Goal: Task Accomplishment & Management: Complete application form

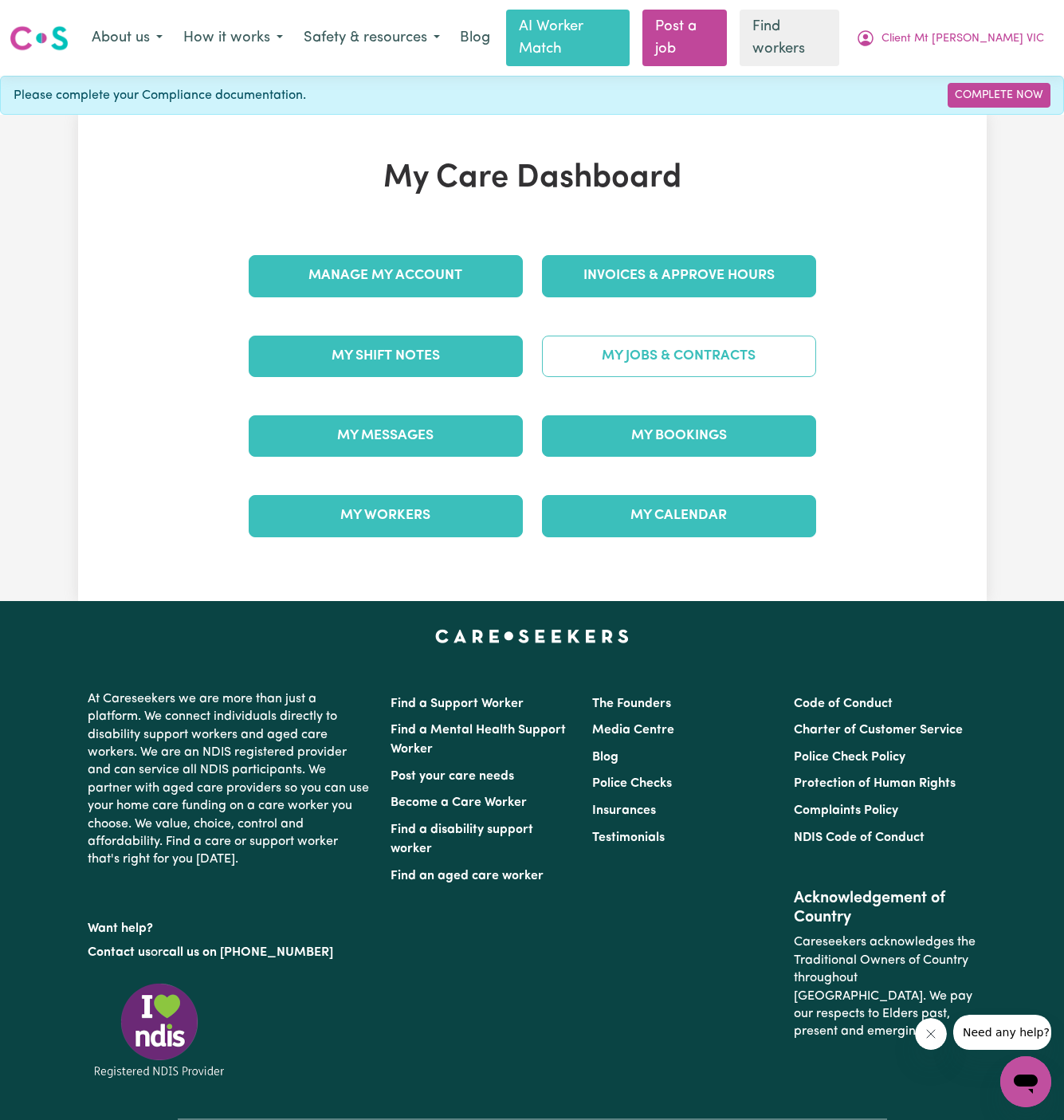
click at [730, 336] on link "My Jobs & Contracts" at bounding box center [679, 356] width 274 height 41
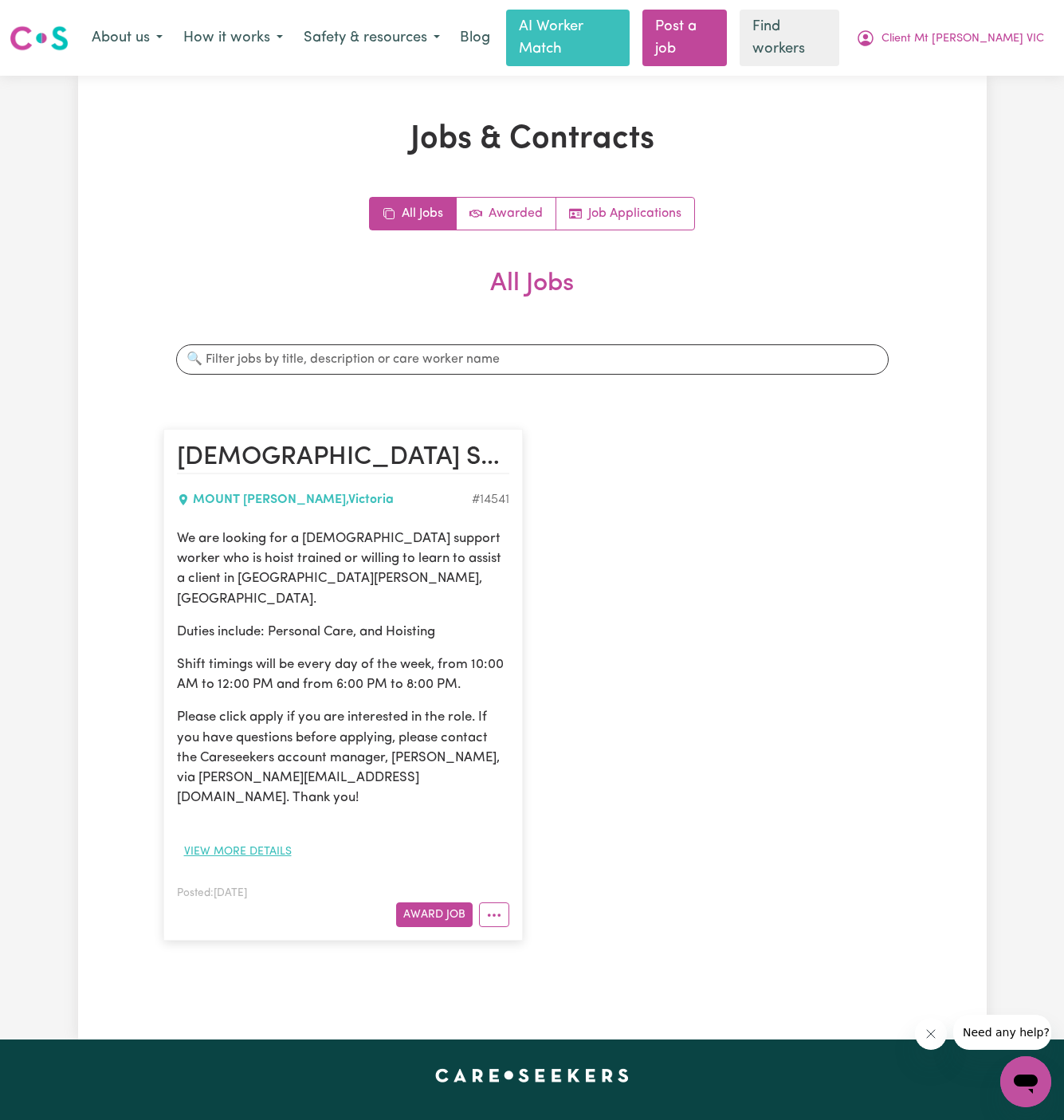
click at [252, 839] on button "View more details" at bounding box center [238, 851] width 122 height 24
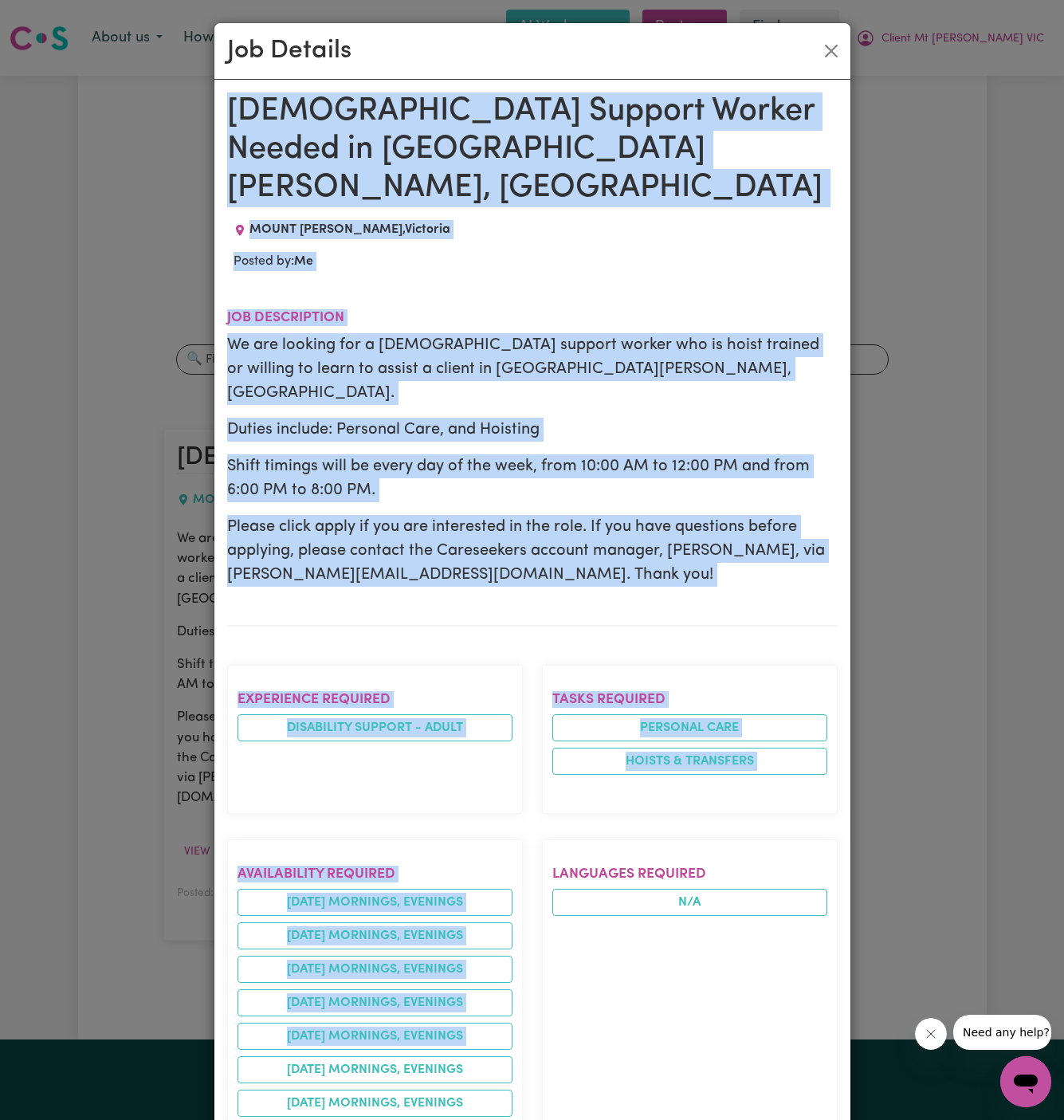
drag, startPoint x: 234, startPoint y: 100, endPoint x: 283, endPoint y: 1121, distance: 1022.2
click at [283, 1119] on html "Menu About us How it works Safety & resources Blog AI Worker Match Post a job F…" at bounding box center [532, 863] width 1064 height 1725
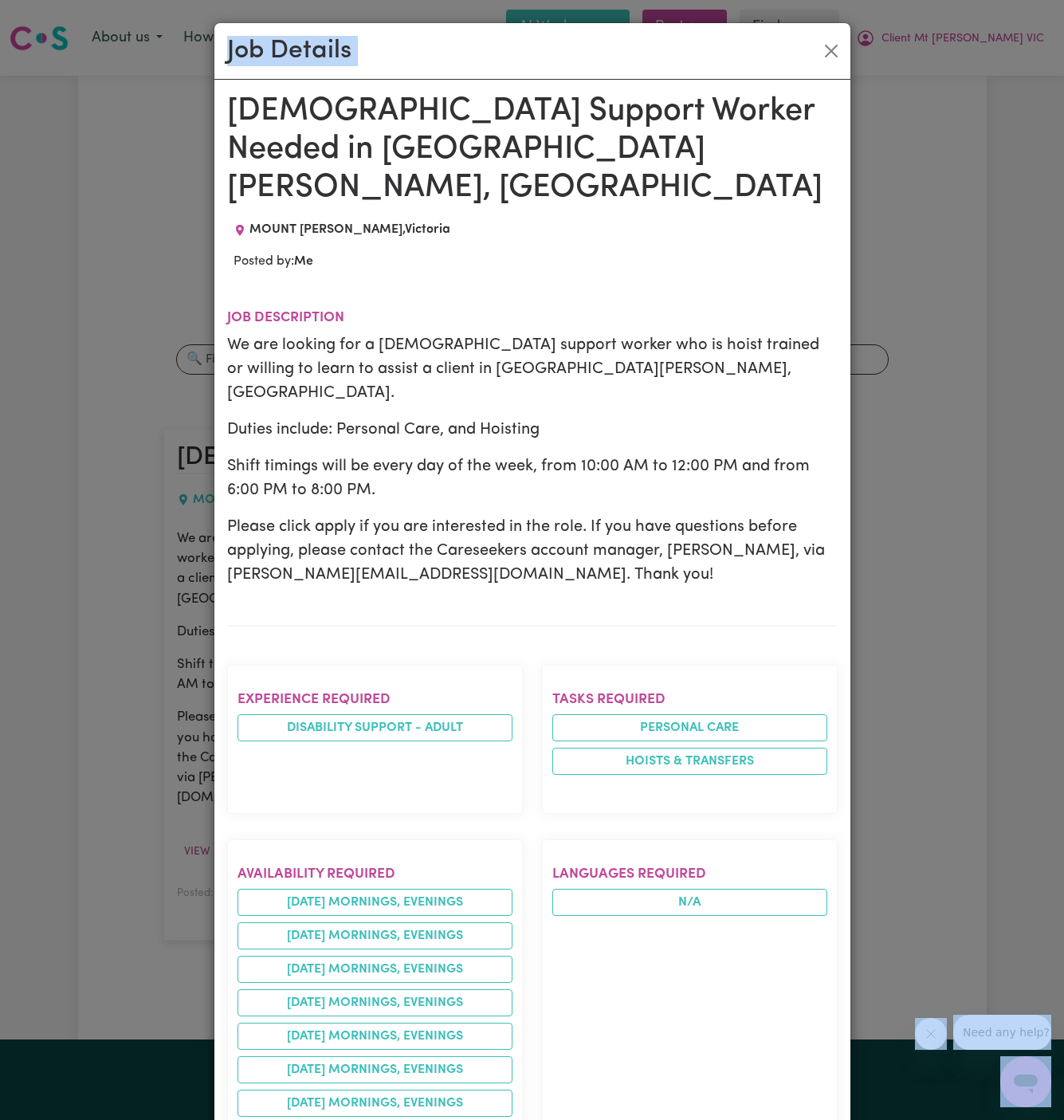
scroll to position [14, 0]
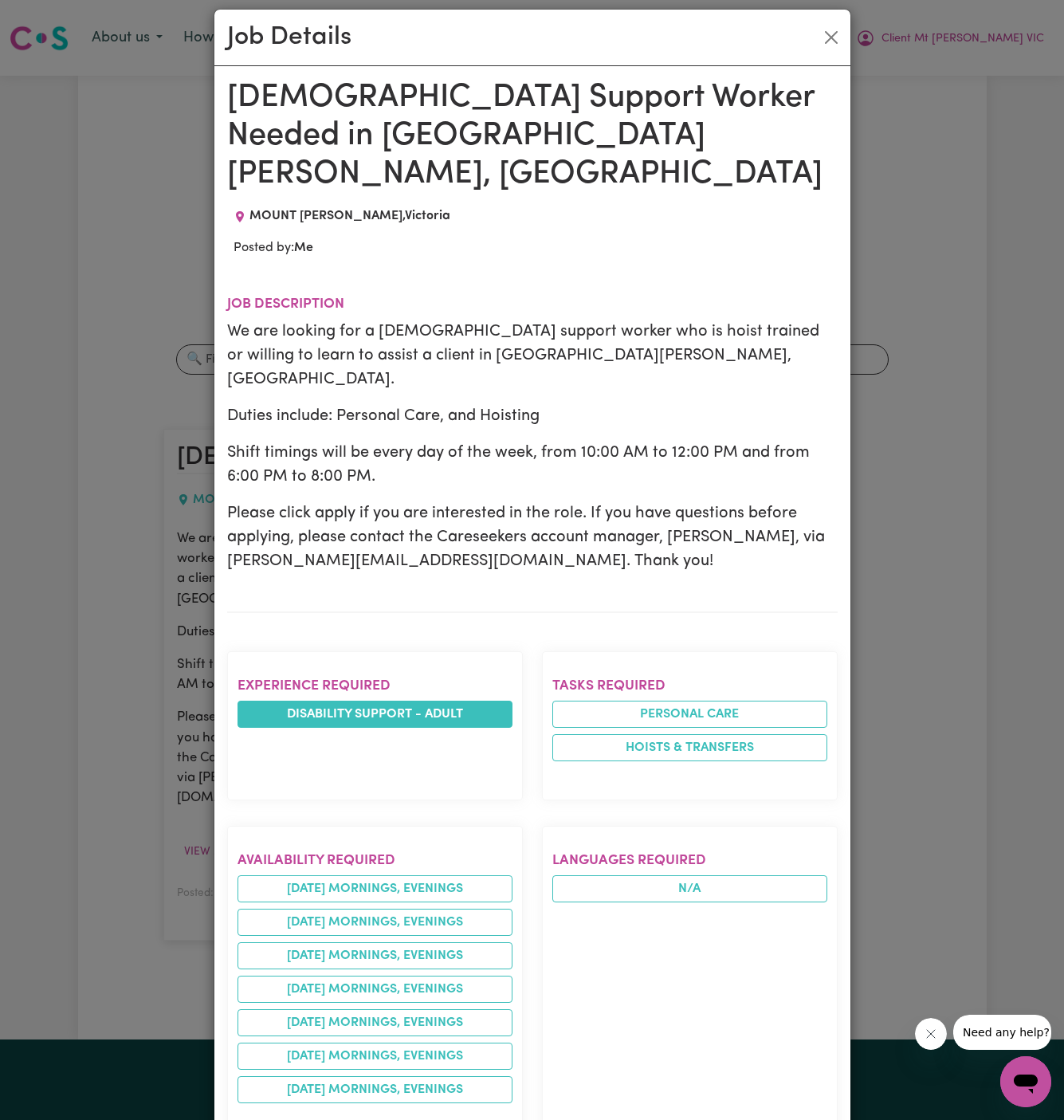
click at [477, 700] on li "Disability support - Adult" at bounding box center [375, 713] width 275 height 27
drag, startPoint x: 235, startPoint y: 101, endPoint x: 176, endPoint y: 429, distance: 333.3
click at [237, 642] on div "Female Support Worker Needed in Mount Evelyn, VIC MOUNT EVELYN , Victoria Poste…" at bounding box center [532, 961] width 610 height 1764
click at [242, 96] on h1 "[DEMOGRAPHIC_DATA] Support Worker Needed in [GEOGRAPHIC_DATA][PERSON_NAME], [GE…" at bounding box center [532, 136] width 610 height 114
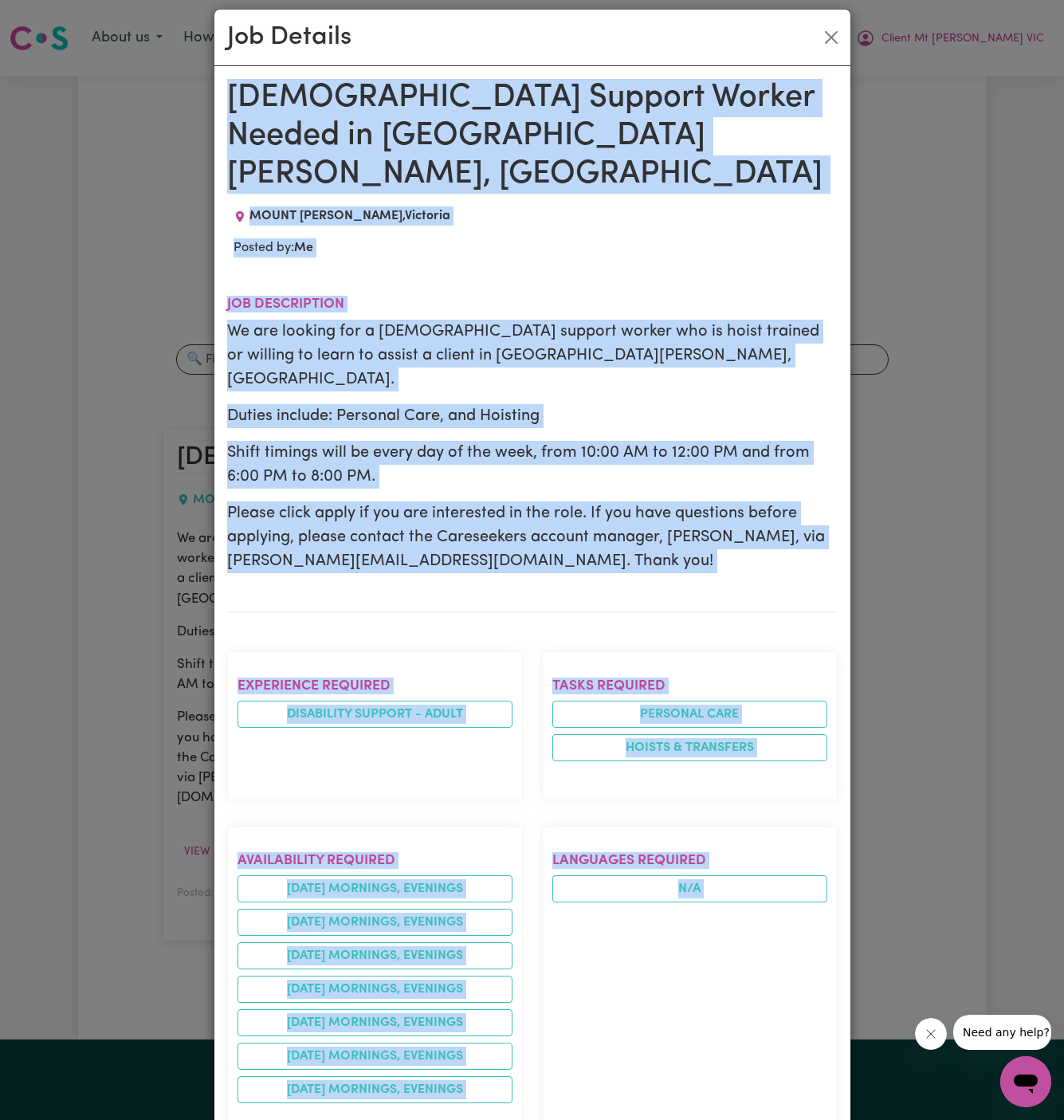
drag, startPoint x: 232, startPoint y: 93, endPoint x: 331, endPoint y: 1089, distance: 1000.9
click at [331, 1089] on div "Female Support Worker Needed in Mount Evelyn, VIC MOUNT EVELYN , Victoria Poste…" at bounding box center [532, 961] width 610 height 1764
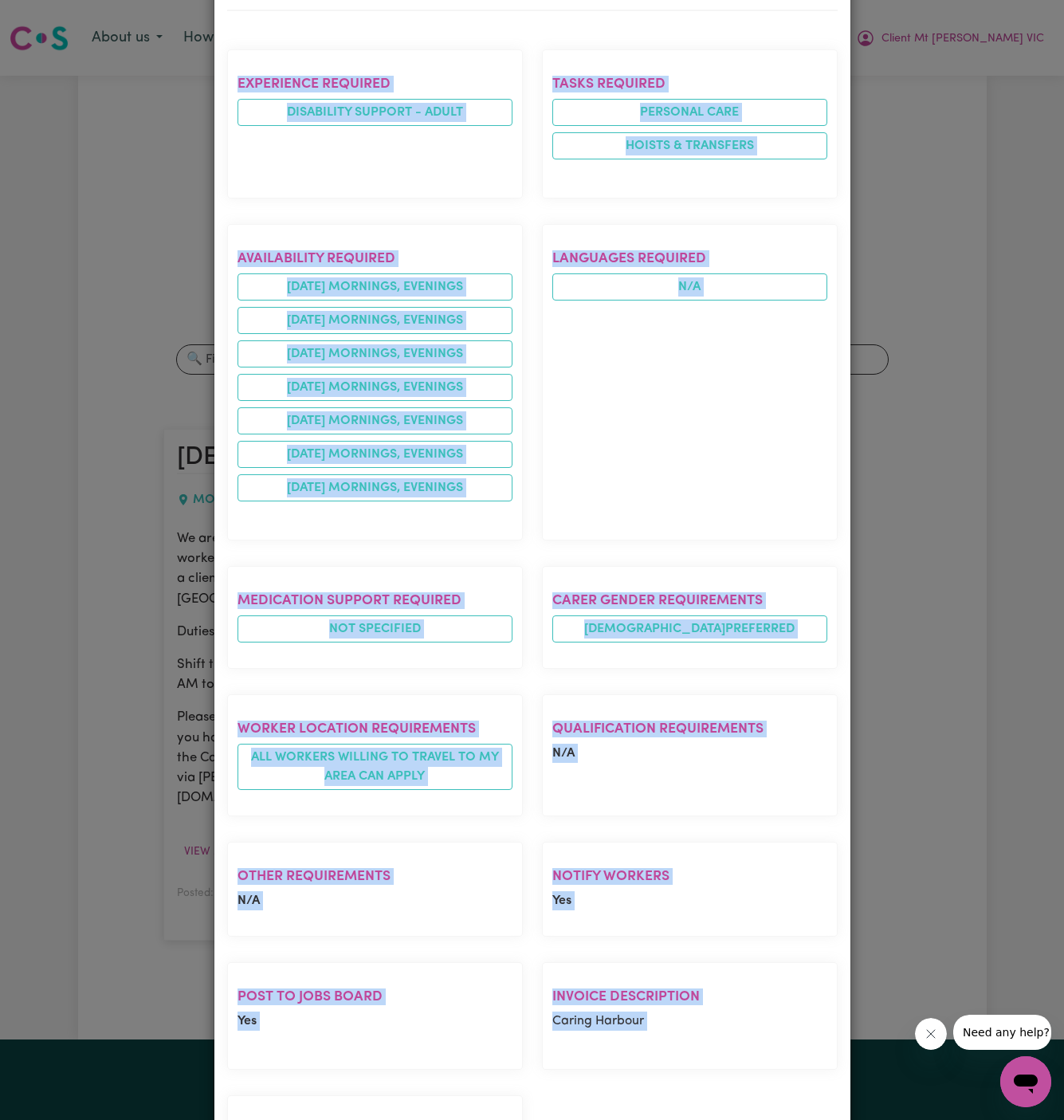
copy div "Female Support Worker Needed in Mount Evelyn, VIC MOUNT EVELYN , Victoria Poste…"
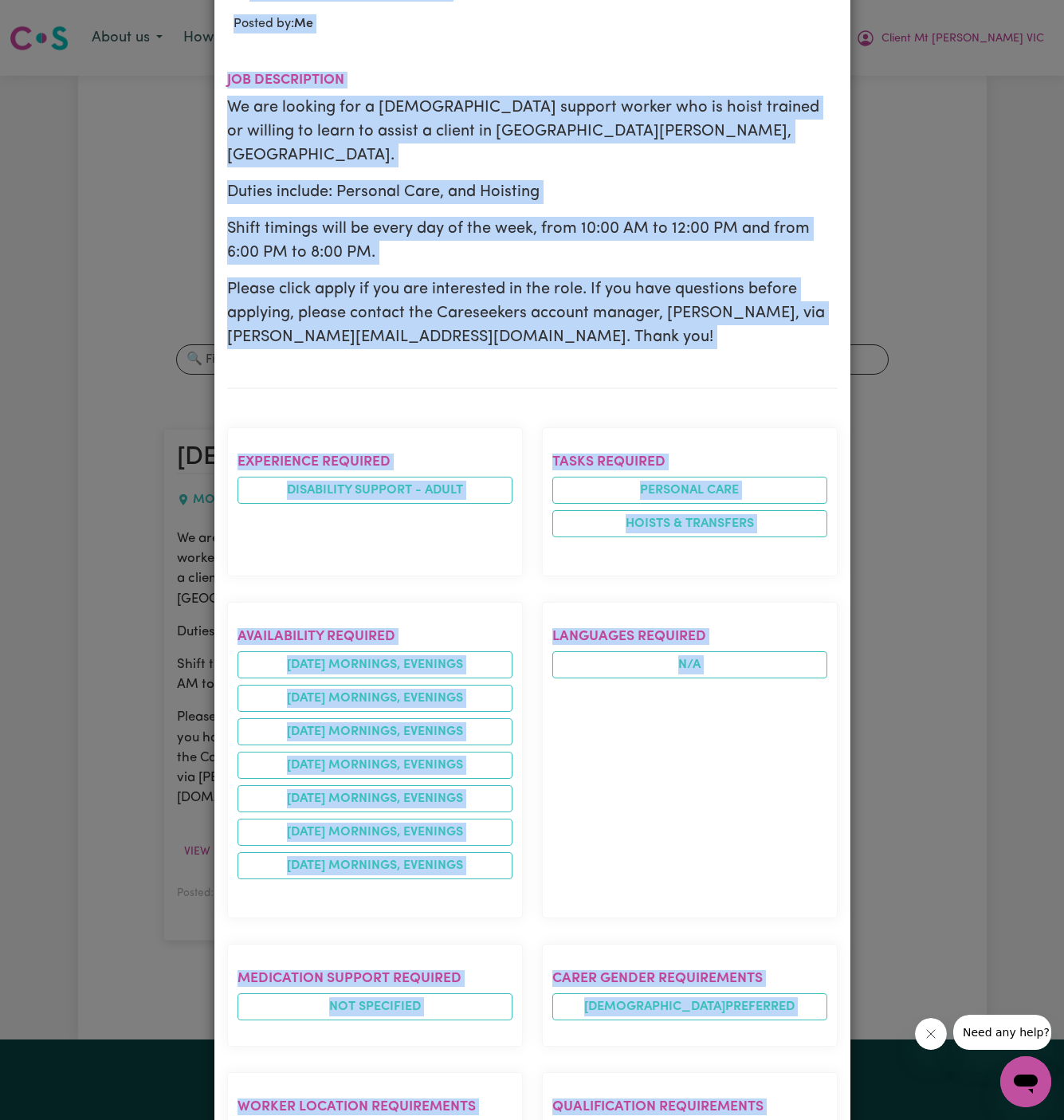
scroll to position [0, 0]
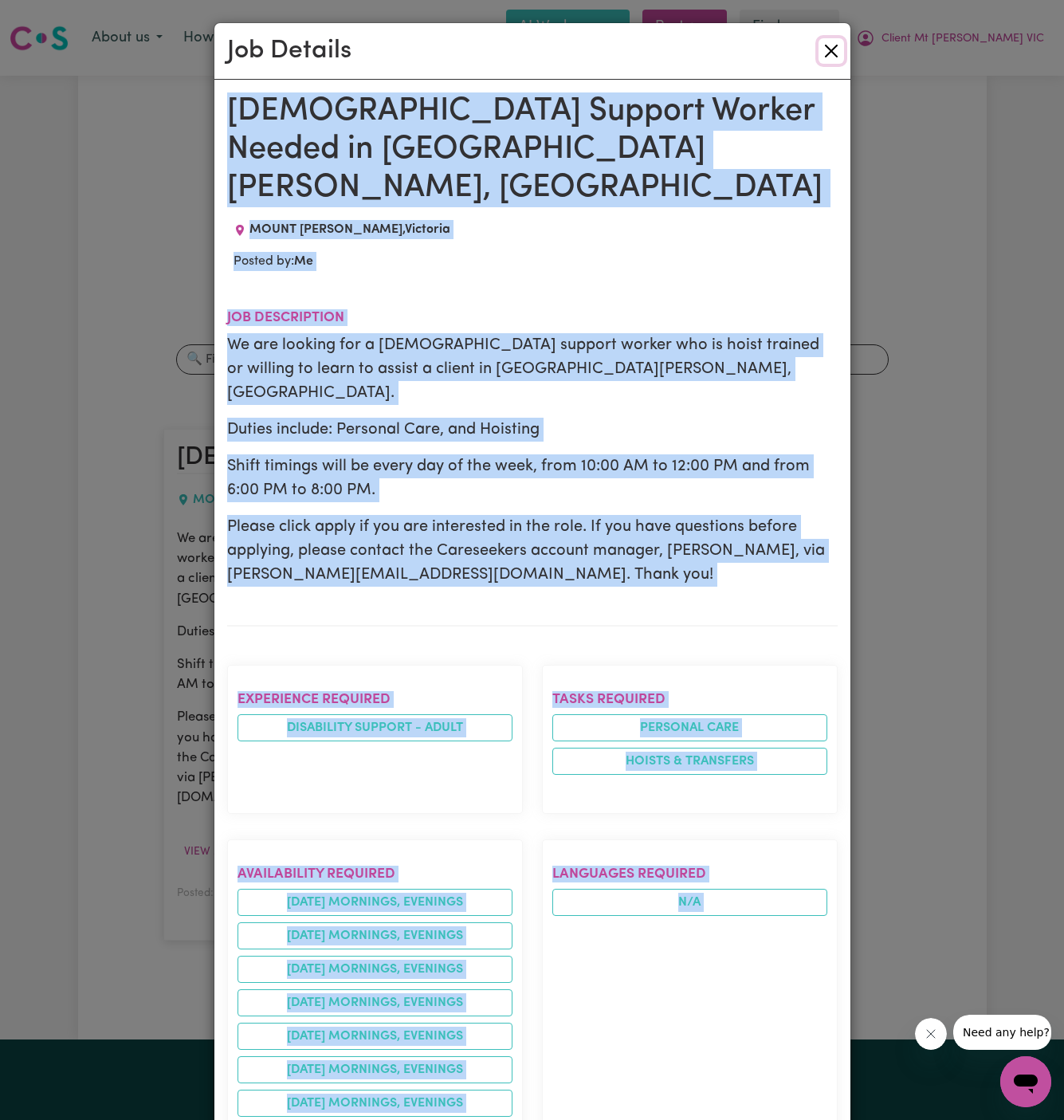
click at [838, 53] on button "Close" at bounding box center [831, 50] width 25 height 25
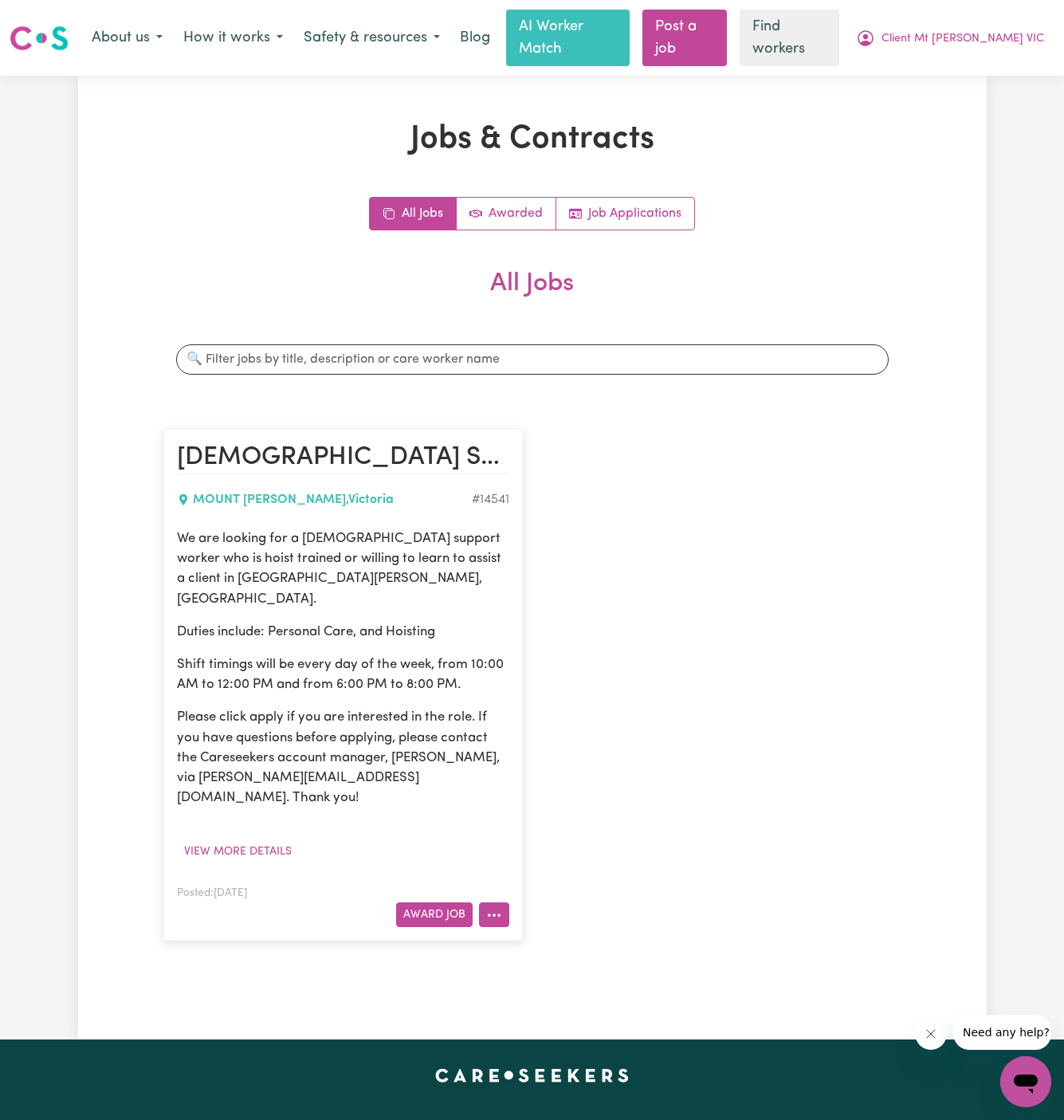
click at [495, 907] on icon "More options" at bounding box center [494, 915] width 16 height 16
click at [739, 665] on div "[DEMOGRAPHIC_DATA] Support Worker Needed in [GEOGRAPHIC_DATA][PERSON_NAME], [GE…" at bounding box center [532, 685] width 757 height 545
click at [647, 199] on link "Job Applications" at bounding box center [626, 213] width 138 height 32
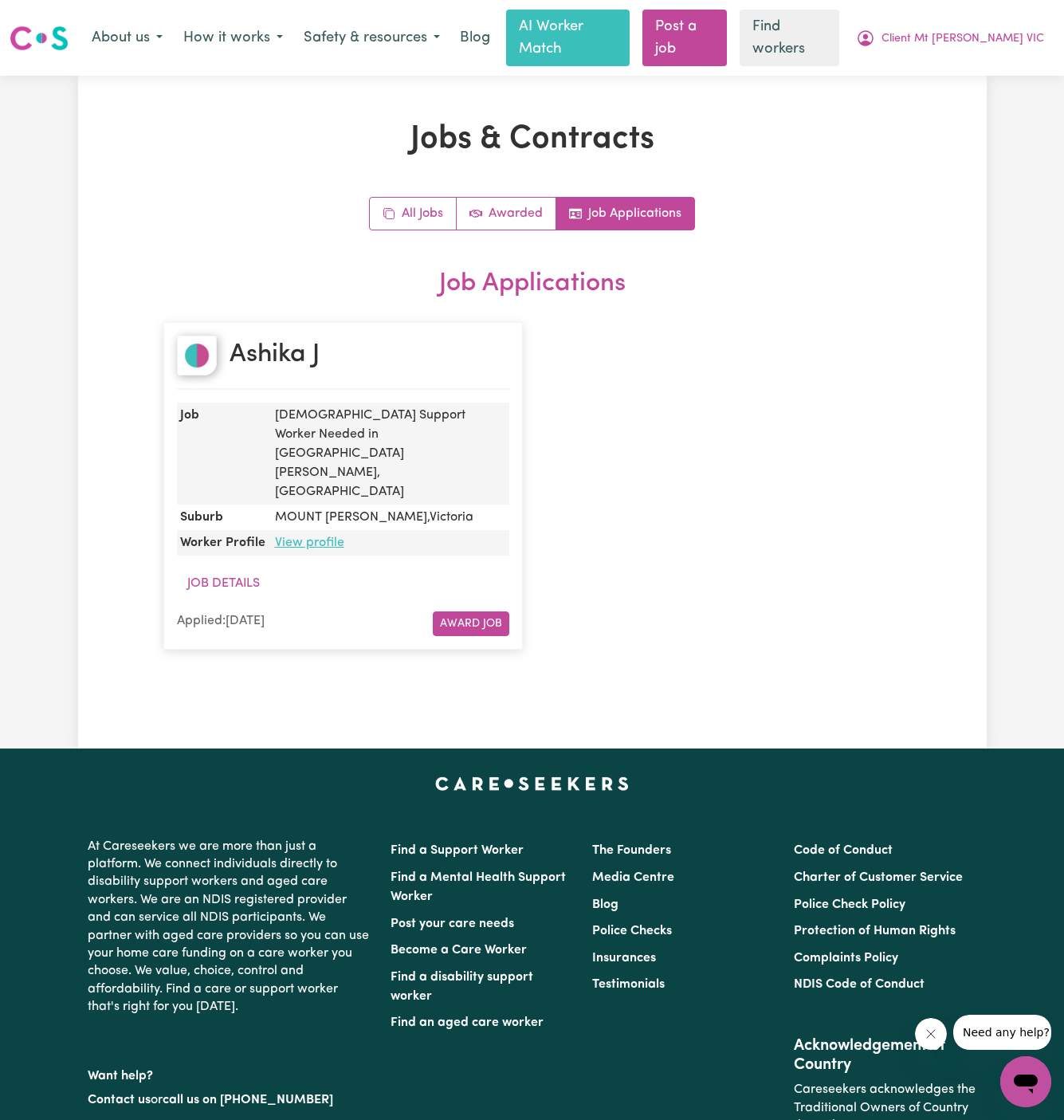
click at [306, 536] on link "View profile" at bounding box center [309, 543] width 69 height 13
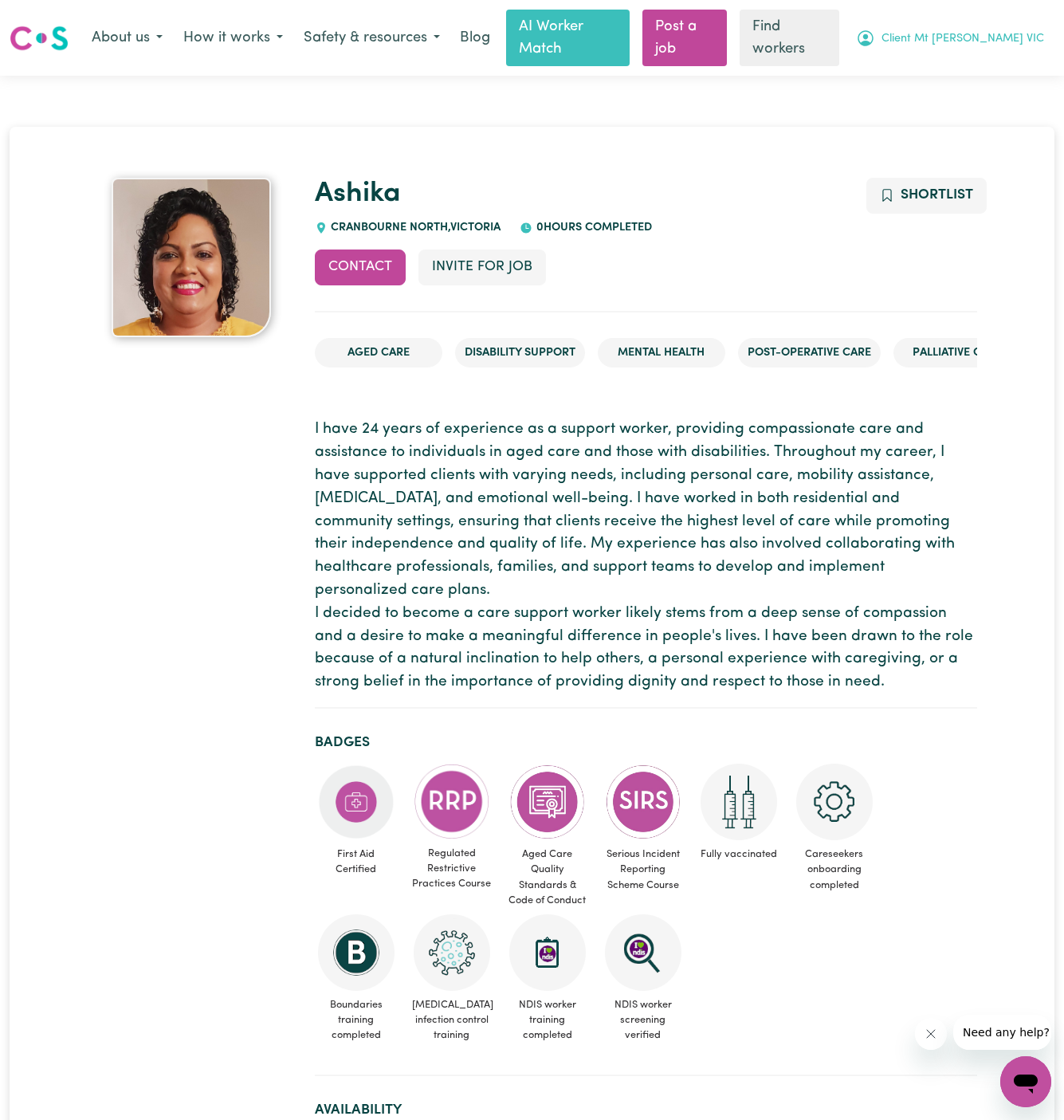
click at [1001, 32] on span "Client Mt [PERSON_NAME] VIC" at bounding box center [963, 39] width 162 height 18
click at [993, 67] on link "My Dashboard" at bounding box center [990, 71] width 126 height 30
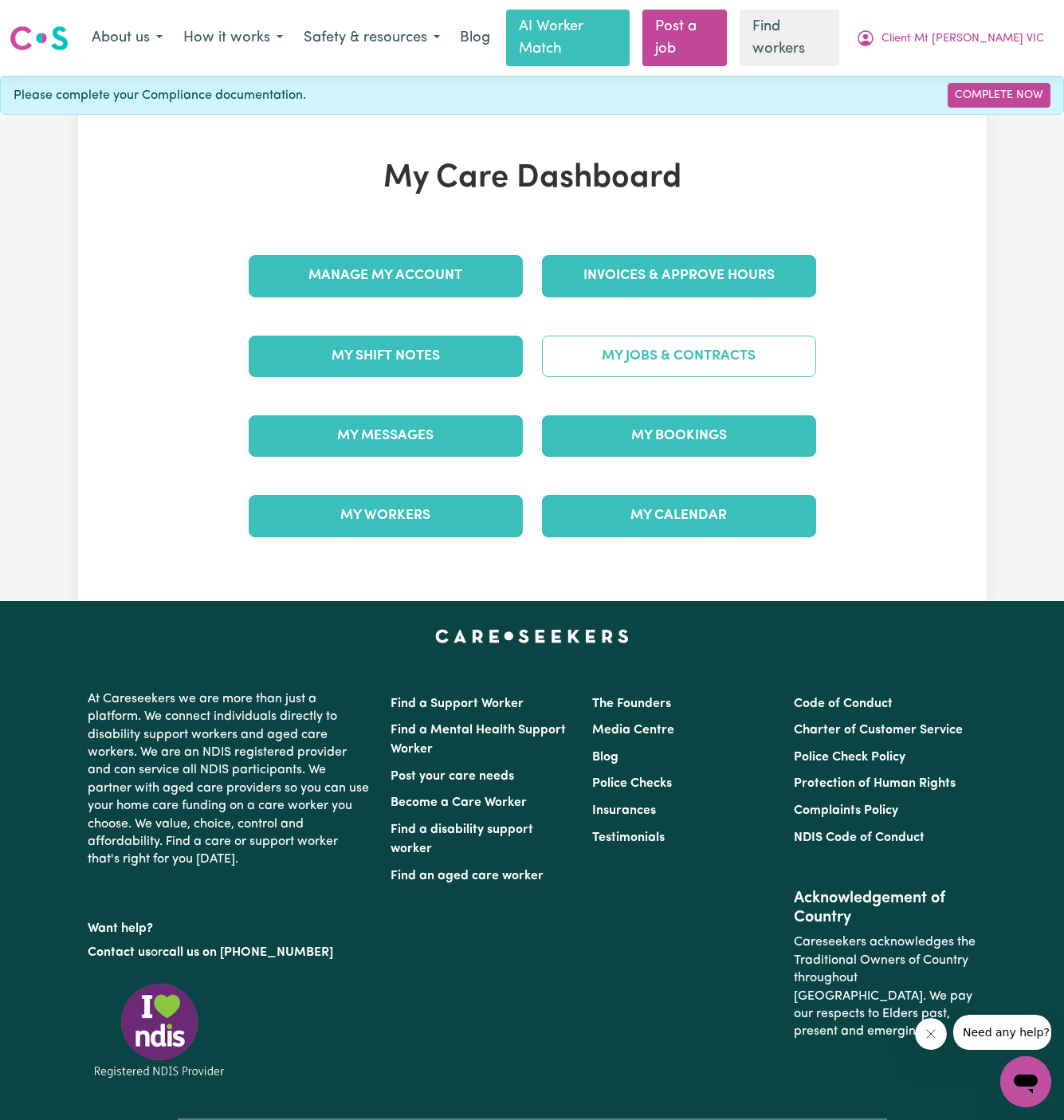
click at [654, 336] on link "My Jobs & Contracts" at bounding box center [679, 356] width 274 height 41
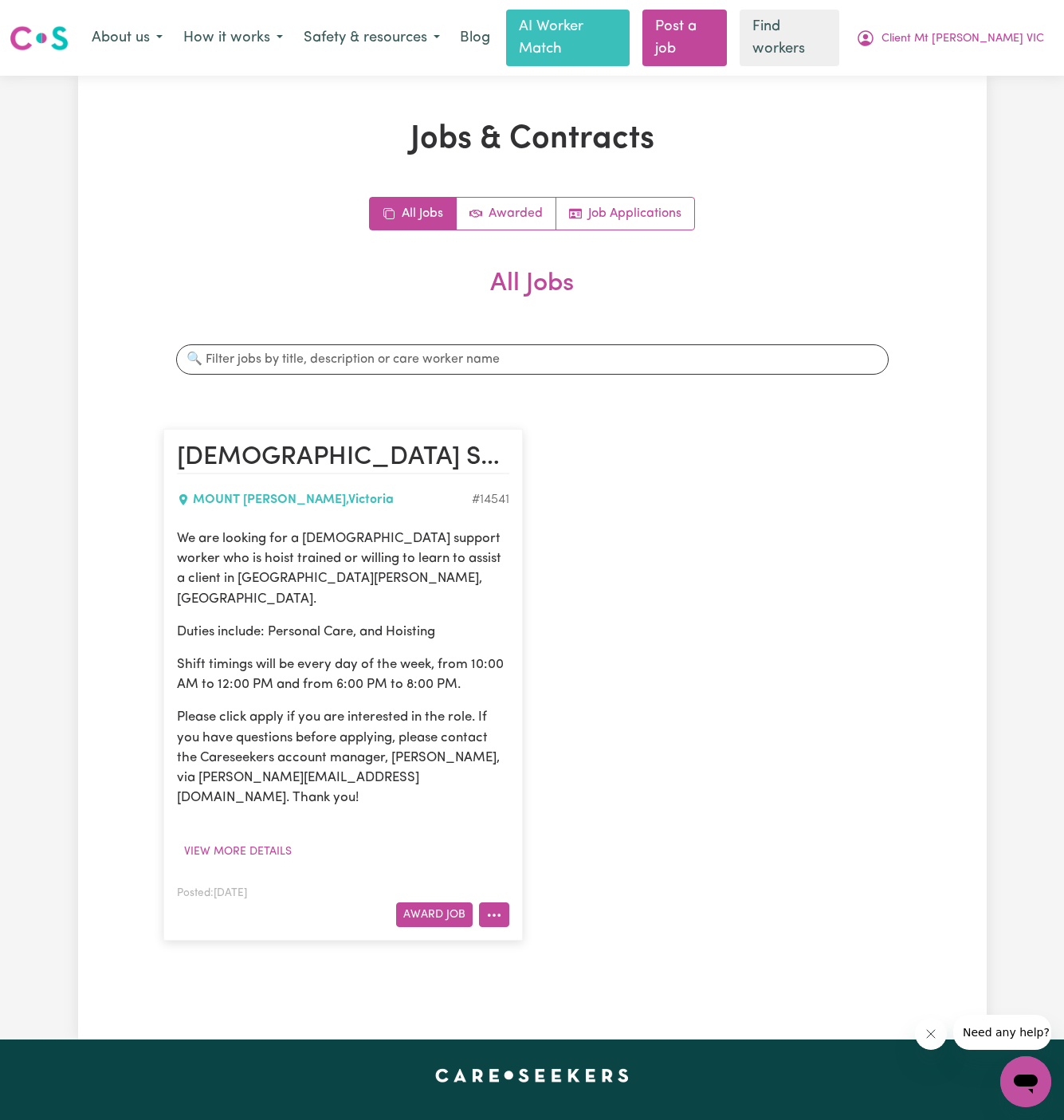
click at [502, 907] on icon "More options" at bounding box center [494, 915] width 16 height 16
click at [568, 936] on link "Hide Job" at bounding box center [542, 951] width 126 height 32
click at [588, 696] on div "[DEMOGRAPHIC_DATA] Support Worker Needed in [GEOGRAPHIC_DATA][PERSON_NAME], [GE…" at bounding box center [532, 685] width 757 height 545
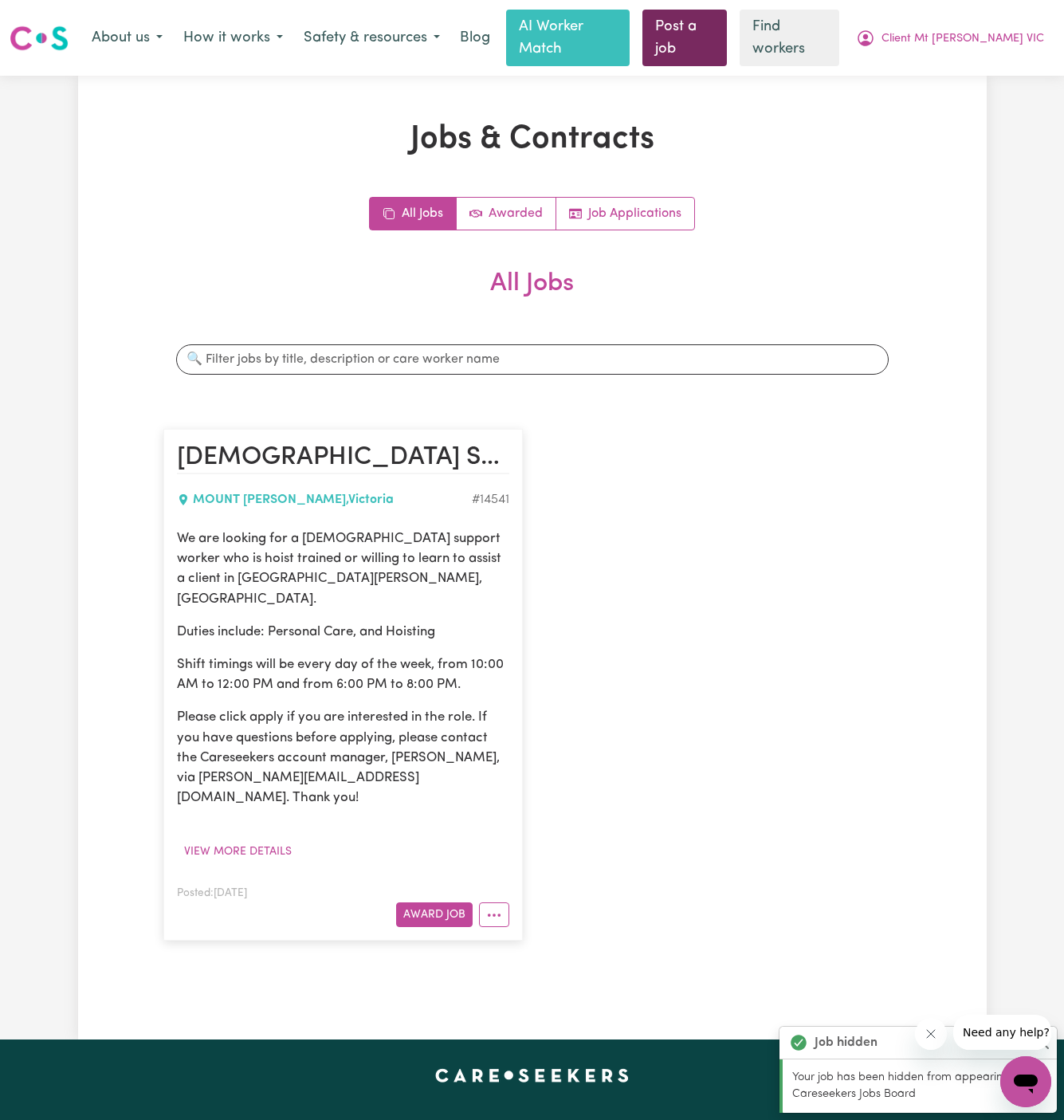
click at [724, 22] on link "Post a job" at bounding box center [684, 38] width 84 height 57
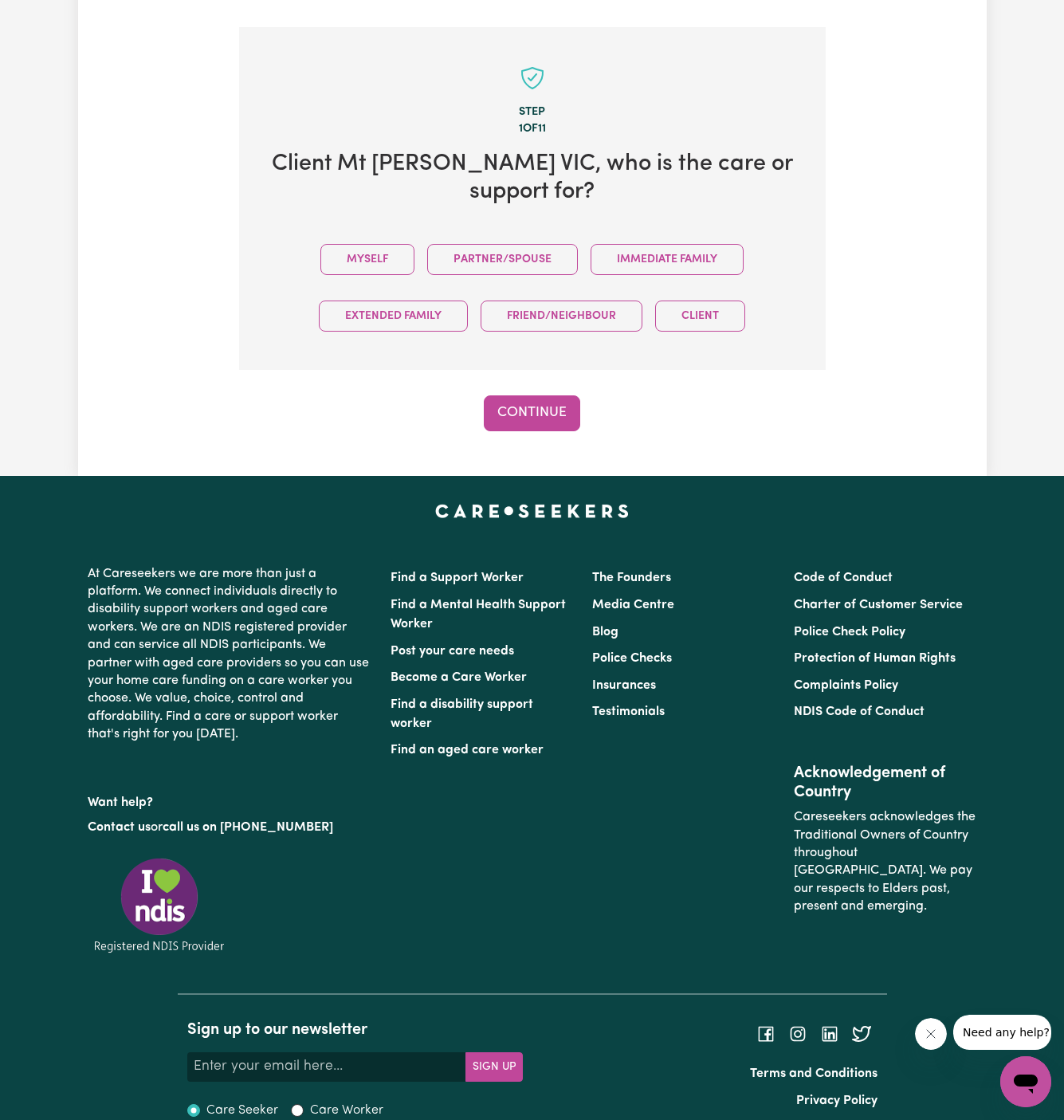
scroll to position [414, 0]
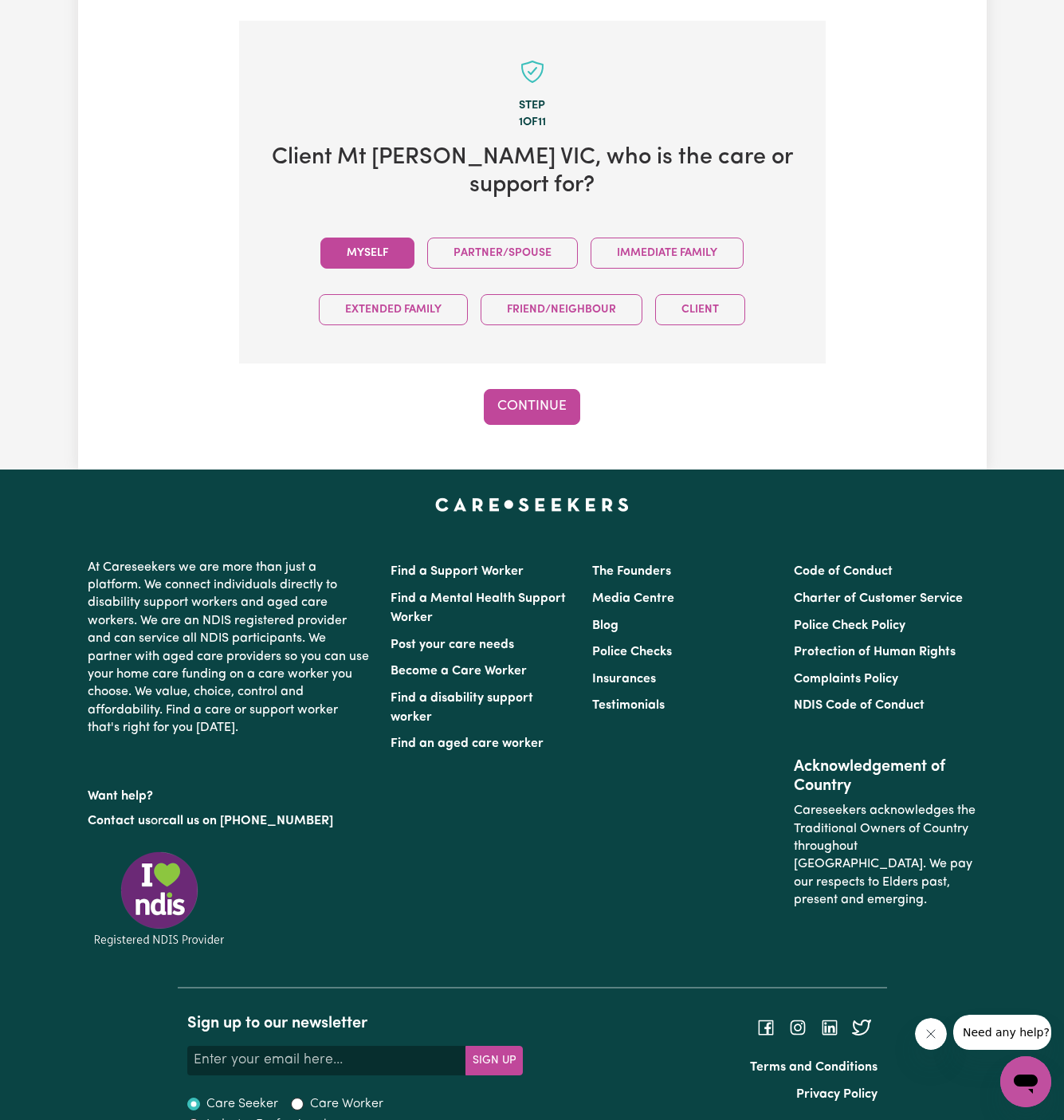
click at [378, 238] on button "Myself" at bounding box center [368, 253] width 94 height 31
click at [539, 361] on div "Step 1 of 11 Client Mt [PERSON_NAME] , who is the care or support for? Myself P…" at bounding box center [532, 223] width 587 height 404
click at [539, 389] on button "Continue" at bounding box center [532, 406] width 97 height 35
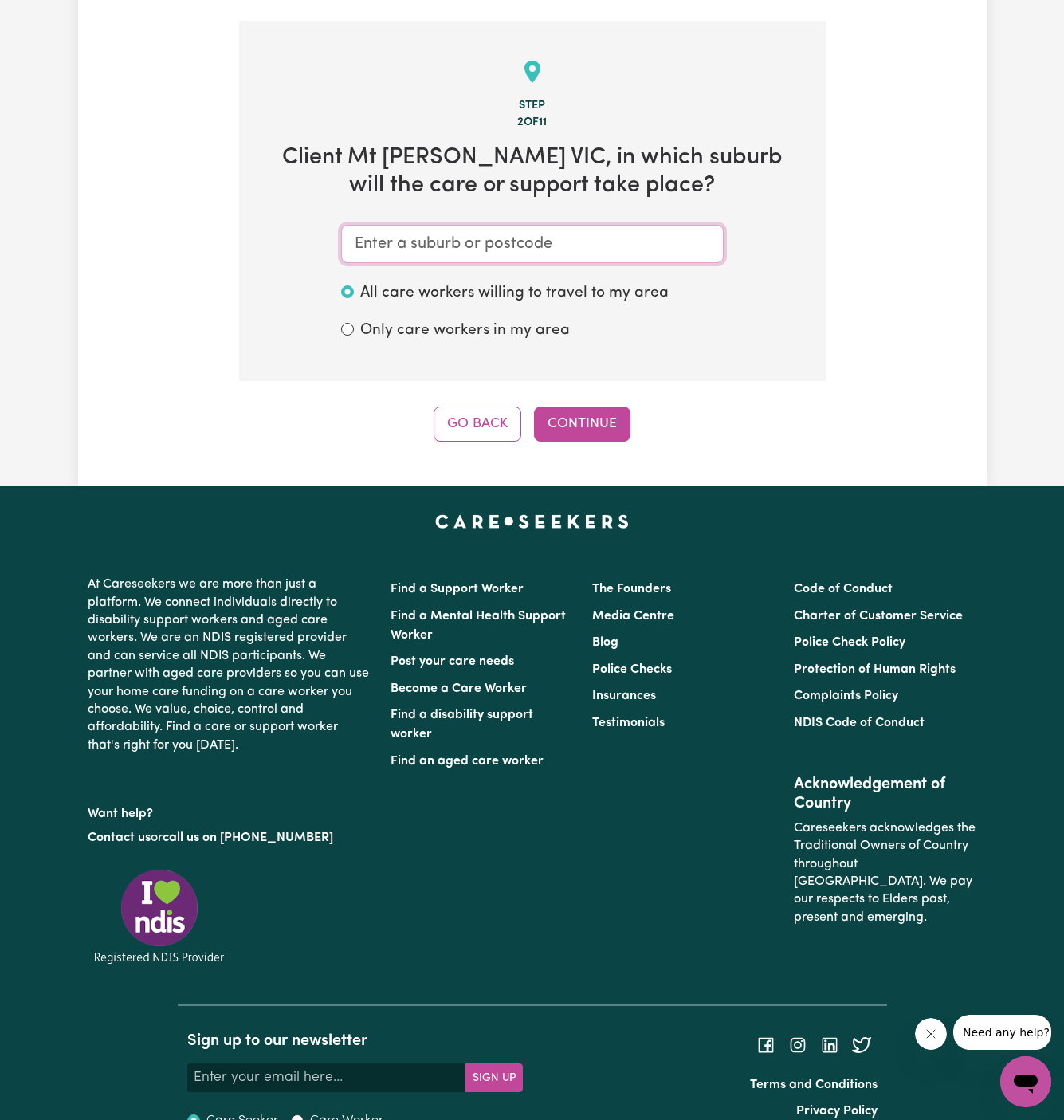
click at [533, 232] on input "text" at bounding box center [532, 243] width 382 height 38
paste input "MOUNT [PERSON_NAME]"
type input "MOUNT [PERSON_NAME]"
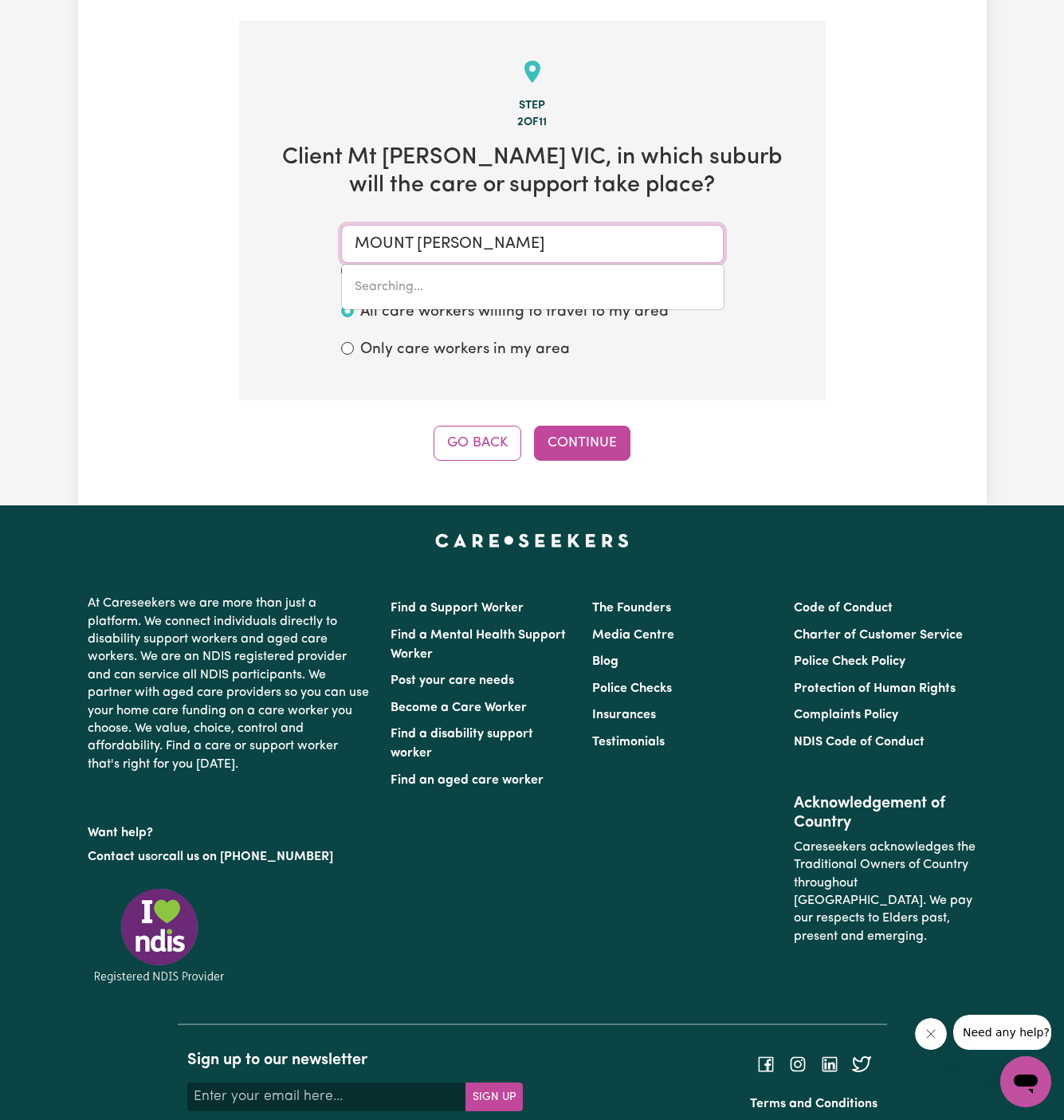
type input "[GEOGRAPHIC_DATA][PERSON_NAME], [GEOGRAPHIC_DATA], 3796"
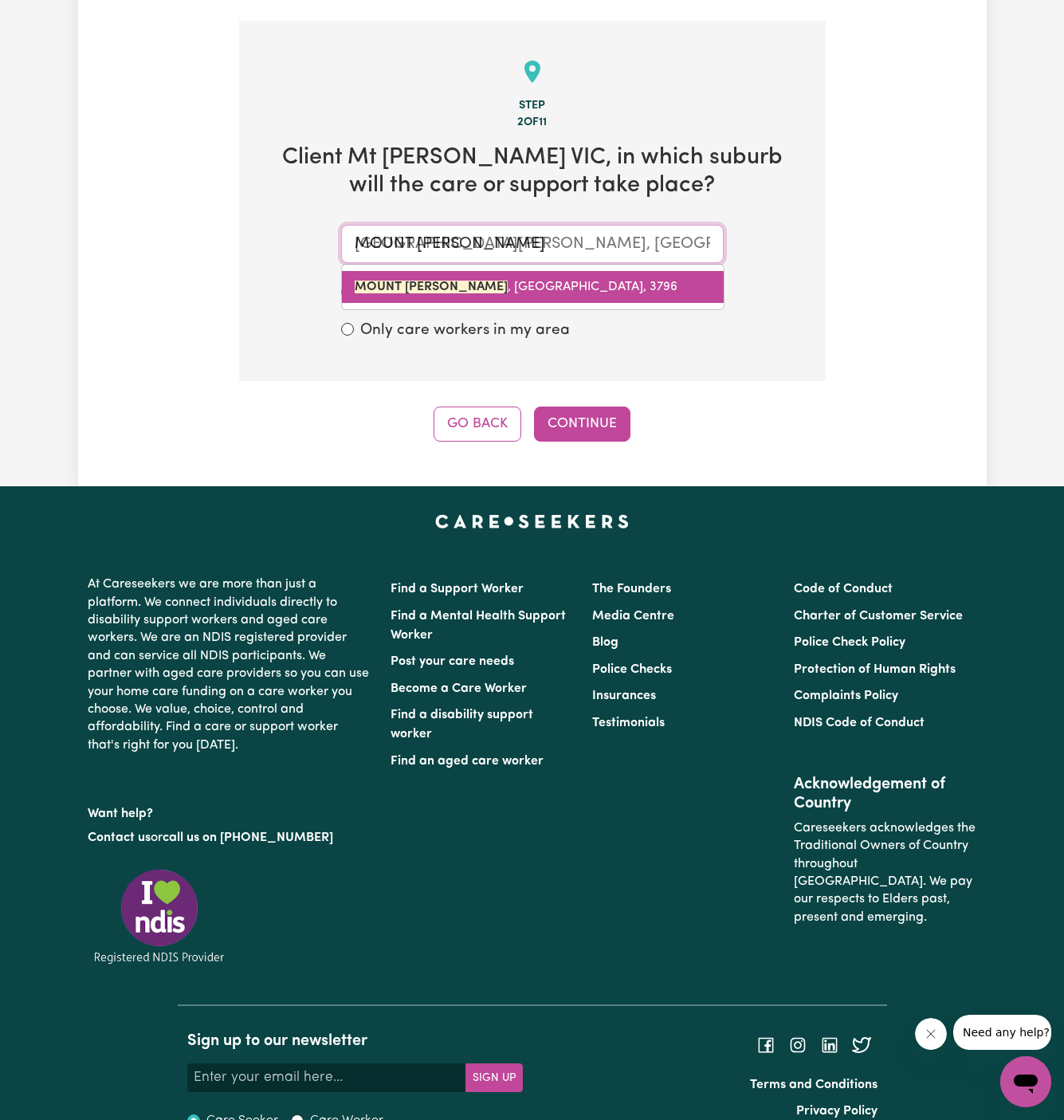
click at [516, 271] on link "[GEOGRAPHIC_DATA][PERSON_NAME] , [GEOGRAPHIC_DATA], 3796" at bounding box center [532, 286] width 381 height 32
type input "[GEOGRAPHIC_DATA][PERSON_NAME], [GEOGRAPHIC_DATA], 3796"
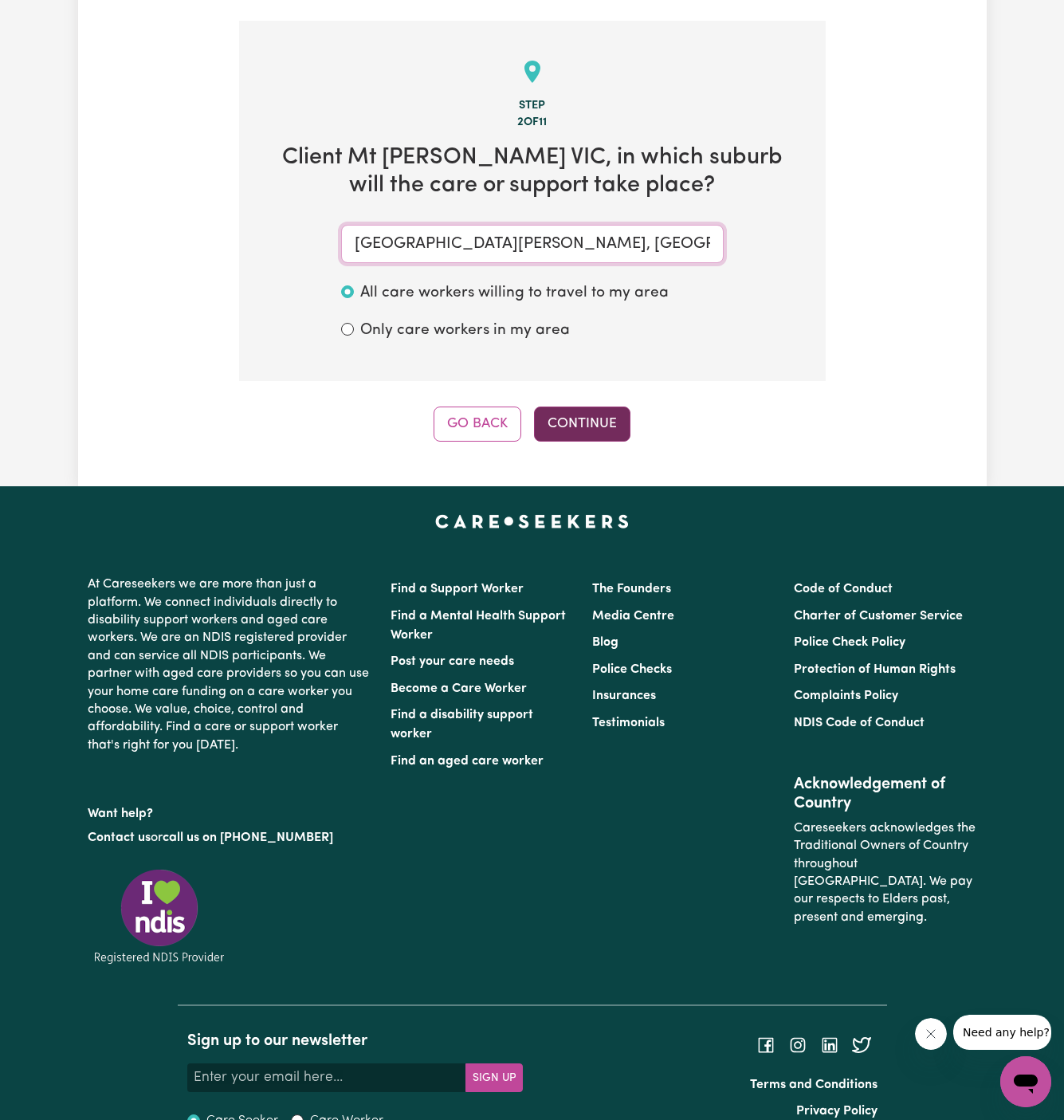
type input "[GEOGRAPHIC_DATA][PERSON_NAME], [GEOGRAPHIC_DATA], 3796"
click at [592, 407] on button "Continue" at bounding box center [582, 424] width 97 height 35
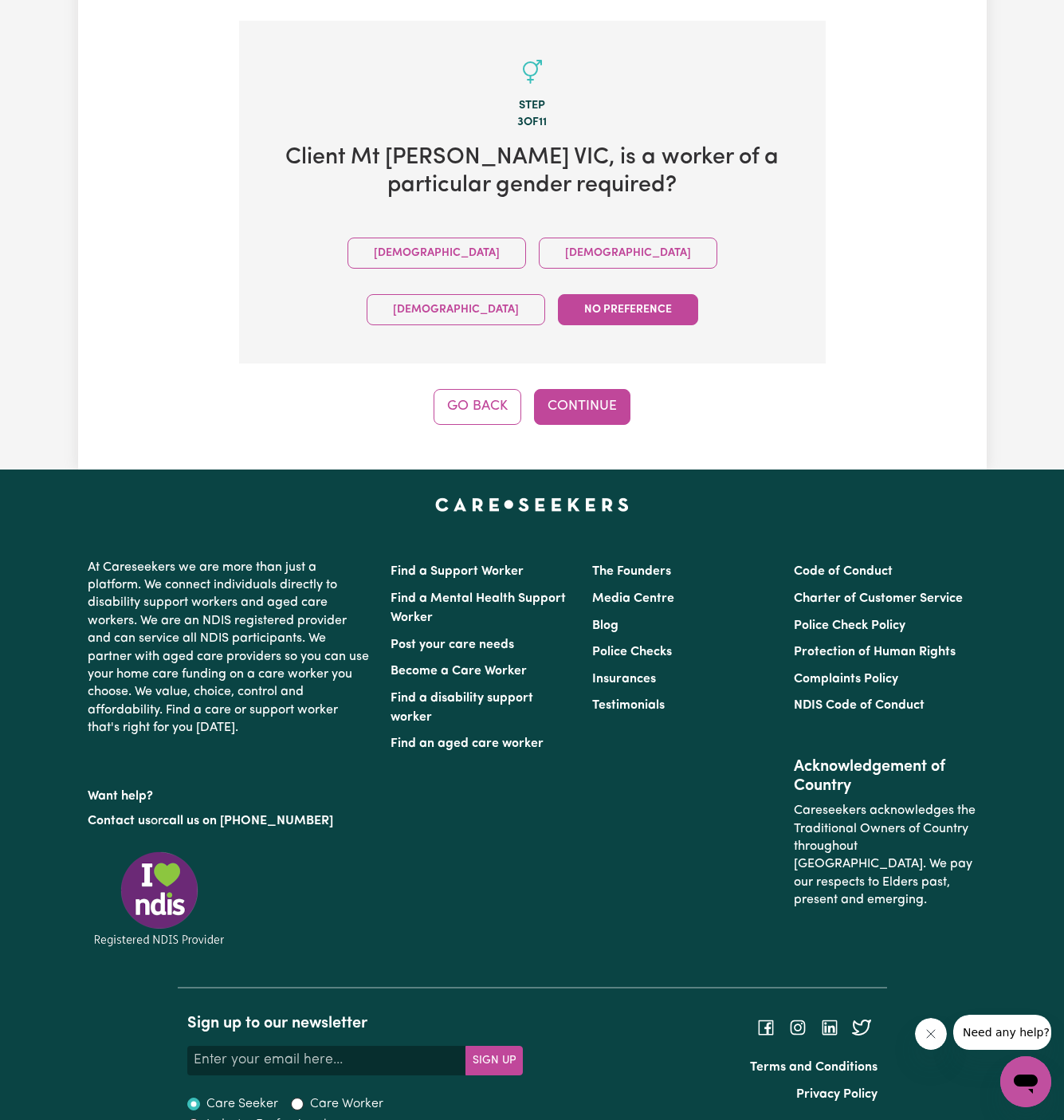
scroll to position [370, 0]
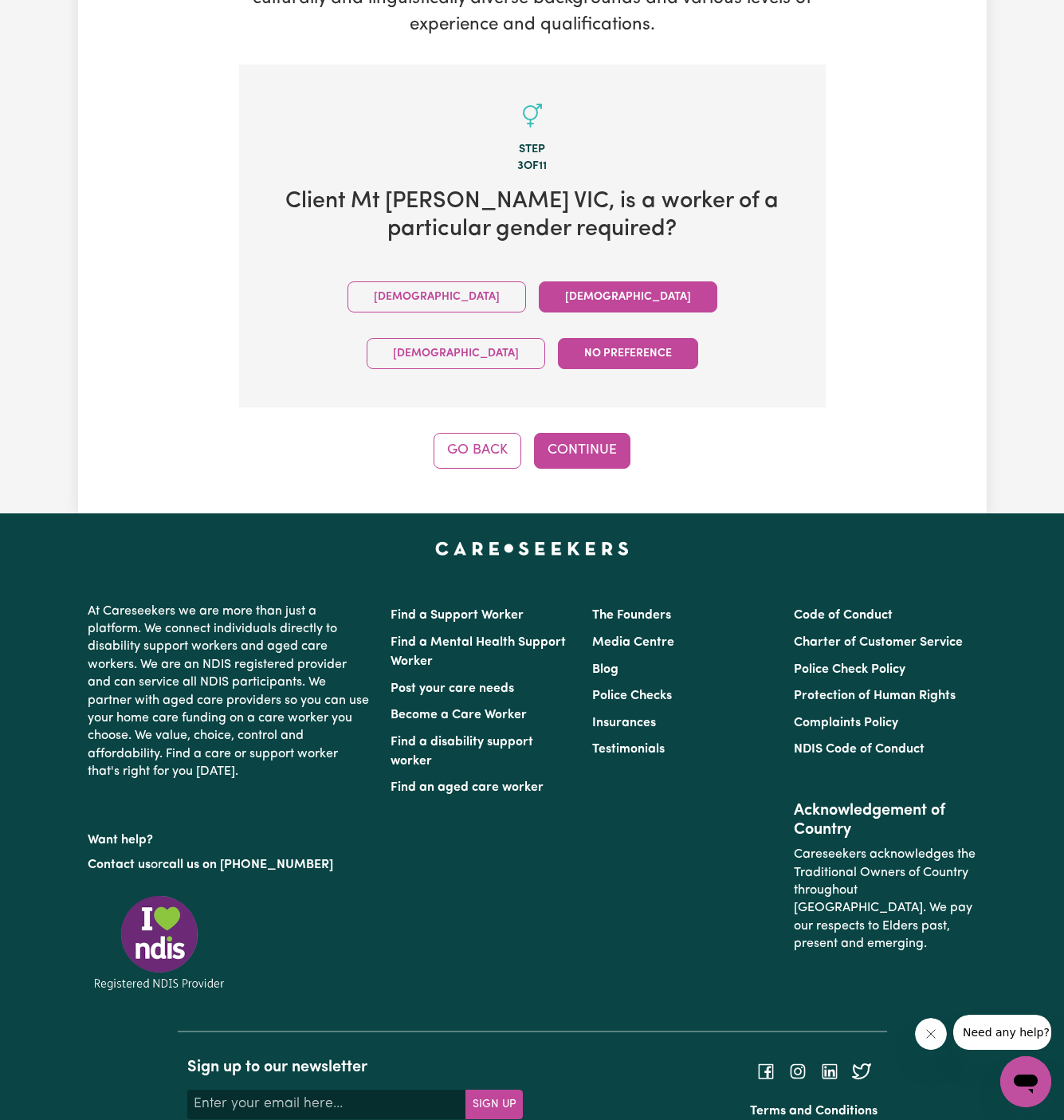
click at [539, 282] on button "[DEMOGRAPHIC_DATA]" at bounding box center [628, 297] width 179 height 31
click at [585, 433] on button "Continue" at bounding box center [582, 450] width 97 height 35
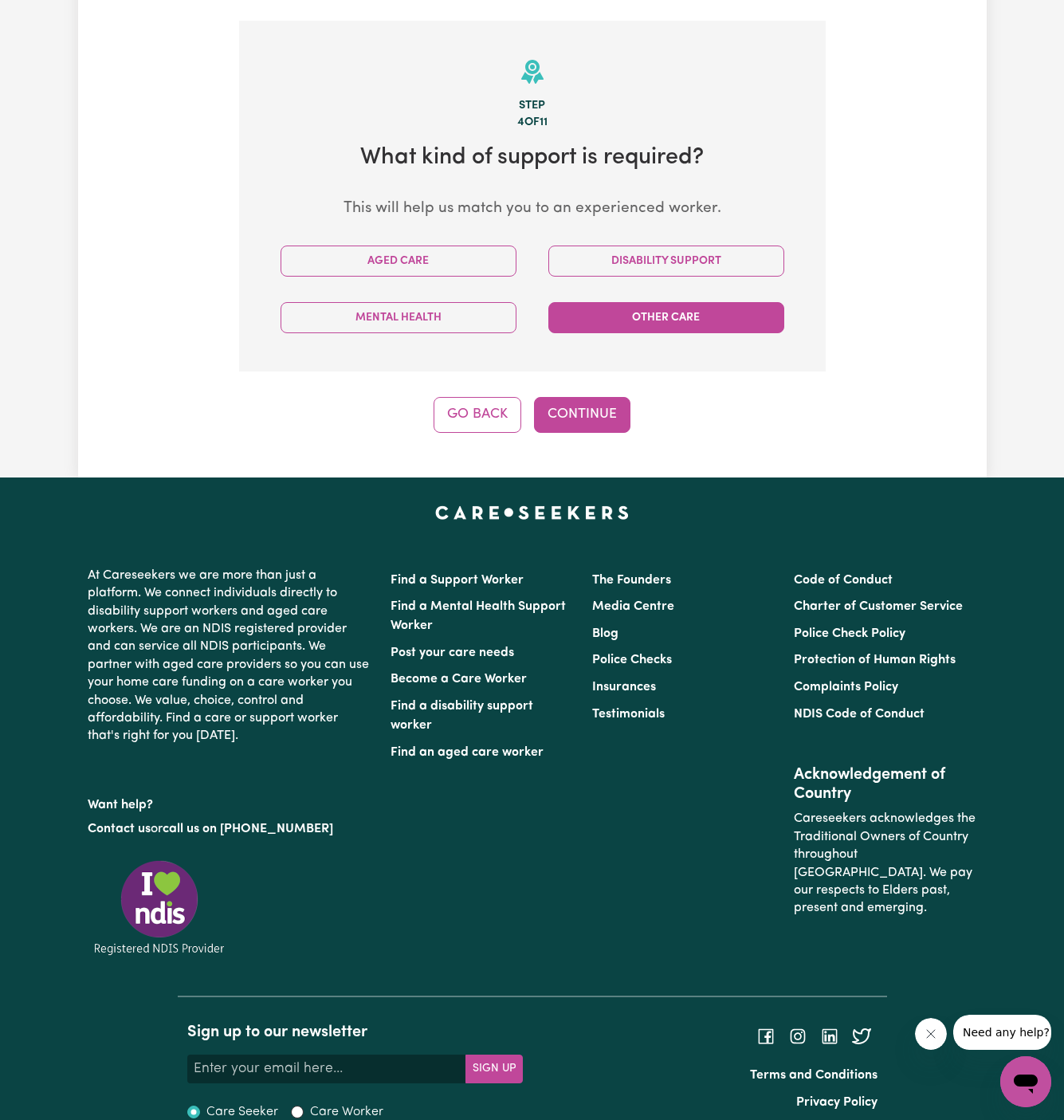
scroll to position [414, 0]
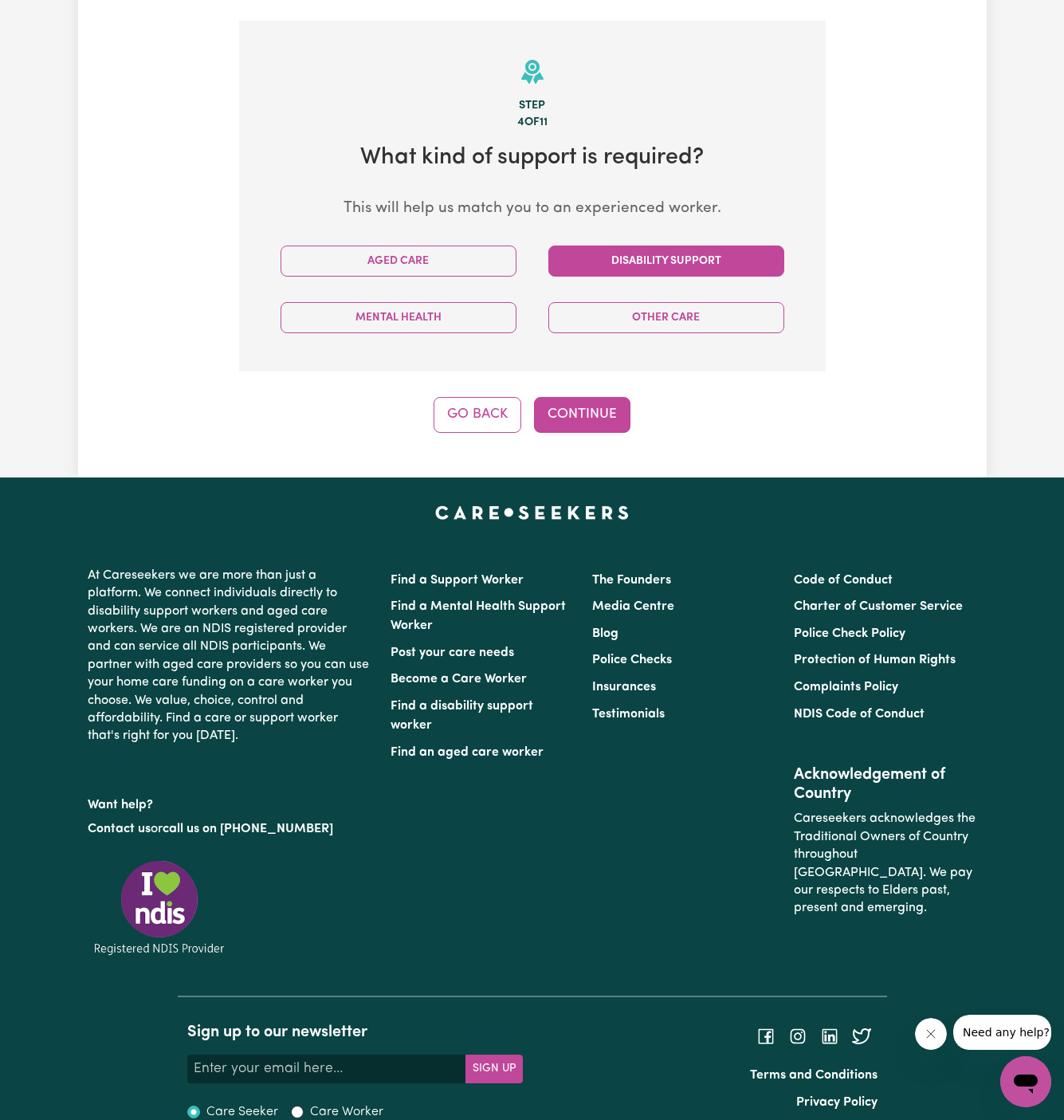
click at [624, 246] on button "Disability Support" at bounding box center [666, 261] width 236 height 31
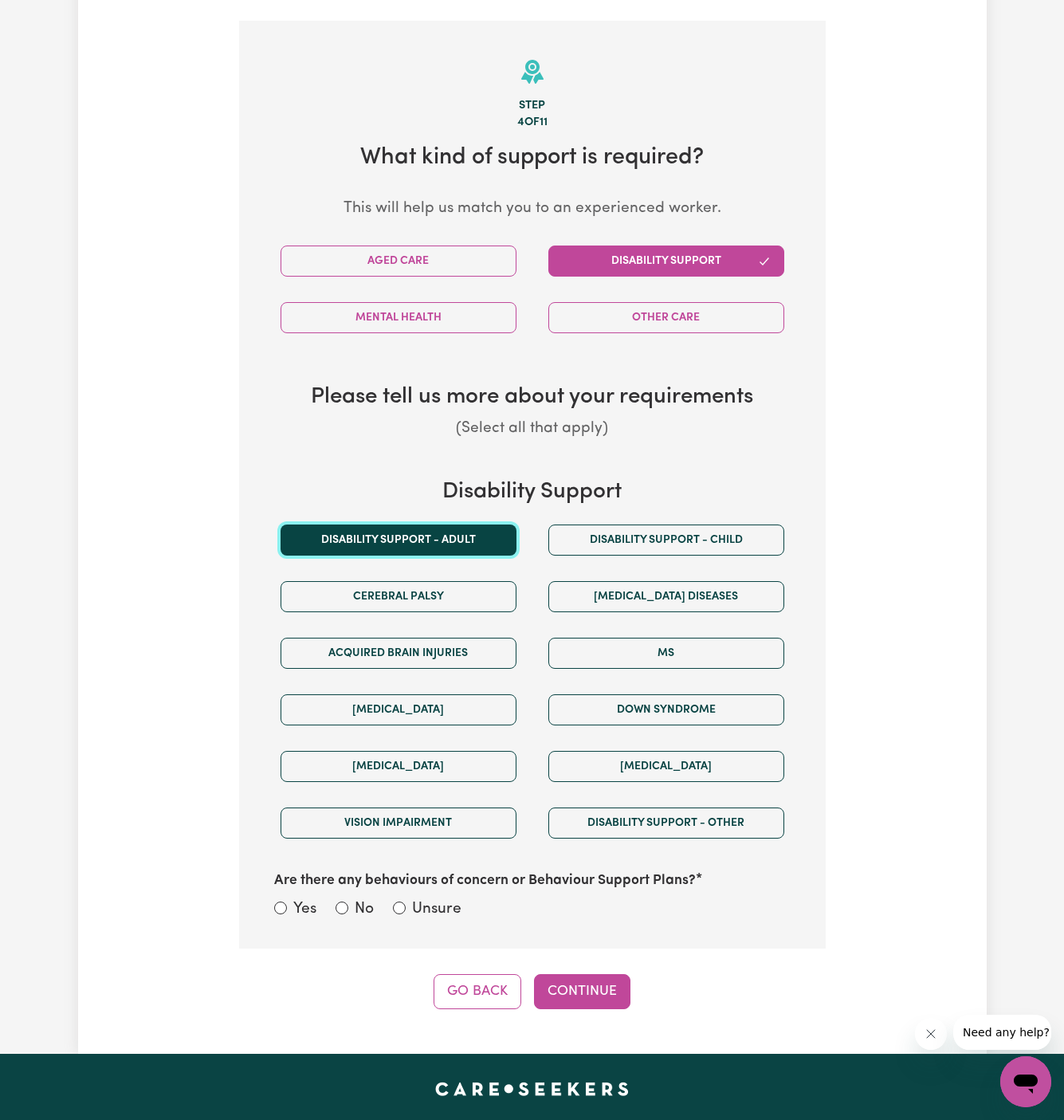
click at [436, 524] on button "Disability support - Adult" at bounding box center [398, 540] width 236 height 31
click at [455, 898] on label "Unsure" at bounding box center [437, 910] width 50 height 23
click at [406, 902] on input "Unsure" at bounding box center [399, 908] width 13 height 13
radio input "true"
click at [575, 974] on button "Continue" at bounding box center [582, 991] width 97 height 35
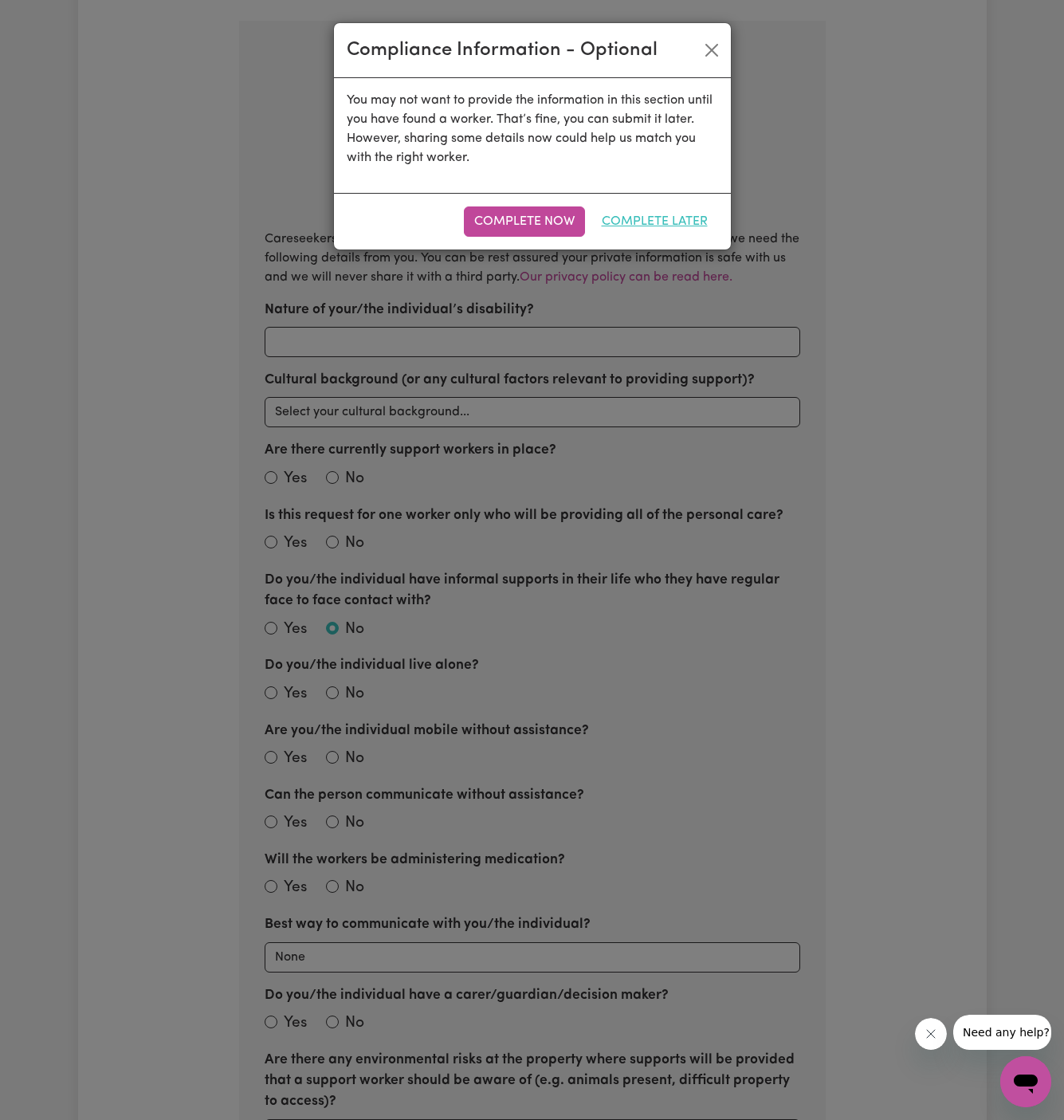
click at [644, 221] on button "Complete Later" at bounding box center [655, 221] width 127 height 30
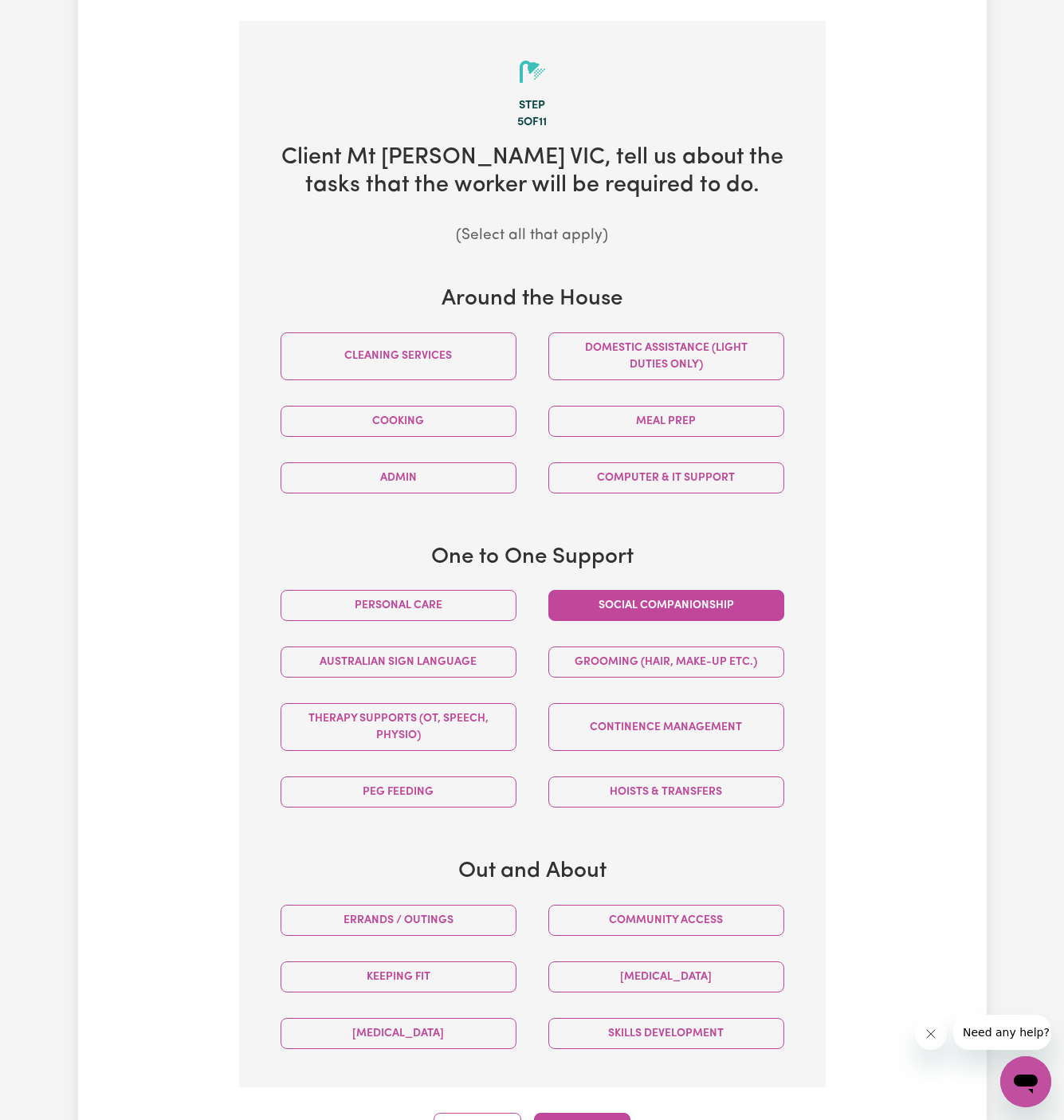
click at [607, 590] on button "Social companionship" at bounding box center [666, 605] width 236 height 31
click at [627, 777] on button "Hoists & transfers" at bounding box center [666, 792] width 236 height 31
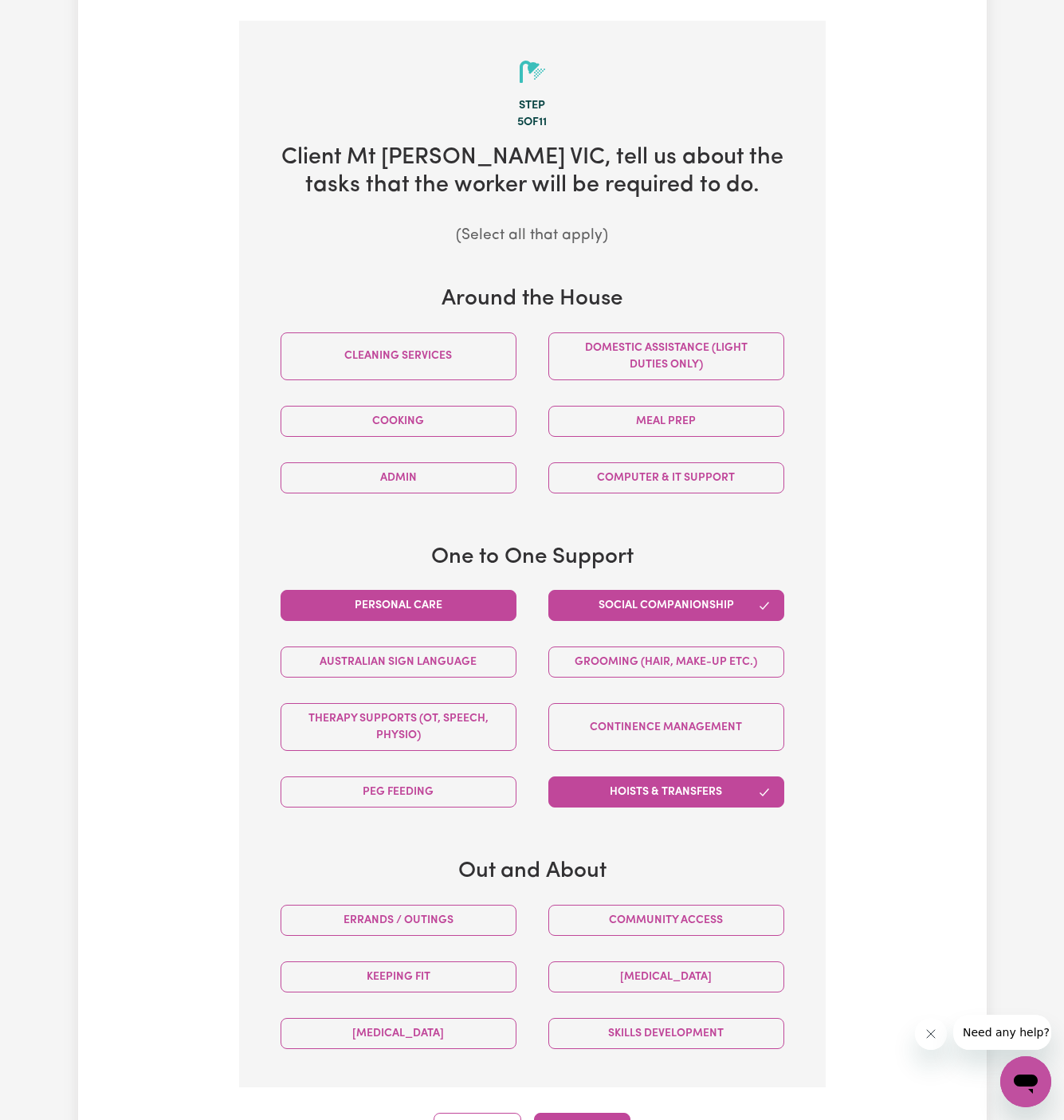
click at [457, 590] on button "Personal care" at bounding box center [398, 605] width 236 height 31
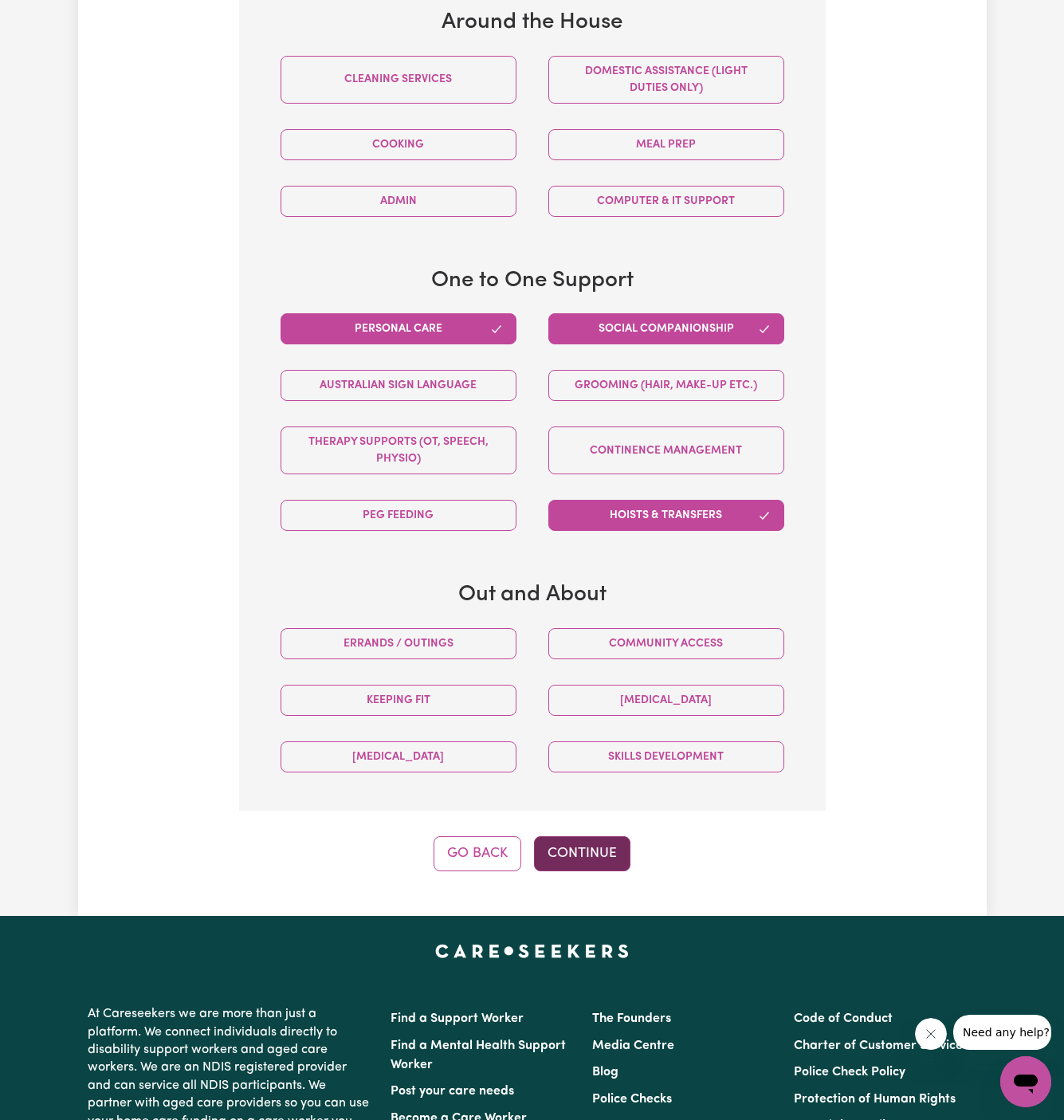
click at [603, 836] on button "Continue" at bounding box center [582, 853] width 97 height 35
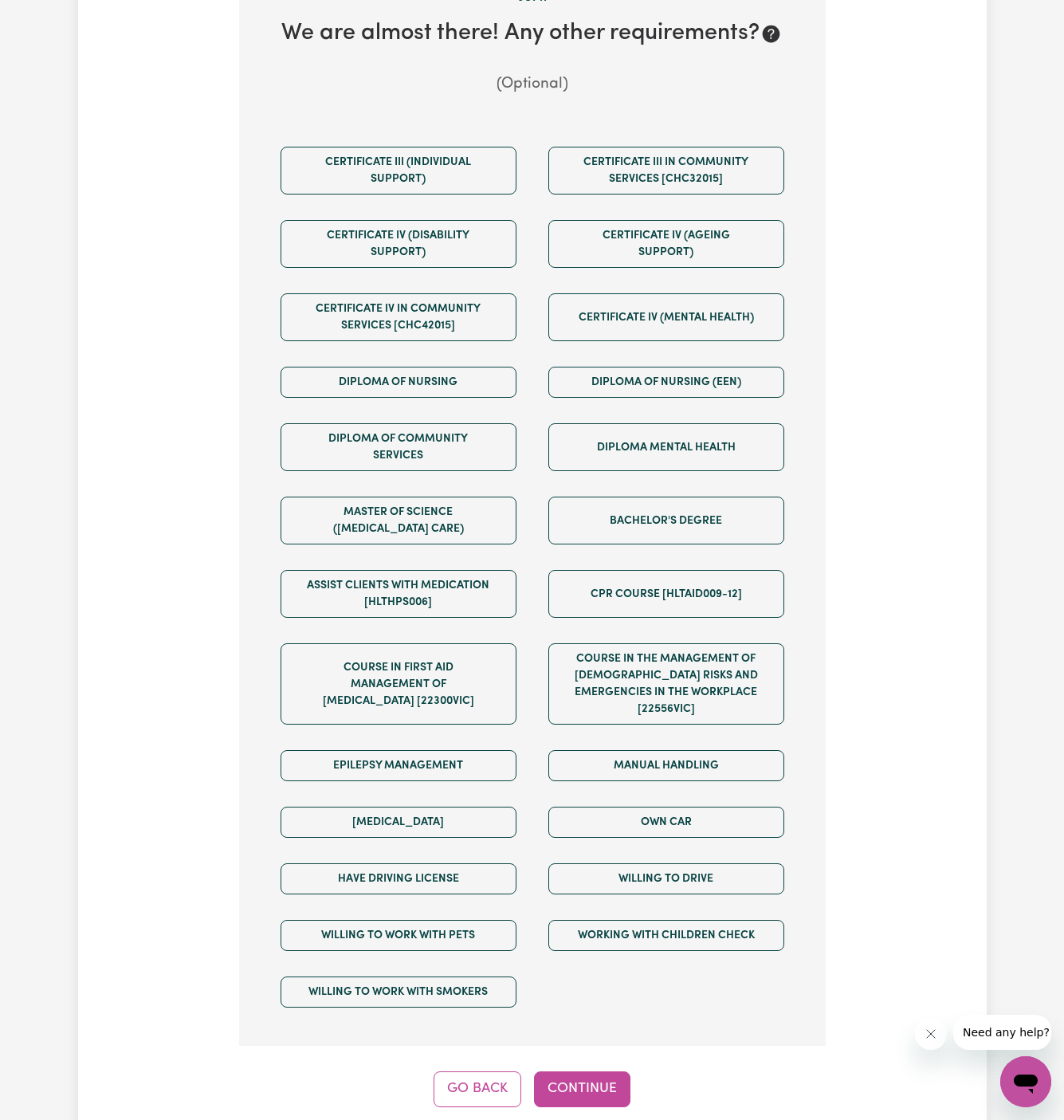
scroll to position [578, 0]
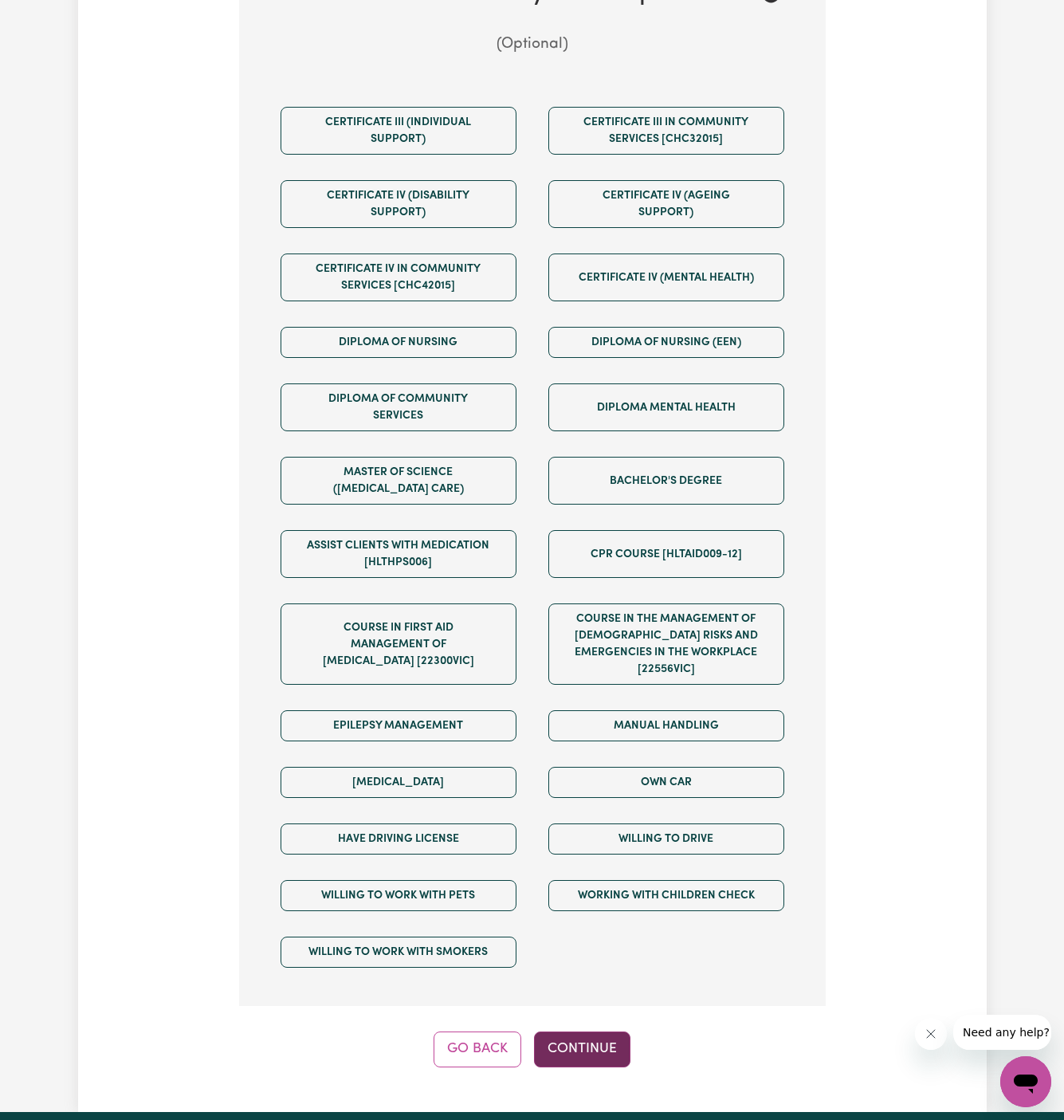
click at [590, 1032] on button "Continue" at bounding box center [582, 1049] width 97 height 35
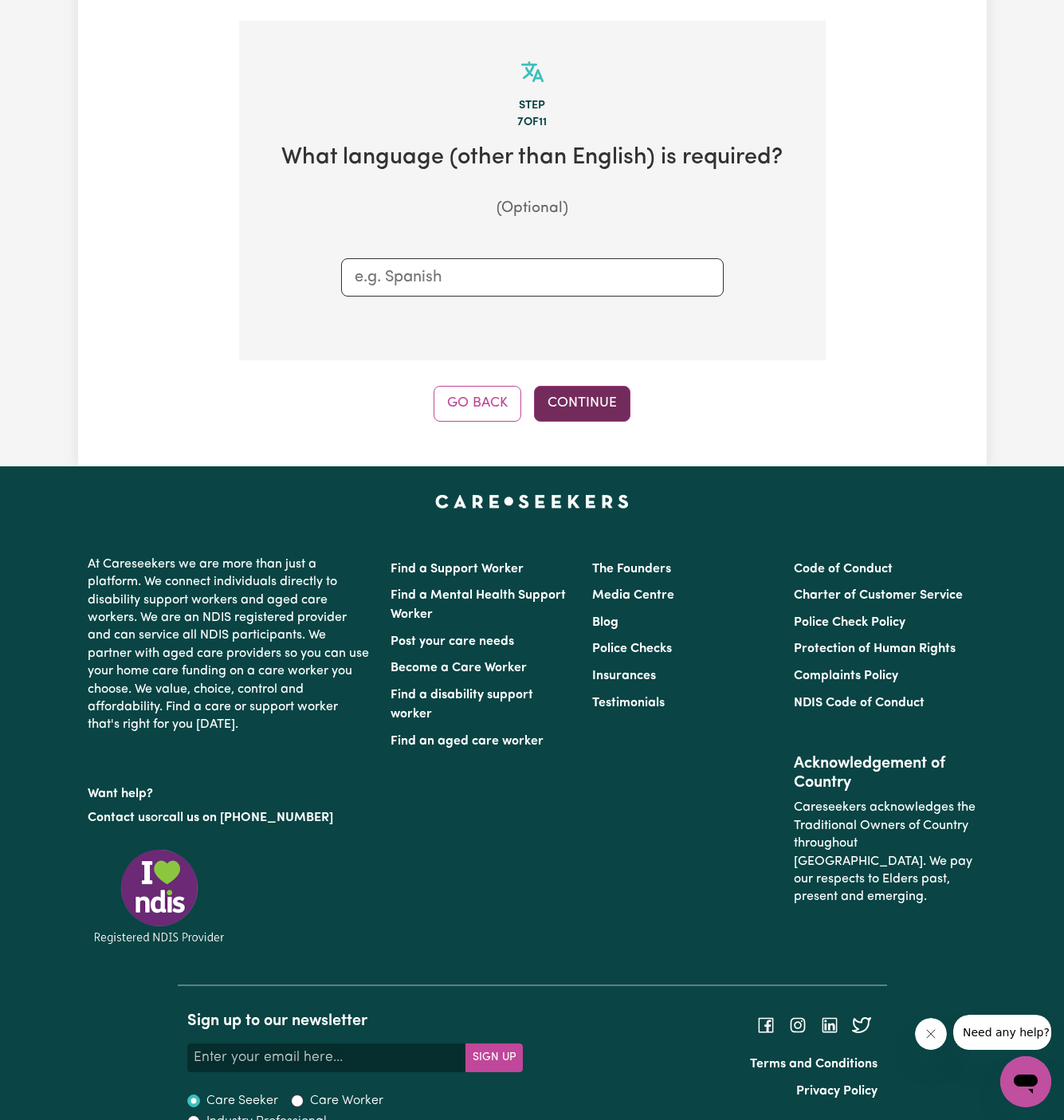
click at [583, 386] on button "Continue" at bounding box center [582, 403] width 97 height 35
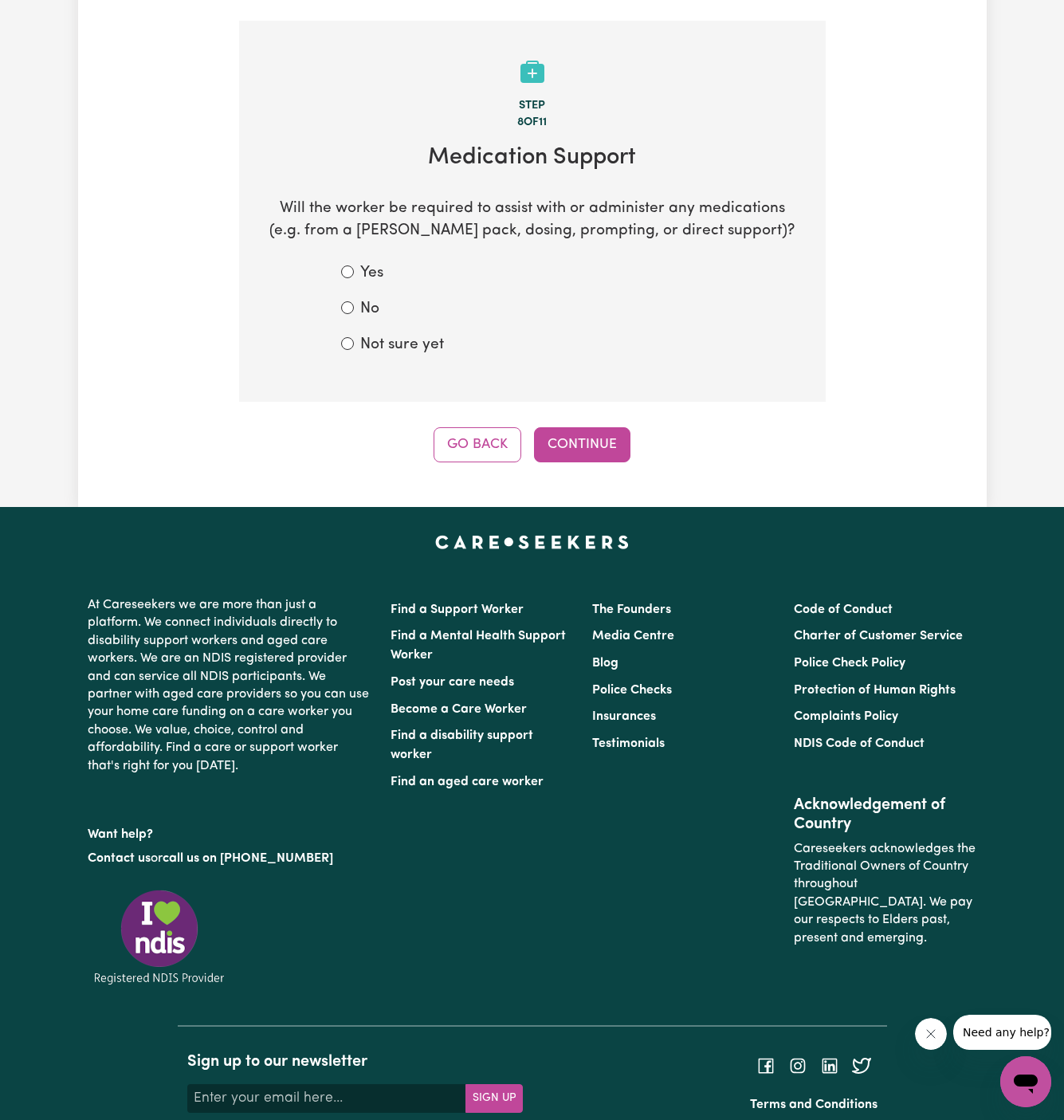
click at [386, 334] on label "Not sure yet" at bounding box center [402, 346] width 84 height 23
click at [354, 337] on input "Not sure yet" at bounding box center [347, 343] width 13 height 13
radio input "true"
click at [604, 432] on button "Continue" at bounding box center [582, 444] width 97 height 35
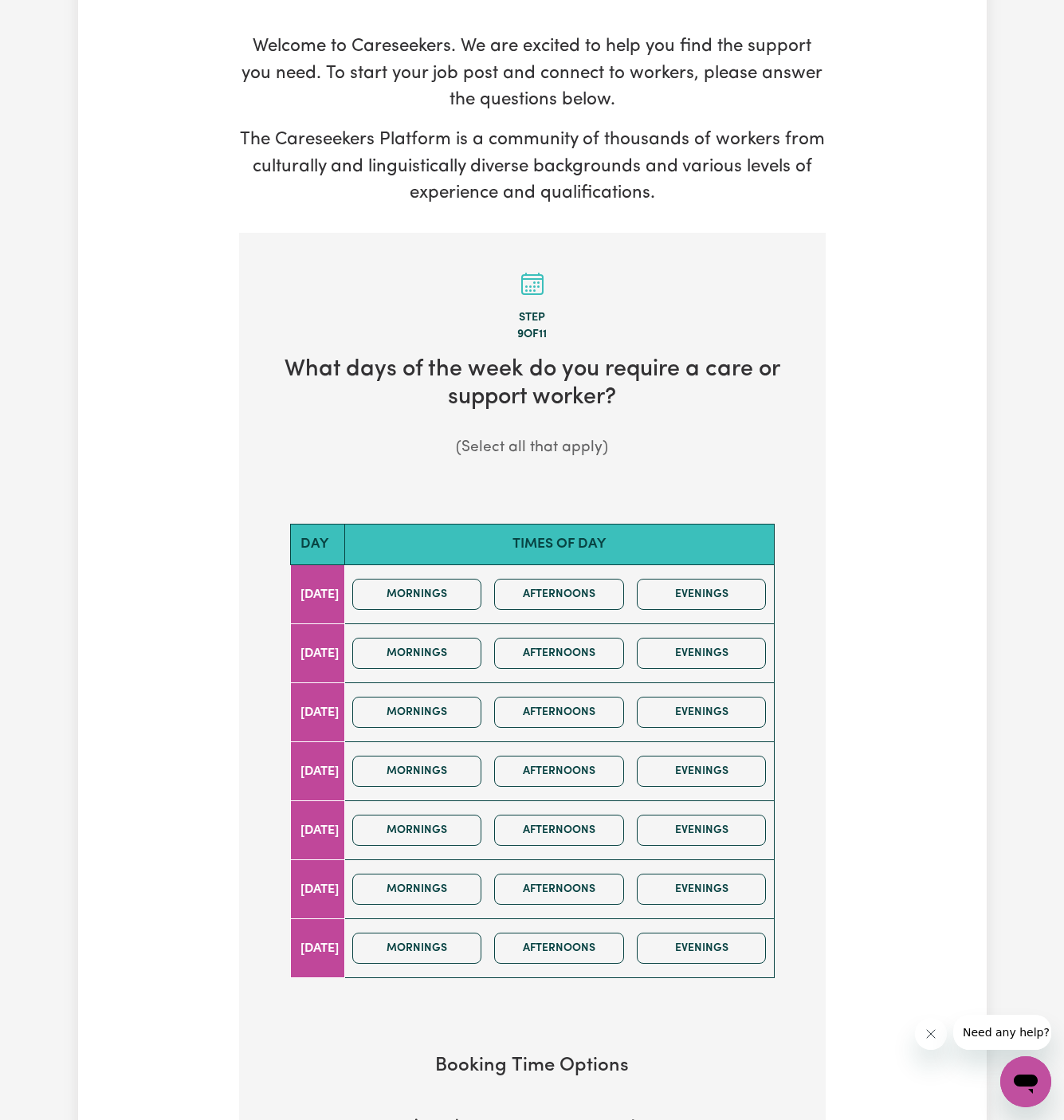
scroll to position [221, 0]
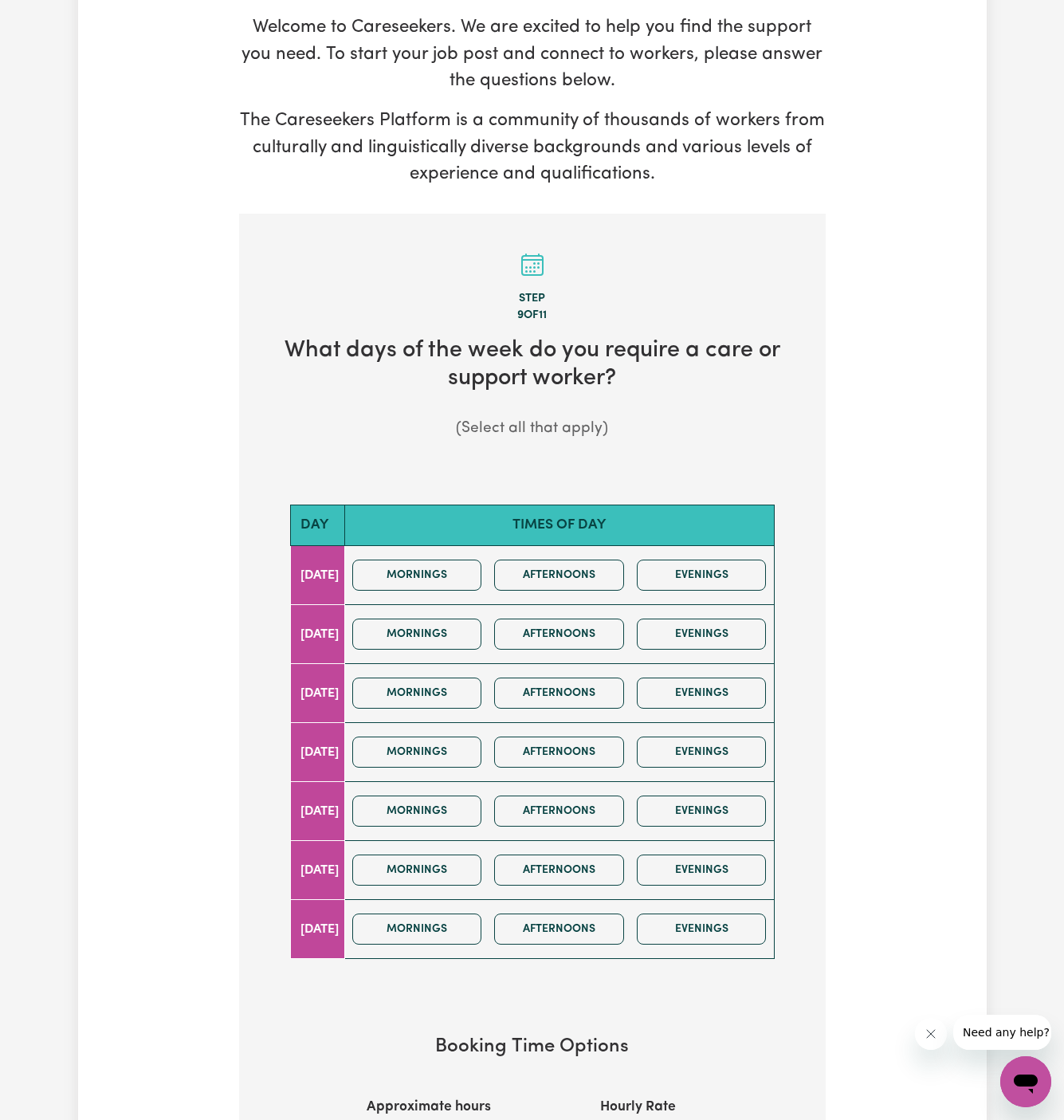
click at [462, 571] on div "Mornings Afternoons Evenings" at bounding box center [559, 575] width 427 height 57
click at [462, 618] on button "Mornings" at bounding box center [417, 634] width 130 height 31
click at [462, 678] on button "Mornings" at bounding box center [417, 693] width 130 height 31
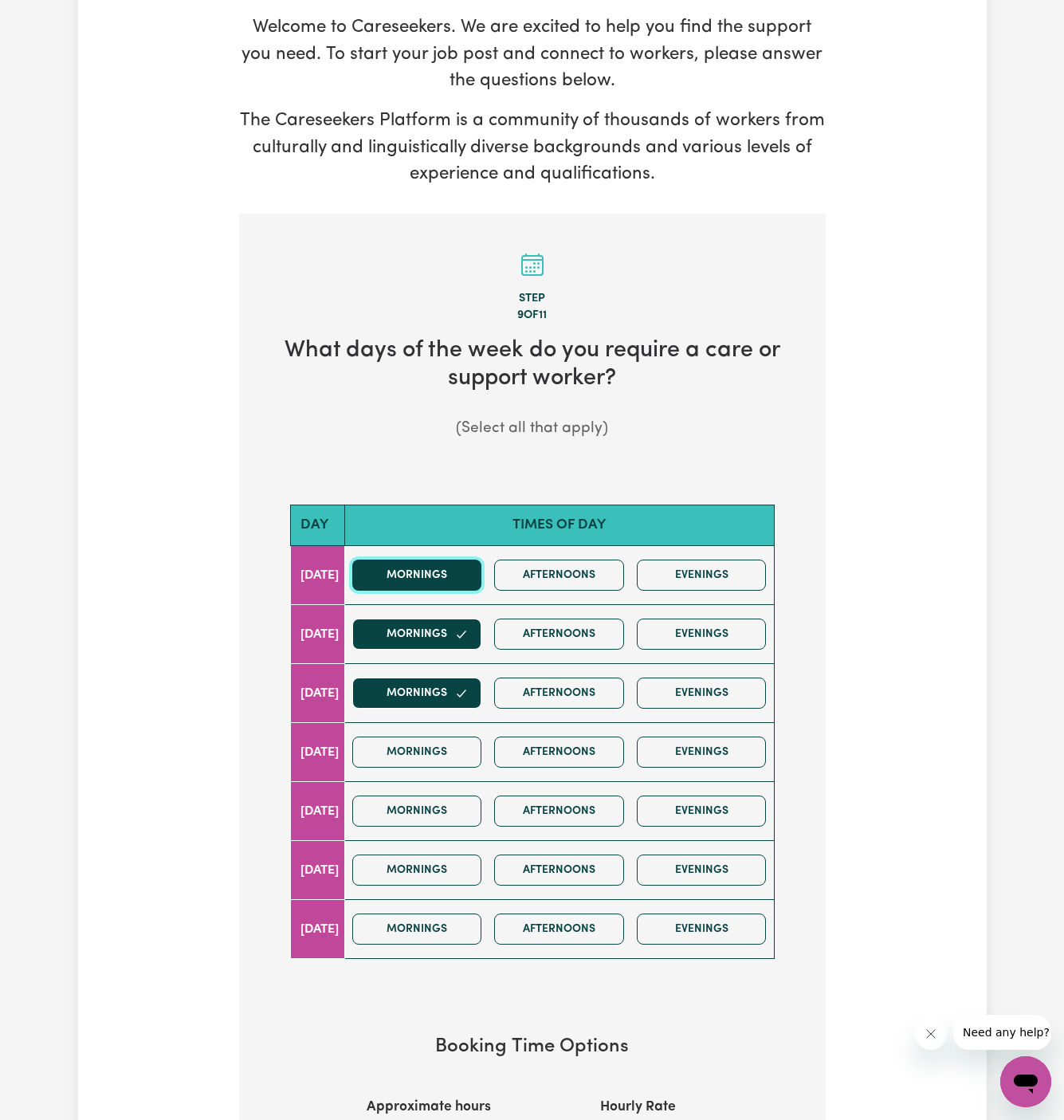
click at [466, 562] on button "Mornings" at bounding box center [417, 575] width 130 height 31
click at [567, 562] on button "Afternoons" at bounding box center [559, 575] width 130 height 31
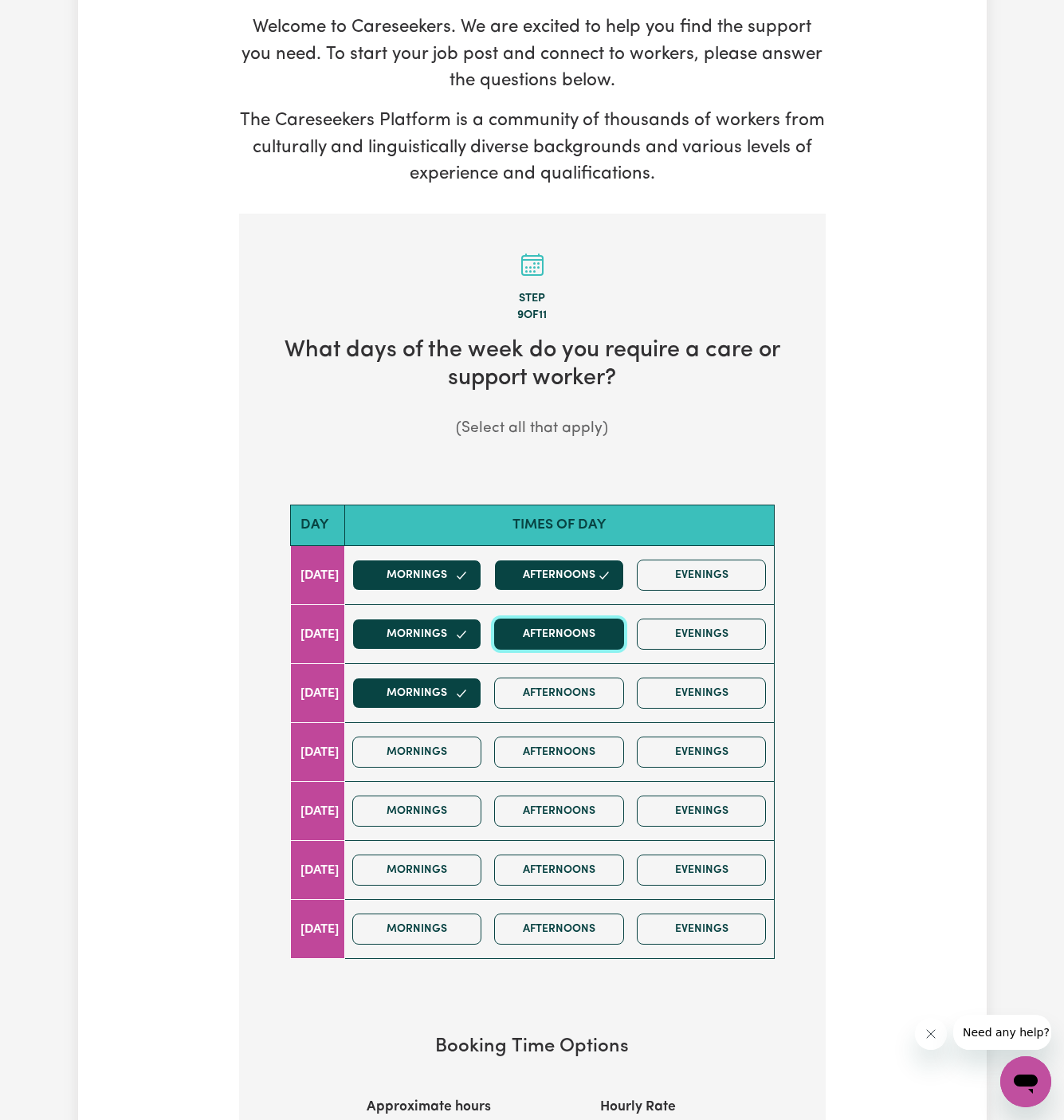
click at [567, 618] on button "Afternoons" at bounding box center [559, 634] width 130 height 31
click at [567, 678] on button "Afternoons" at bounding box center [559, 693] width 130 height 31
drag, startPoint x: 439, startPoint y: 711, endPoint x: 489, endPoint y: 711, distance: 50.0
click at [458, 724] on div "Mornings Afternoons Evenings" at bounding box center [559, 752] width 427 height 57
click at [519, 724] on div "Mornings Afternoons Evenings" at bounding box center [559, 752] width 427 height 57
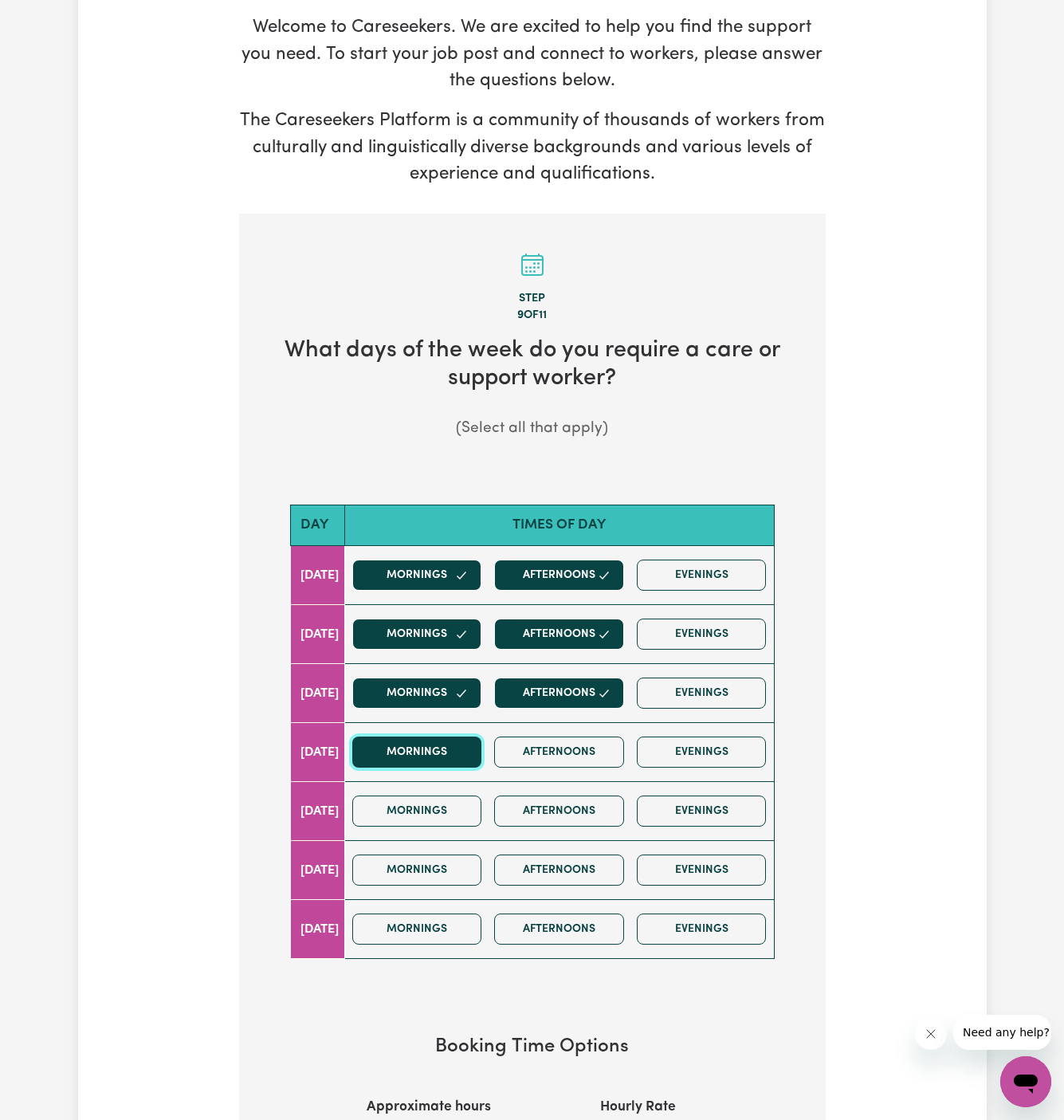
click at [446, 741] on button "Mornings" at bounding box center [417, 752] width 130 height 31
click at [599, 741] on button "Afternoons" at bounding box center [559, 752] width 130 height 31
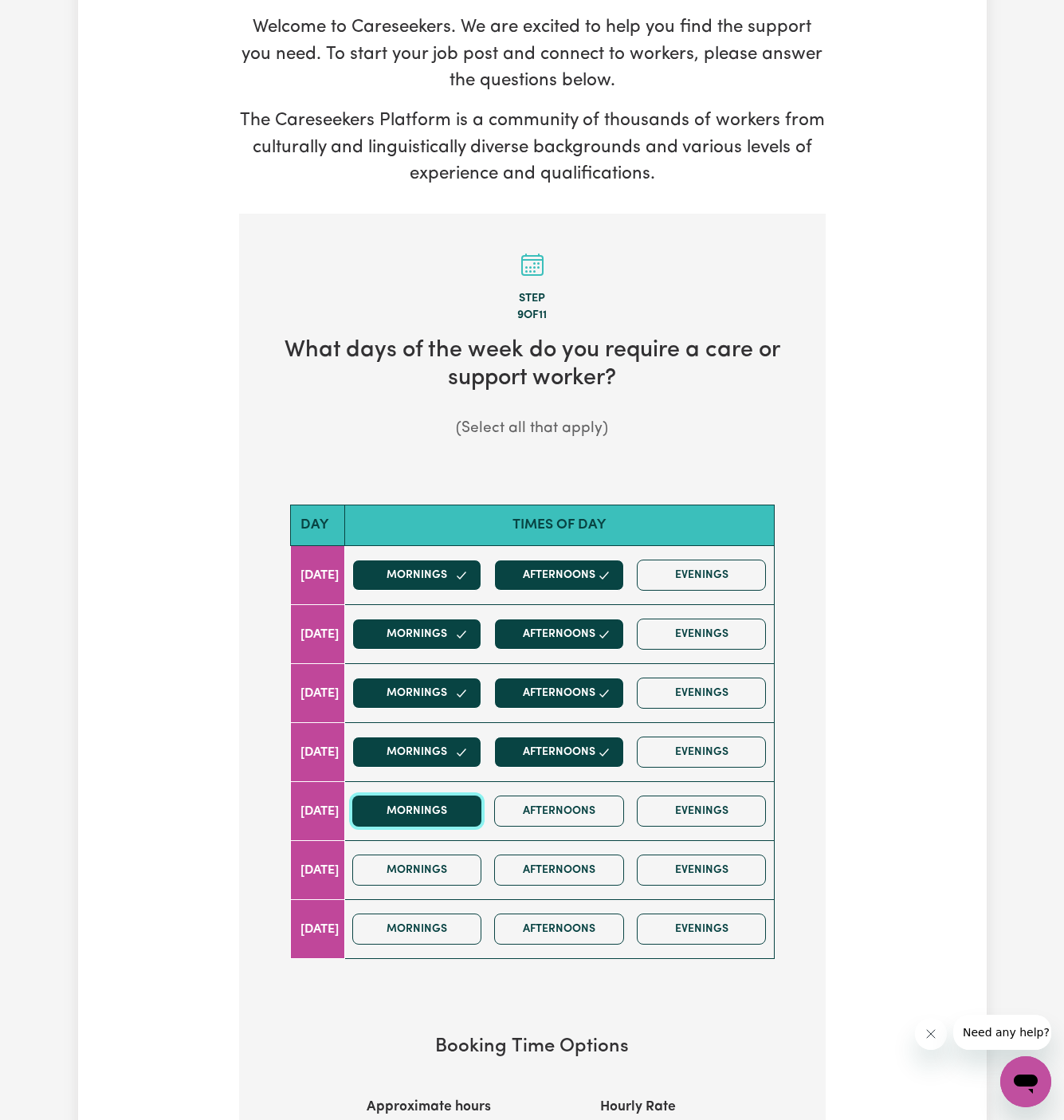
click at [471, 795] on button "Mornings" at bounding box center [417, 811] width 130 height 31
click at [570, 795] on button "Afternoons" at bounding box center [559, 811] width 130 height 31
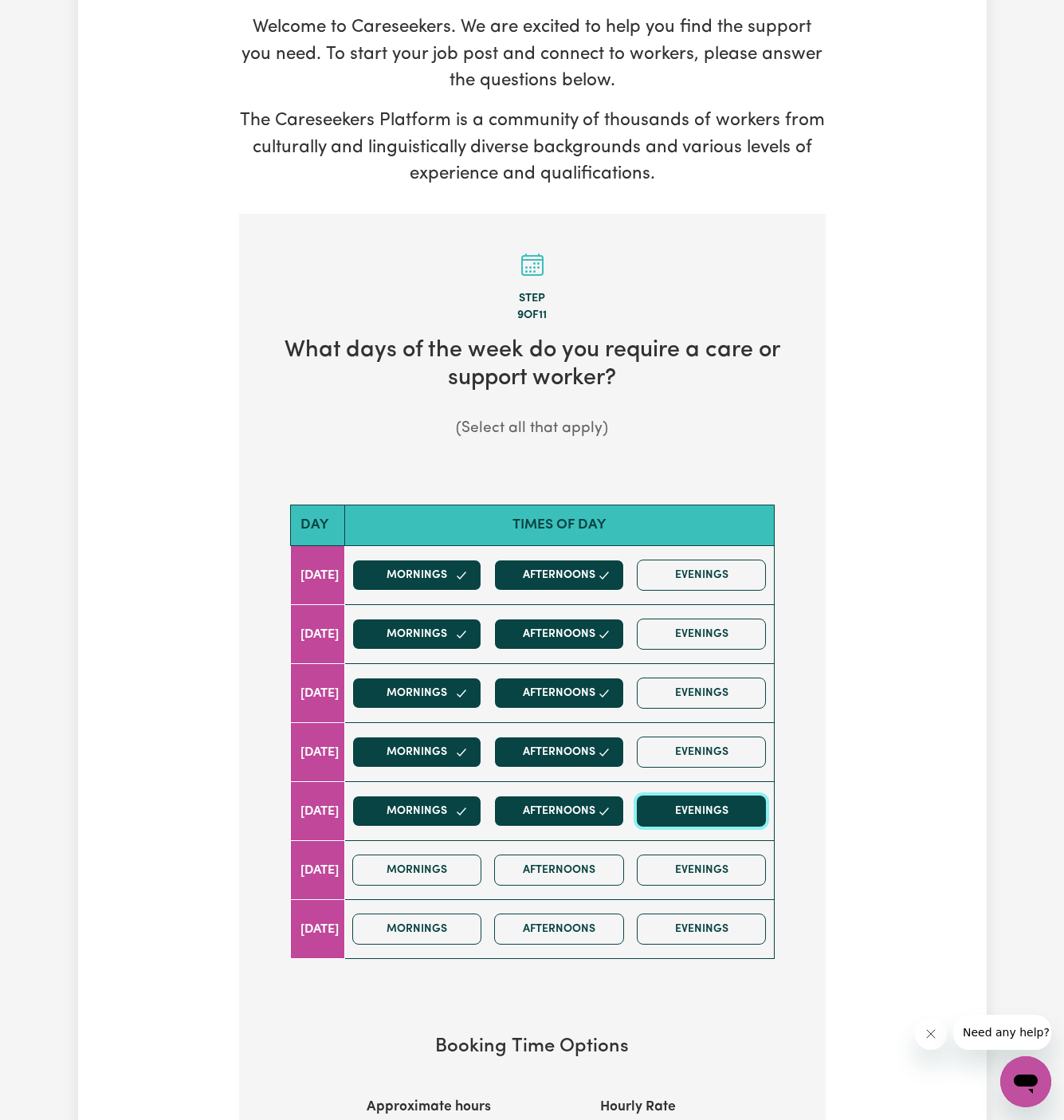
click at [696, 795] on button "Evenings" at bounding box center [702, 811] width 130 height 31
click at [695, 737] on button "Evenings" at bounding box center [702, 752] width 130 height 31
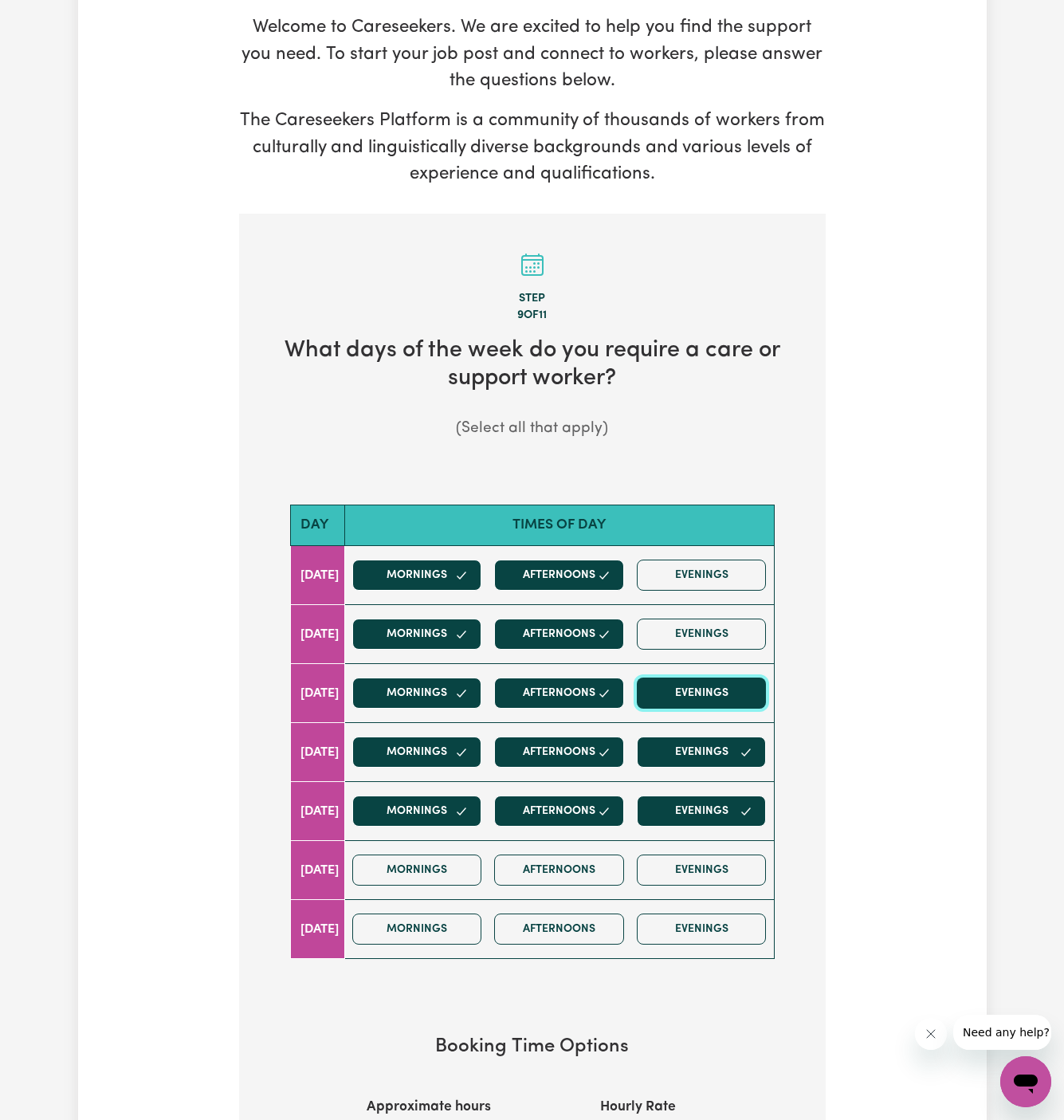
click at [699, 678] on button "Evenings" at bounding box center [702, 693] width 130 height 31
click at [700, 618] on button "Evenings" at bounding box center [702, 634] width 130 height 31
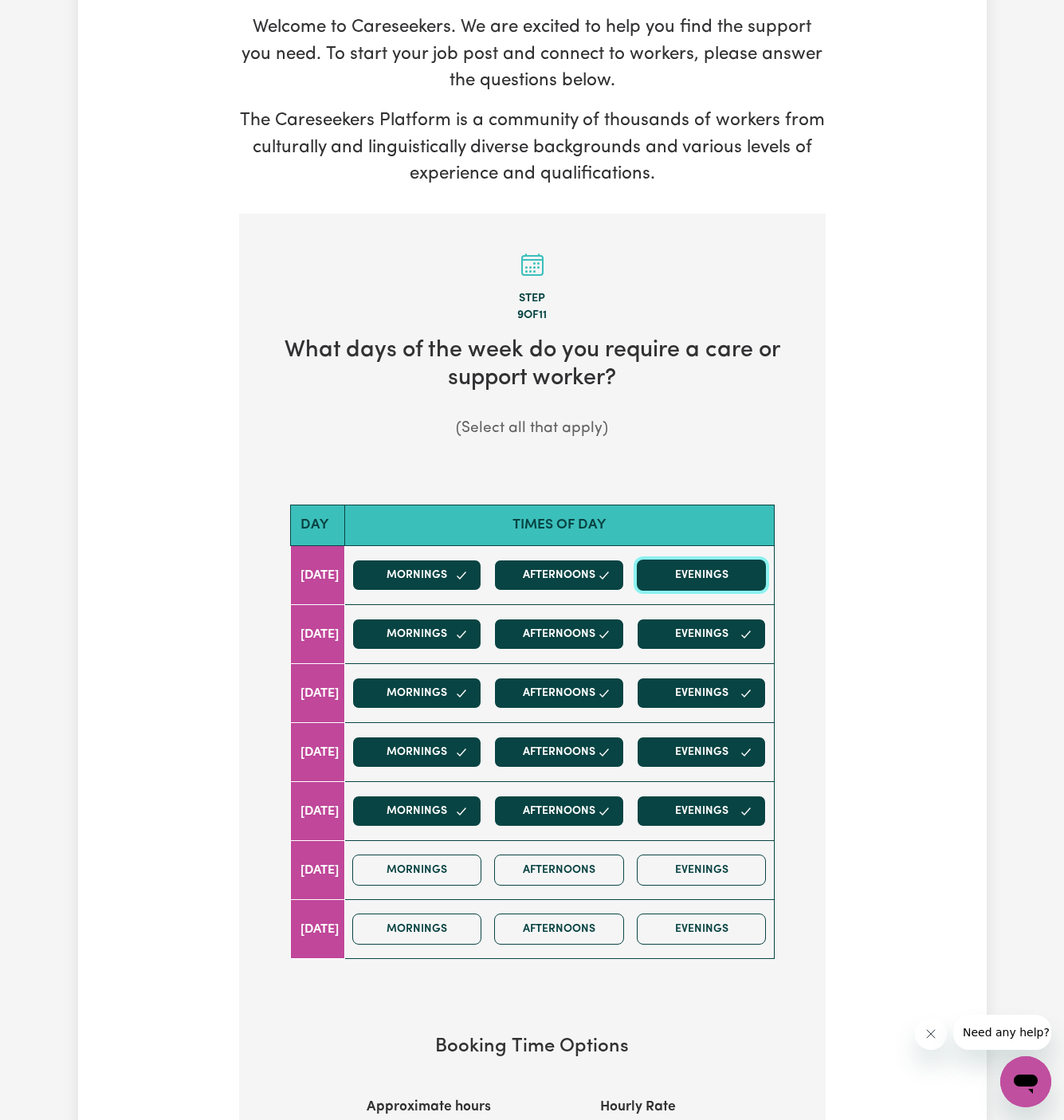
click at [702, 560] on button "Evenings" at bounding box center [702, 575] width 130 height 31
click at [466, 855] on button "Mornings" at bounding box center [417, 870] width 130 height 31
click at [466, 901] on div "Mornings Afternoons Evenings" at bounding box center [559, 929] width 427 height 57
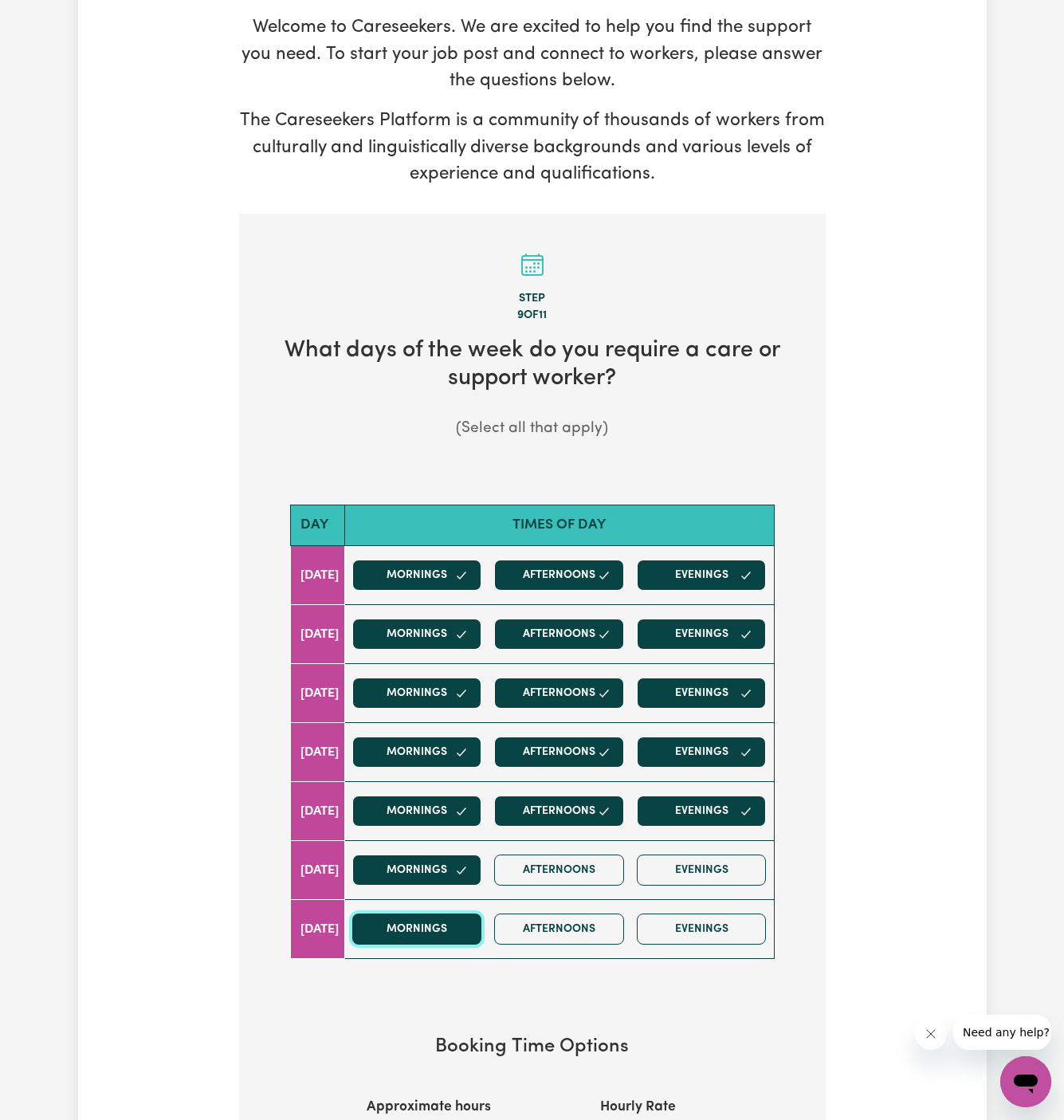
click at [460, 915] on button "Mornings" at bounding box center [417, 929] width 130 height 31
click at [584, 914] on button "Afternoons" at bounding box center [559, 929] width 130 height 31
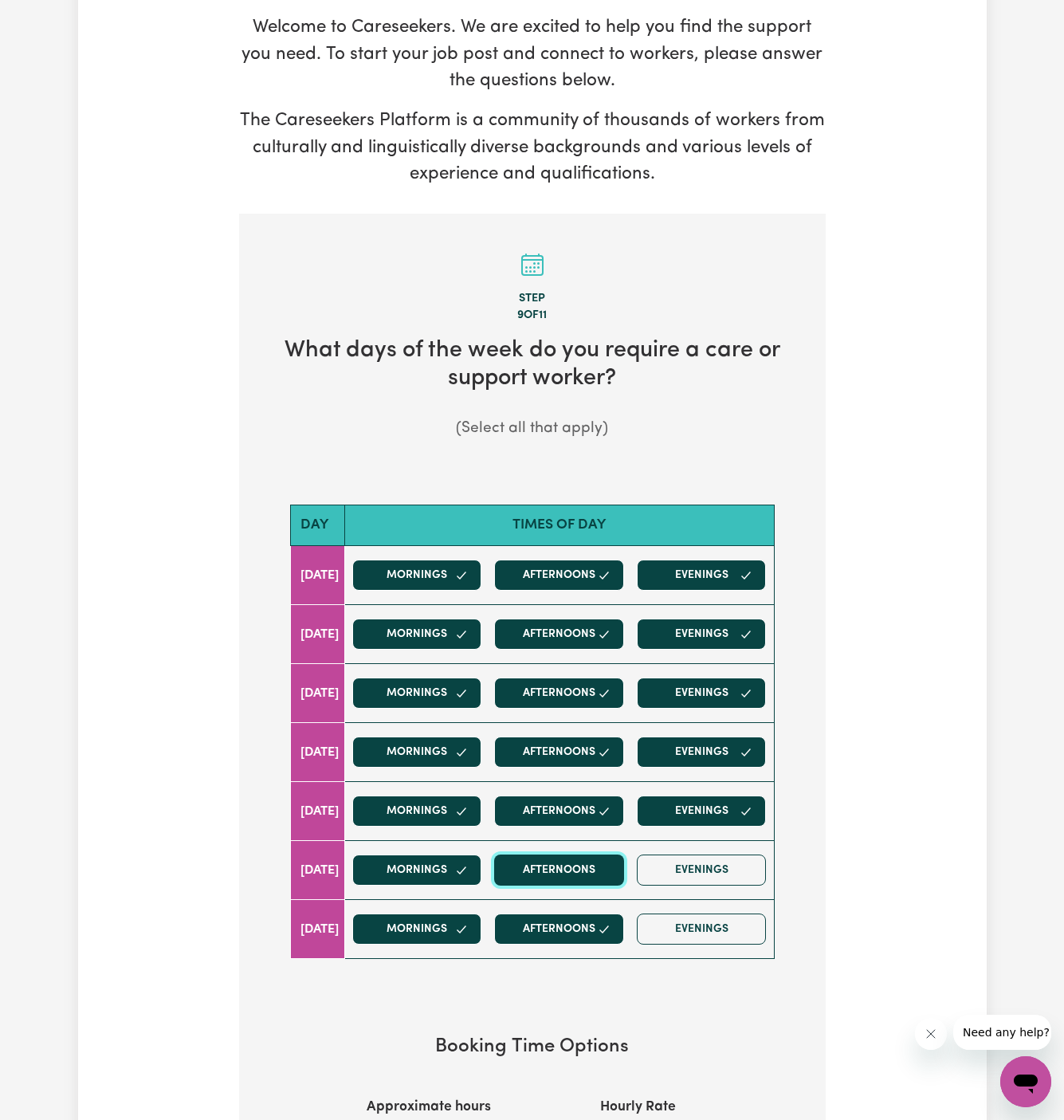
click at [584, 858] on button "Afternoons" at bounding box center [559, 870] width 130 height 31
click at [712, 858] on button "Evenings" at bounding box center [702, 870] width 130 height 31
click at [712, 901] on div "Mornings Afternoons Evenings" at bounding box center [559, 929] width 427 height 57
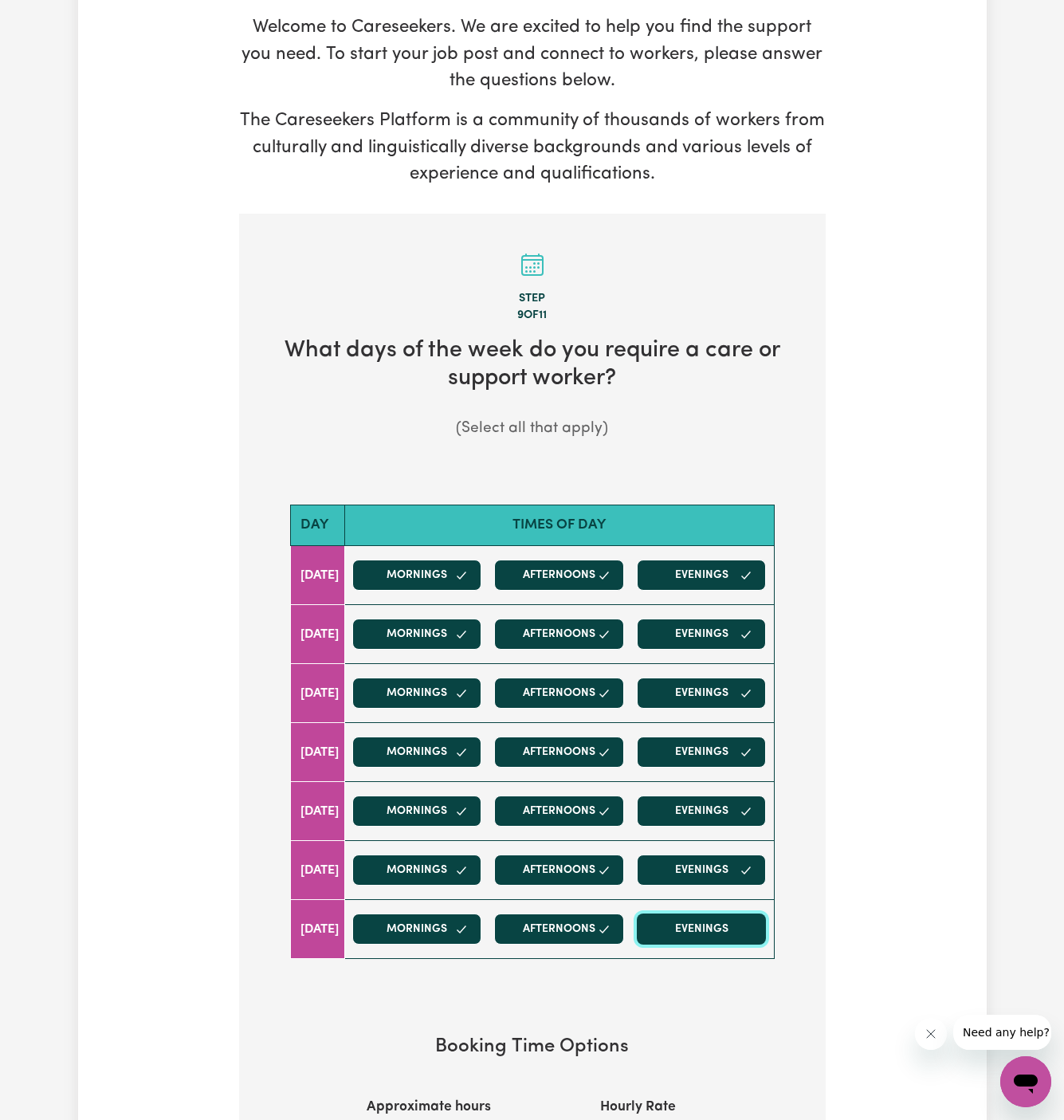
click at [738, 914] on button "Evenings" at bounding box center [702, 929] width 130 height 31
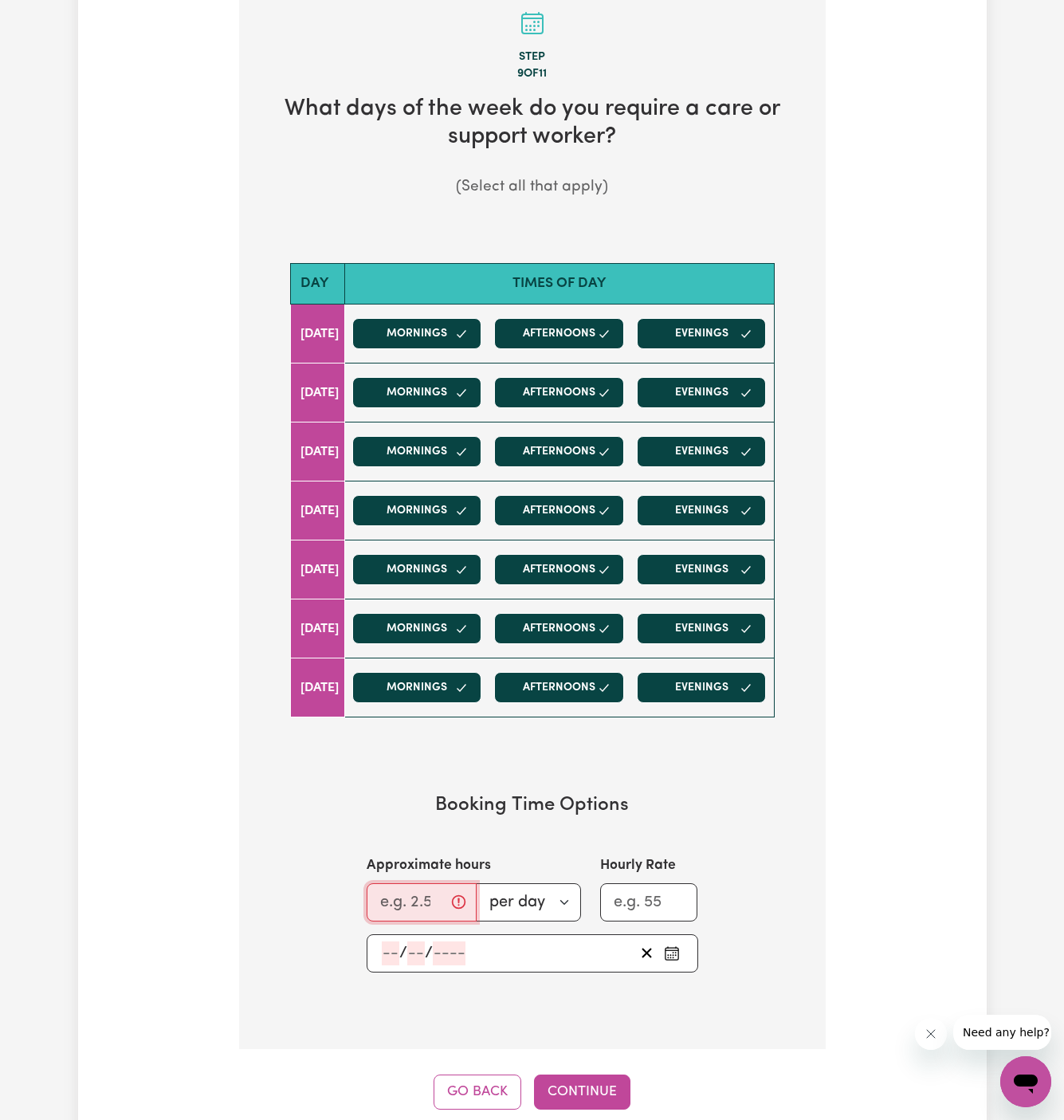
click at [386, 883] on input "Approximate hours" at bounding box center [422, 902] width 110 height 38
type input "2"
click at [389, 941] on input "number" at bounding box center [390, 953] width 18 height 24
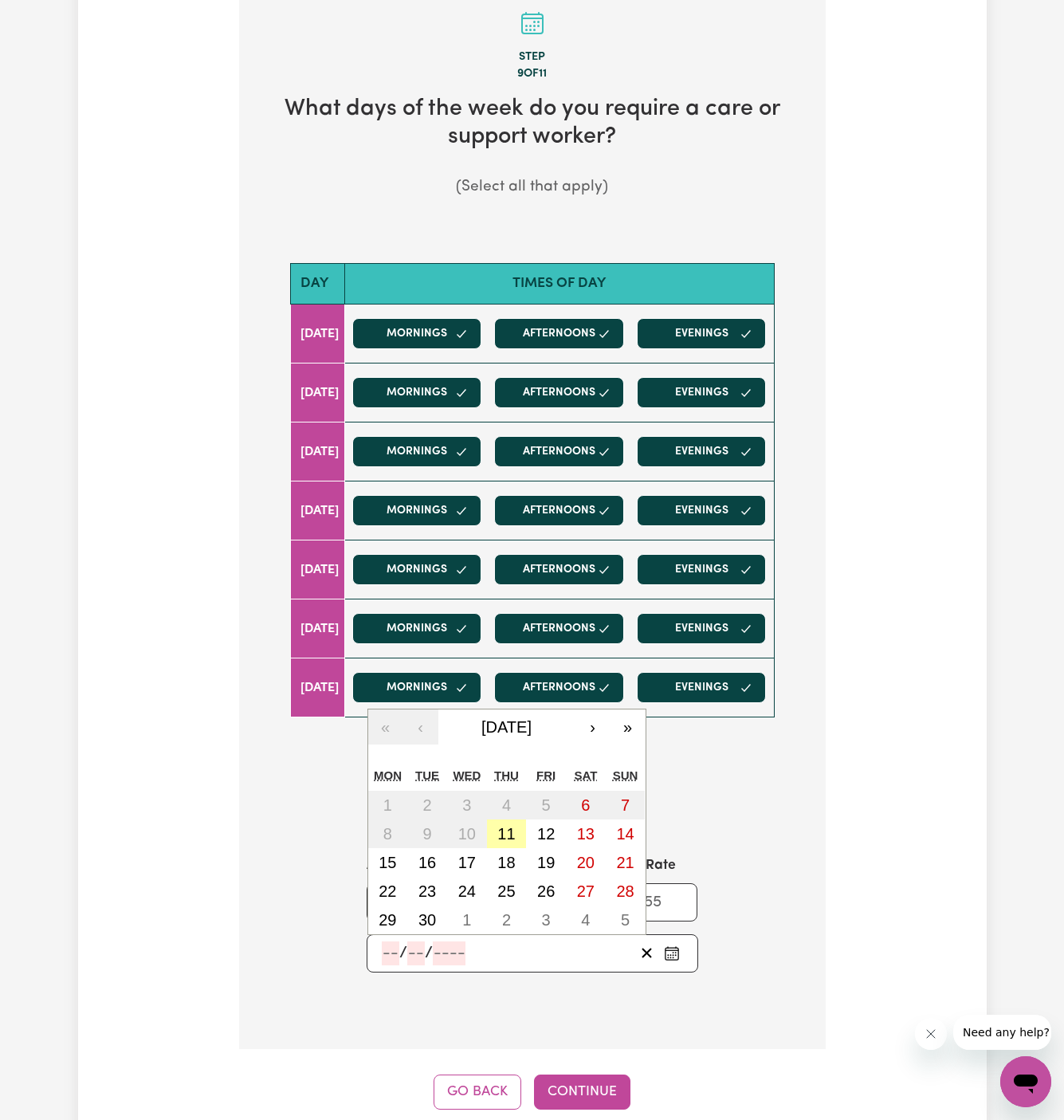
click at [508, 825] on abbr "11" at bounding box center [506, 834] width 18 height 18
type input "[DATE]"
type input "11"
type input "9"
type input "2025"
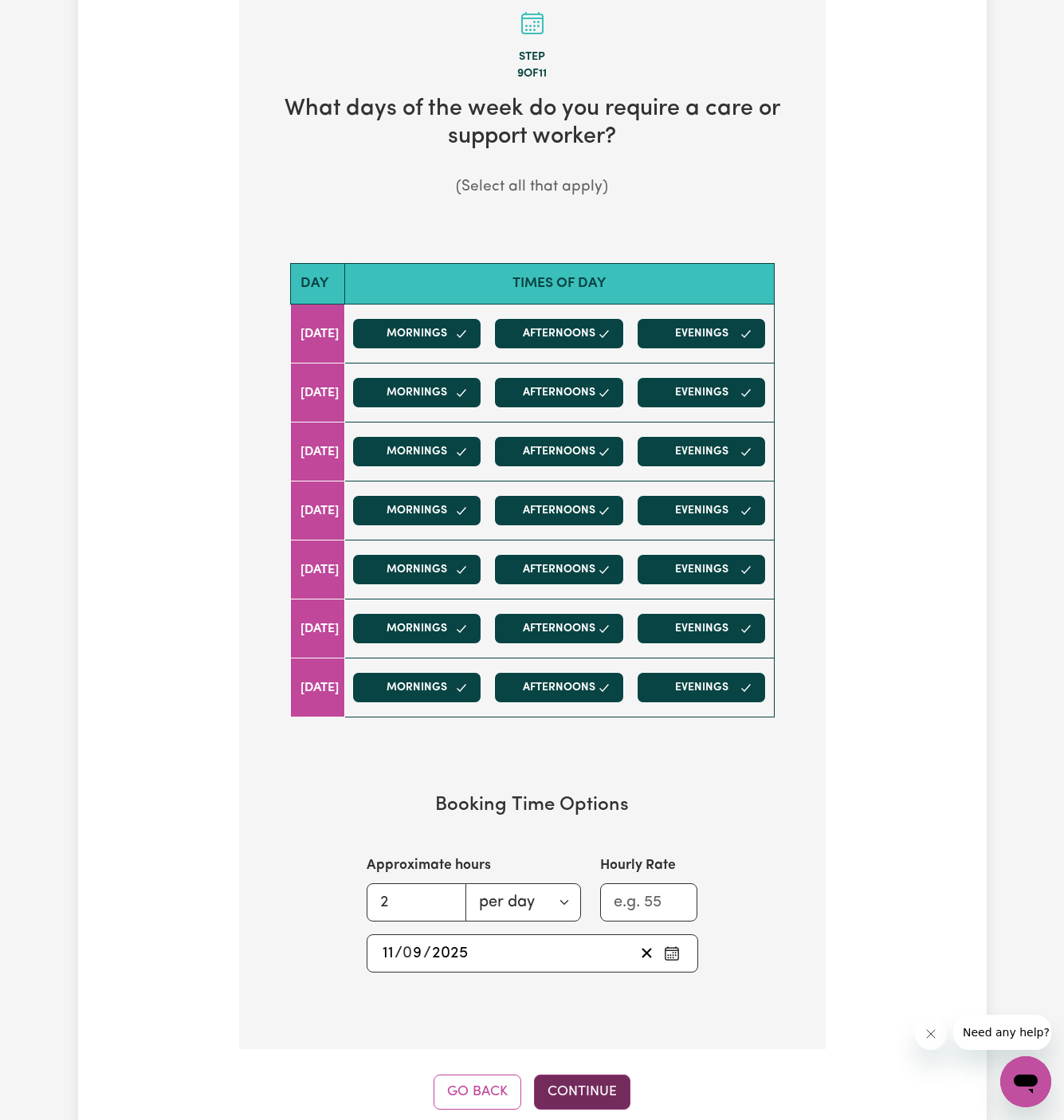
click at [579, 1075] on button "Continue" at bounding box center [582, 1092] width 97 height 35
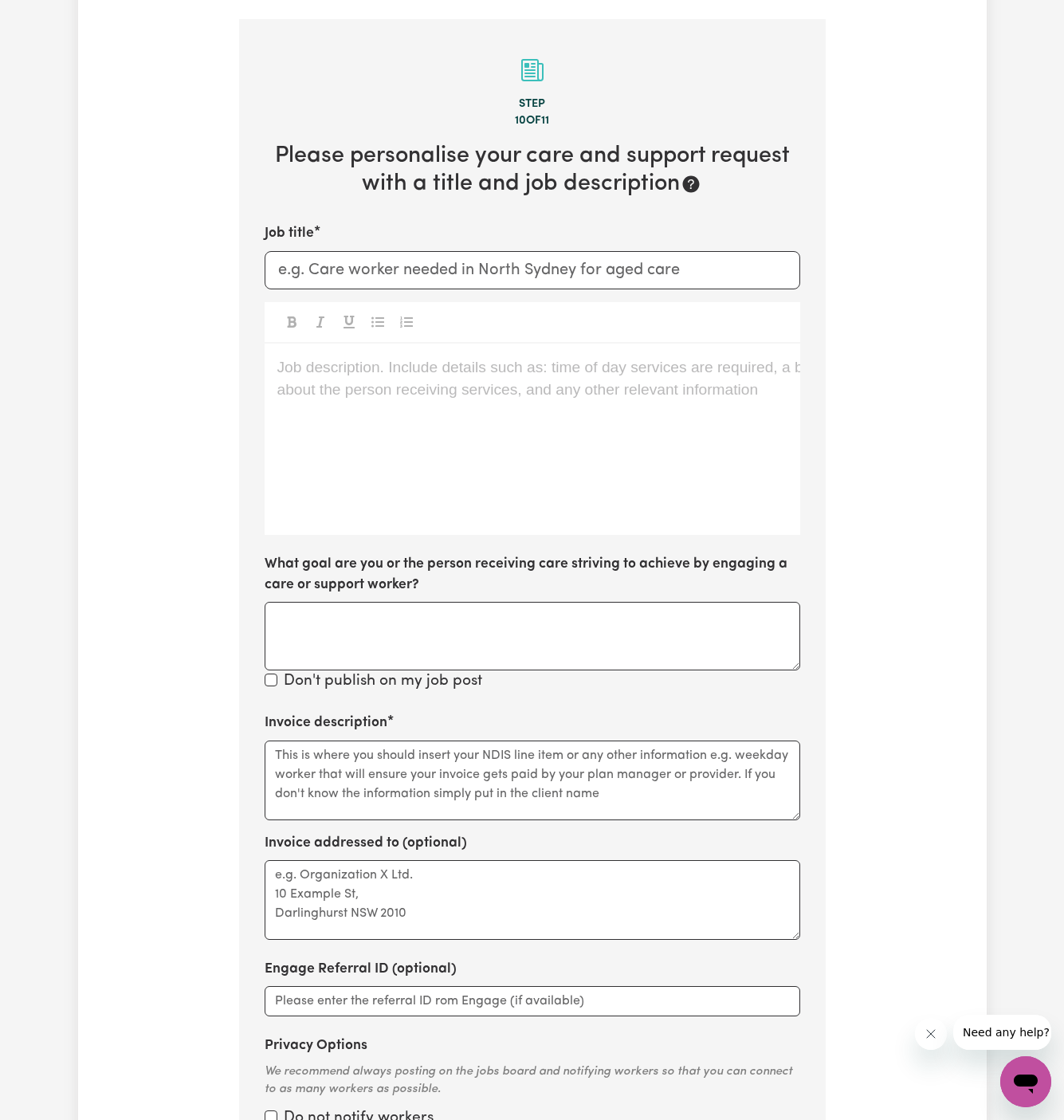
scroll to position [414, 0]
click at [547, 463] on div "Job description. Include details such as: time of day services are required, a …" at bounding box center [532, 441] width 536 height 192
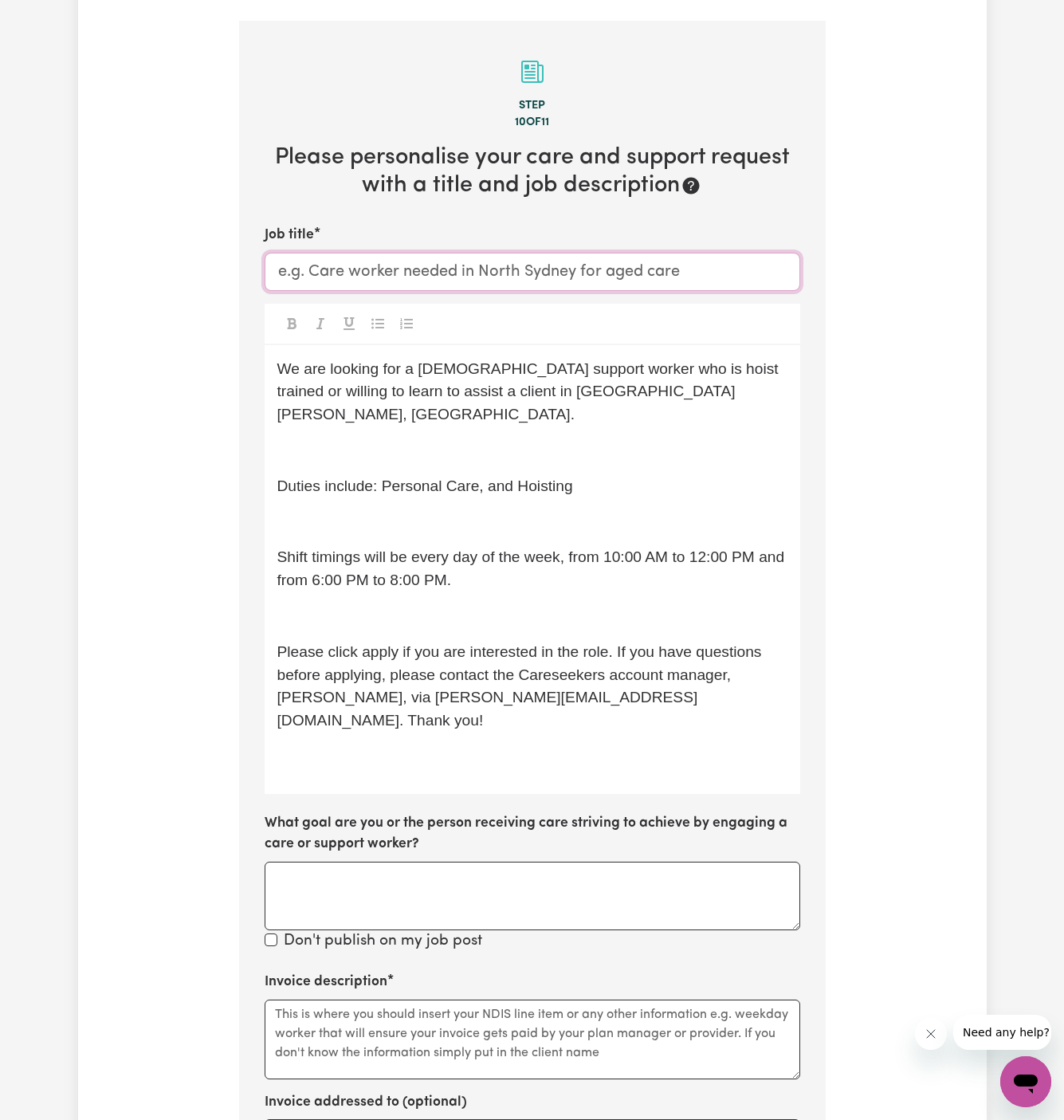
click at [519, 252] on input "Job title" at bounding box center [532, 271] width 536 height 38
paste input "[DEMOGRAPHIC_DATA] Support Worker Needed in [GEOGRAPHIC_DATA][PERSON_NAME], [GE…"
type input "[DEMOGRAPHIC_DATA] Support Worker Needed in [GEOGRAPHIC_DATA][PERSON_NAME], [GE…"
click at [454, 439] on p "﻿" at bounding box center [532, 450] width 510 height 23
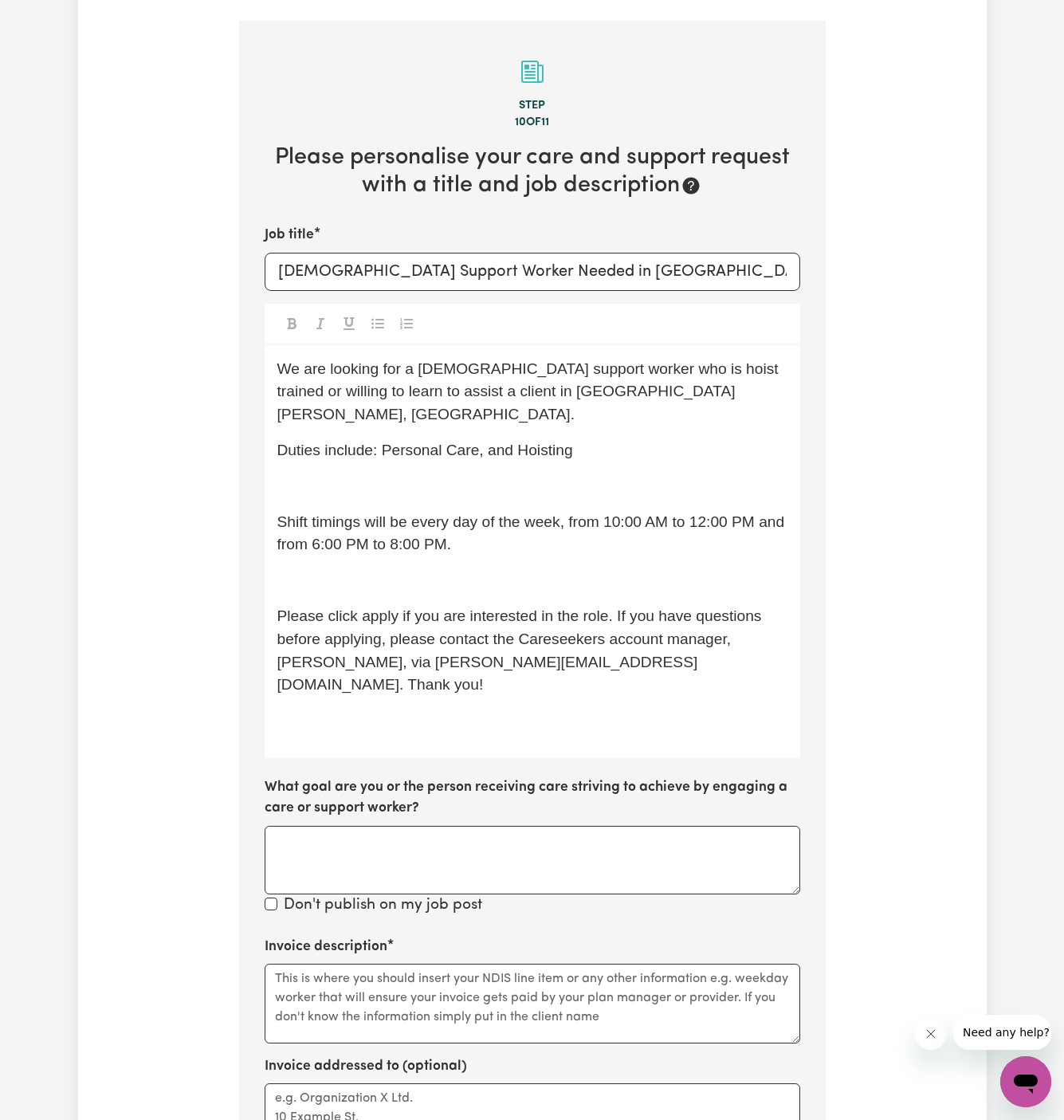
click at [451, 475] on p "﻿" at bounding box center [532, 486] width 510 height 23
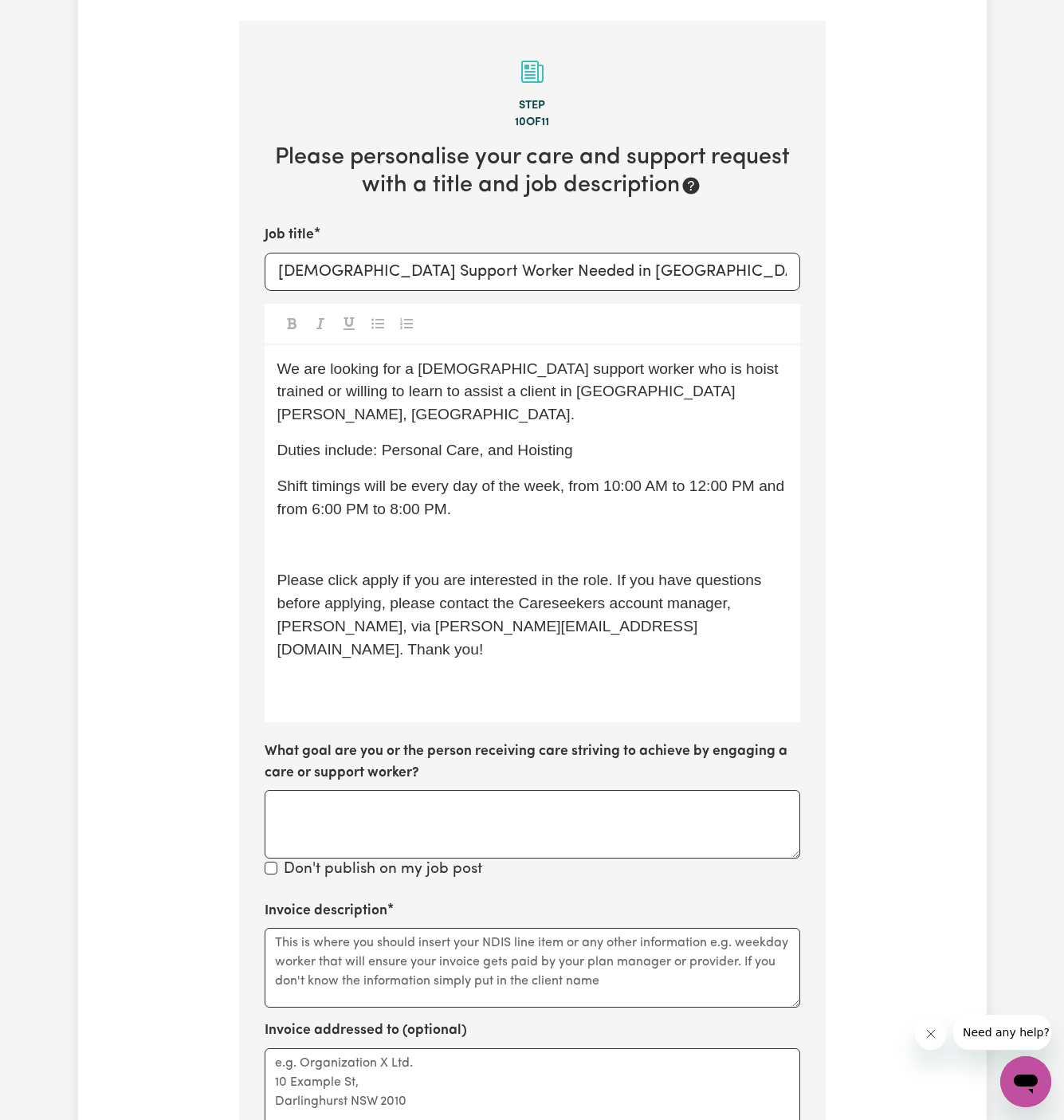
click at [458, 442] on span "Duties include: Personal Care, and Hoisting" at bounding box center [425, 450] width 295 height 17
click at [523, 477] on span "Shift timings will be every day of the week, from 10:00 AM to 12:00 PM and from…" at bounding box center [533, 497] width 512 height 40
click at [666, 360] on span "We are looking for a [DEMOGRAPHIC_DATA] support worker who is hoist trained or …" at bounding box center [530, 392] width 506 height 63
click at [312, 513] on div "We are looking for a [DEMOGRAPHIC_DATA] support worker who is hoist-trained or …" at bounding box center [532, 534] width 536 height 378
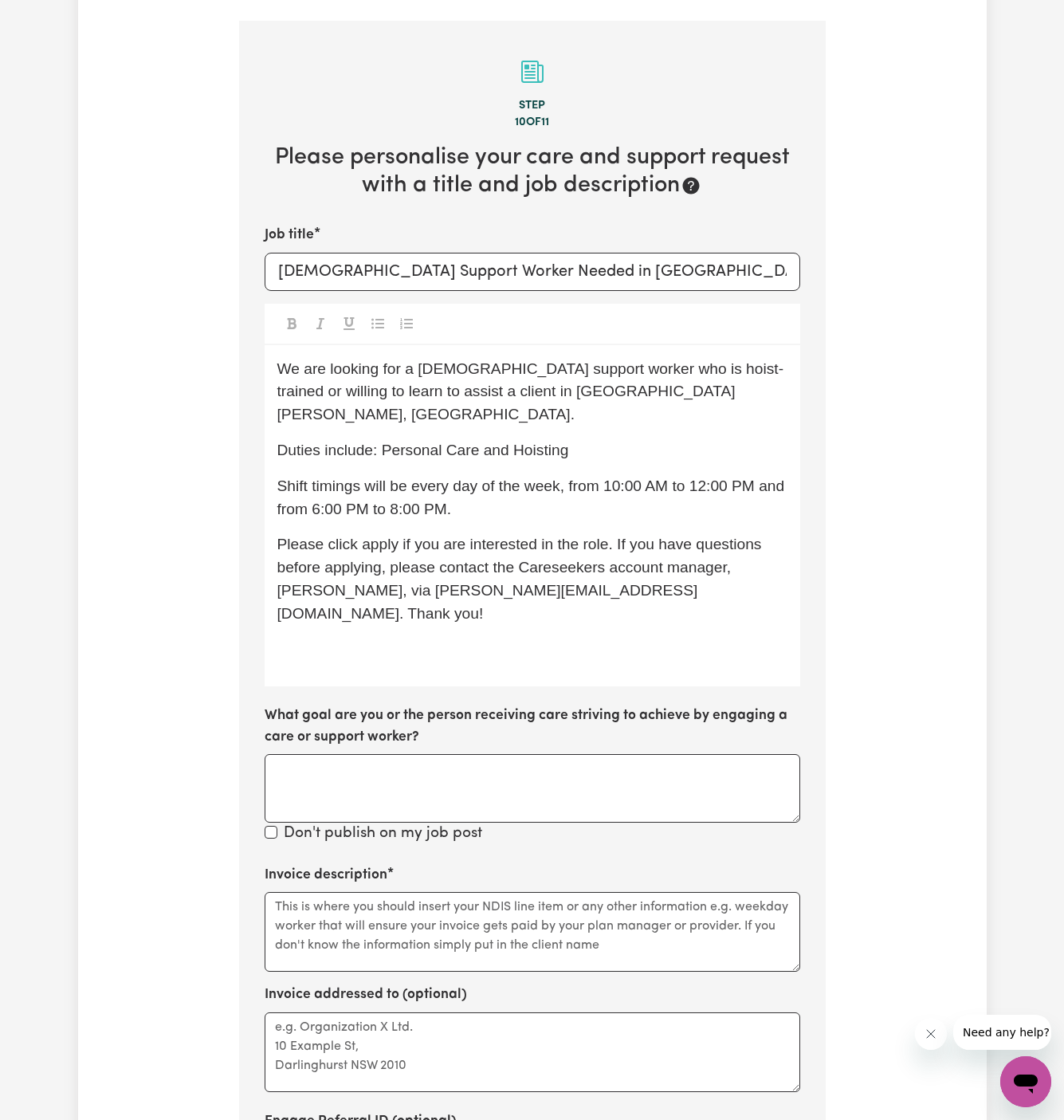
click at [387, 639] on p "﻿" at bounding box center [532, 650] width 510 height 23
click at [502, 1012] on textarea "Invoice addressed to (optional)" at bounding box center [532, 1052] width 536 height 80
paste textarea "Caring Harbour"
type textarea "c/o Caring Harbour"
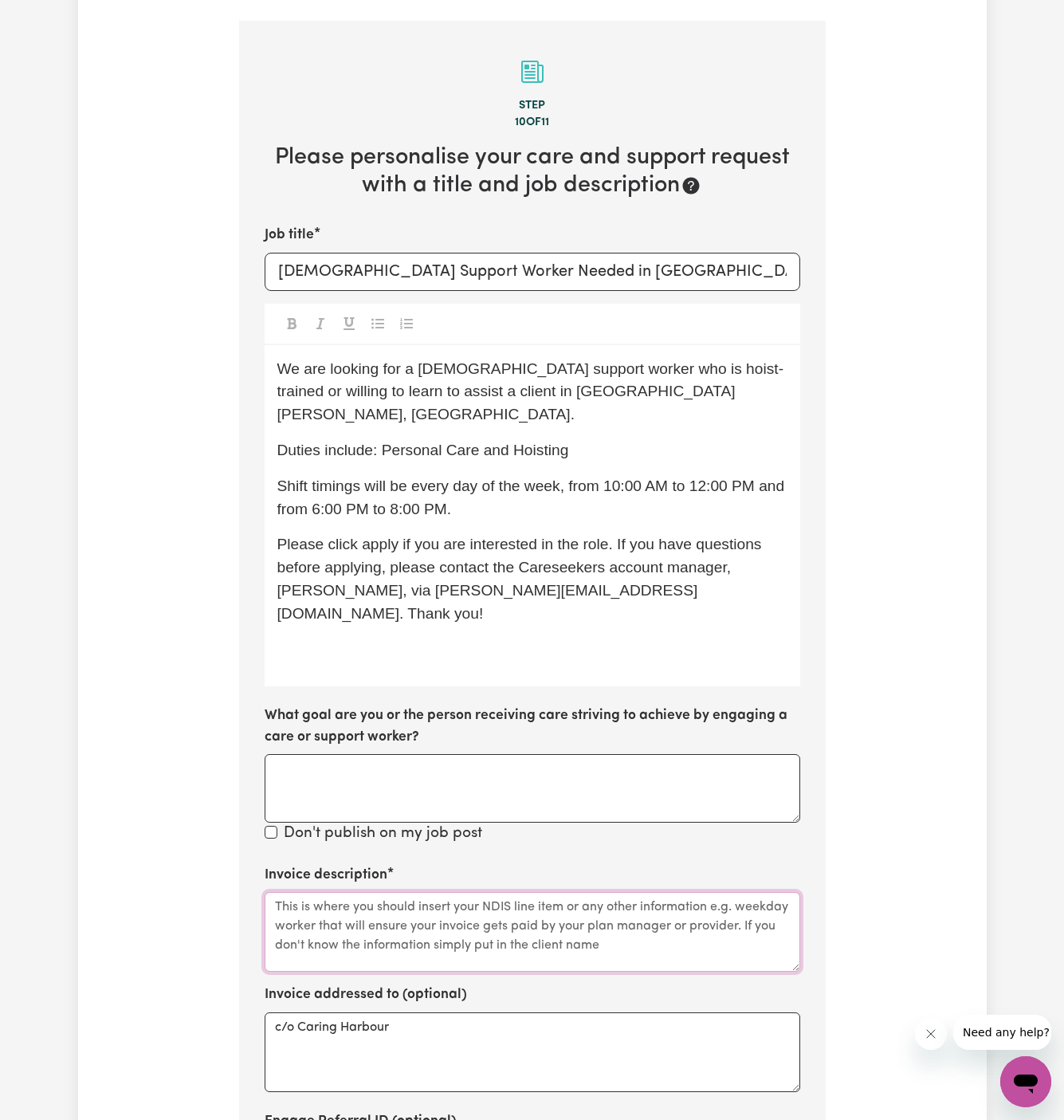
click at [558, 892] on textarea "Invoice description" at bounding box center [532, 932] width 536 height 80
drag, startPoint x: 558, startPoint y: 870, endPoint x: 856, endPoint y: 782, distance: 310.7
click at [856, 782] on div "Tell us your care and support requirements Welcome to Careseekers. We are excit…" at bounding box center [532, 556] width 909 height 1699
click at [612, 892] on textarea "Invoice description" at bounding box center [532, 932] width 536 height 80
click at [646, 892] on textarea "Invoice description" at bounding box center [532, 932] width 536 height 80
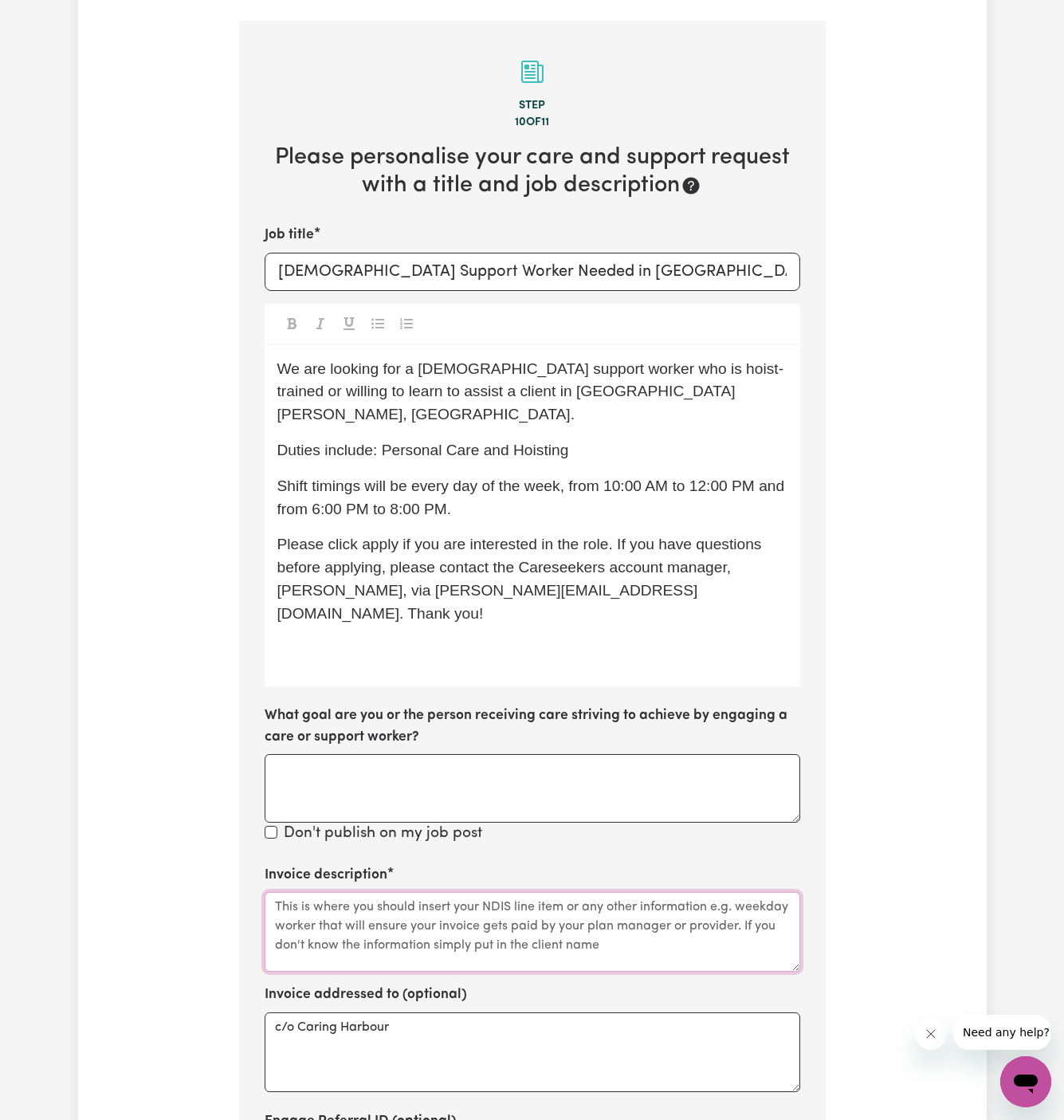
paste textarea "Personal Care, and Hoisting"
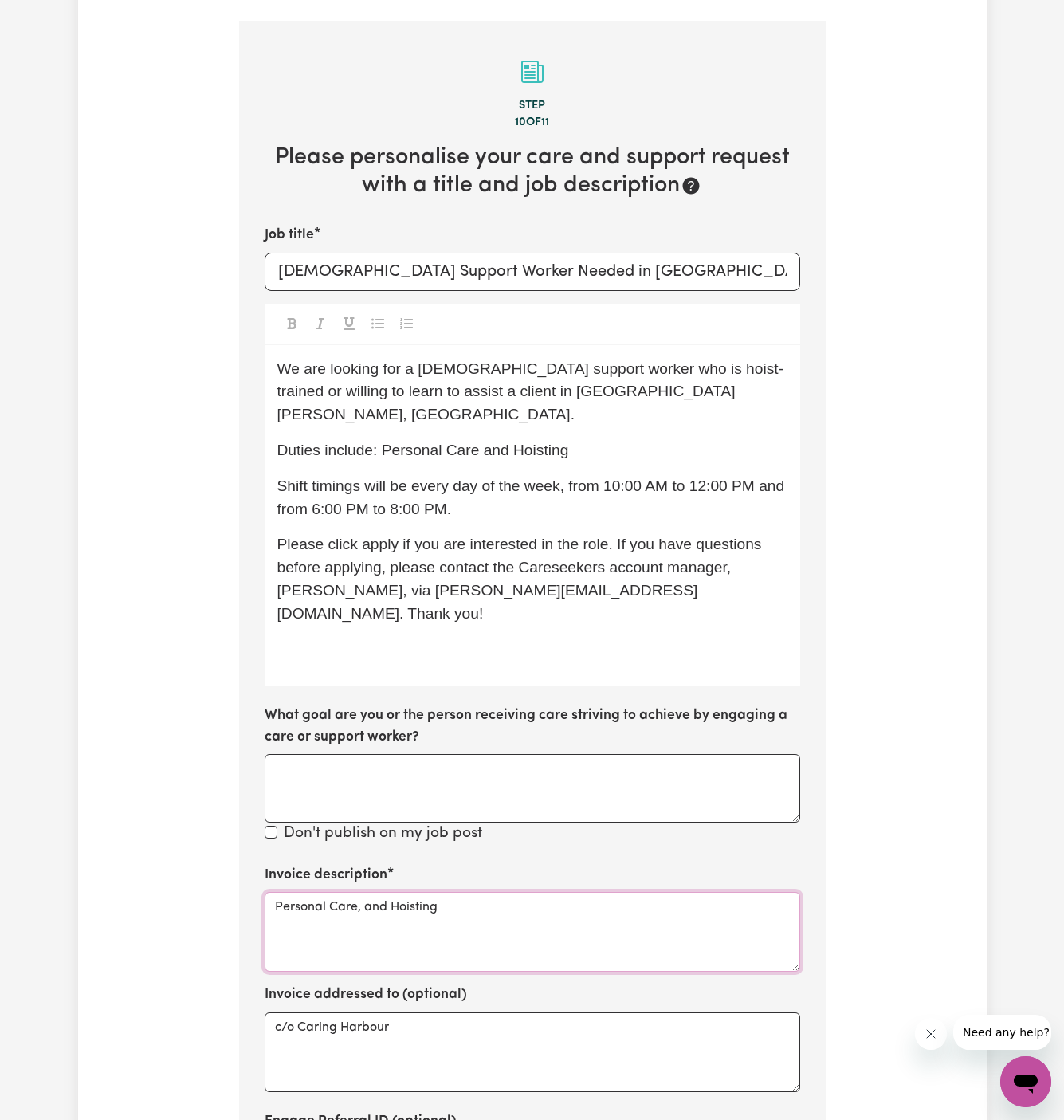
click at [646, 892] on textarea "Personal Care, and Hoisting" at bounding box center [532, 932] width 536 height 80
type textarea "Personal Care, and Hoisting"
click at [380, 754] on textarea "What goal are you or the person receiving care striving to achieve by engaging …" at bounding box center [532, 788] width 536 height 68
click at [578, 596] on div "We are looking for a [DEMOGRAPHIC_DATA] support worker who is hoist-trained or …" at bounding box center [532, 515] width 536 height 342
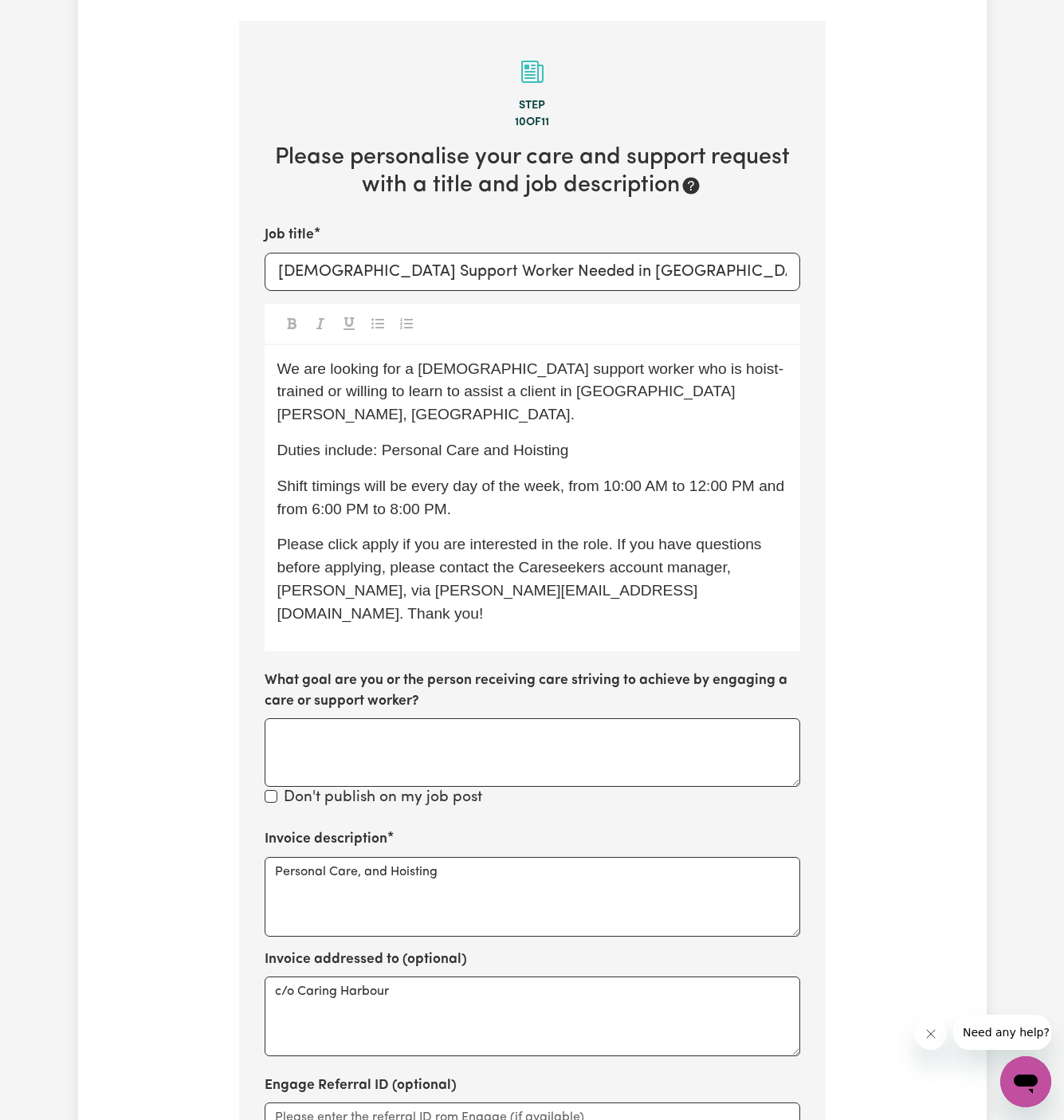
click at [387, 536] on span "Please click apply if you are interested in the role. If you have questions bef…" at bounding box center [522, 578] width 489 height 85
click at [398, 562] on div "We are looking for a [DEMOGRAPHIC_DATA] support worker who is hoist-trained or …" at bounding box center [532, 498] width 536 height 306
click at [562, 540] on span "Please click apply if you are interested in the role. If you have questions bef…" at bounding box center [522, 578] width 489 height 85
click at [593, 536] on span "Please click apply if you are interested in the role. If you have questions bef…" at bounding box center [522, 578] width 489 height 85
click at [696, 536] on span "Please click apply if you are interested in the role. If you have questions bef…" at bounding box center [522, 578] width 489 height 85
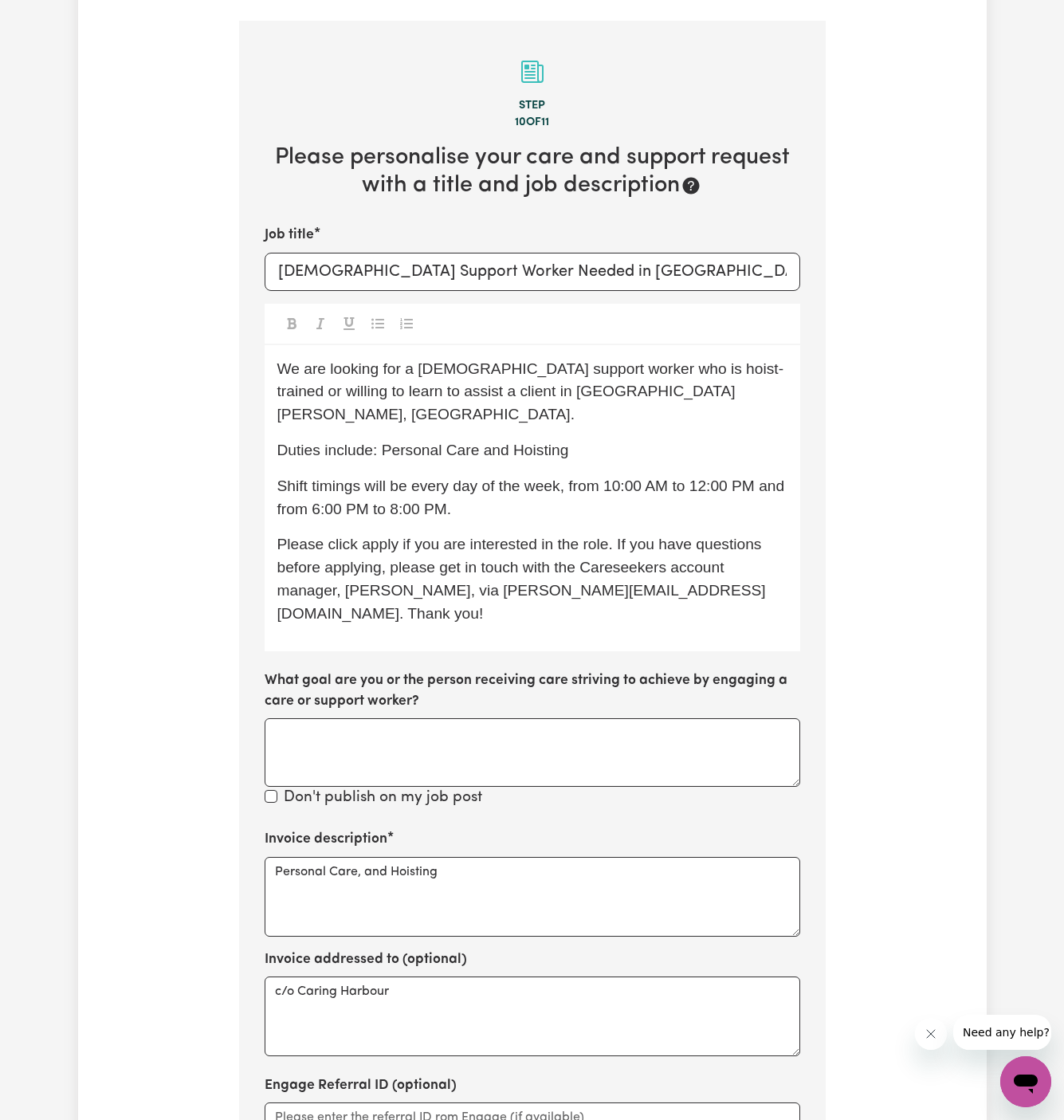
click at [383, 536] on span "Please click apply if you are interested in the role. If you have questions bef…" at bounding box center [522, 578] width 489 height 85
click at [493, 536] on span "Please click Apply if you are interested in the role. If you have questions bef…" at bounding box center [522, 578] width 489 height 85
click at [610, 475] on p "Shift timings will be every day of the week, from 10:00 AM to 12:00 PM and from…" at bounding box center [532, 498] width 510 height 46
click at [648, 536] on span "Please click Apply if you are interested in the role. If you have any questions…" at bounding box center [519, 578] width 482 height 85
click at [515, 475] on p "Shift timings will be every day of the week, from 10:00 AM to 12:00 PM and from…" at bounding box center [532, 498] width 510 height 46
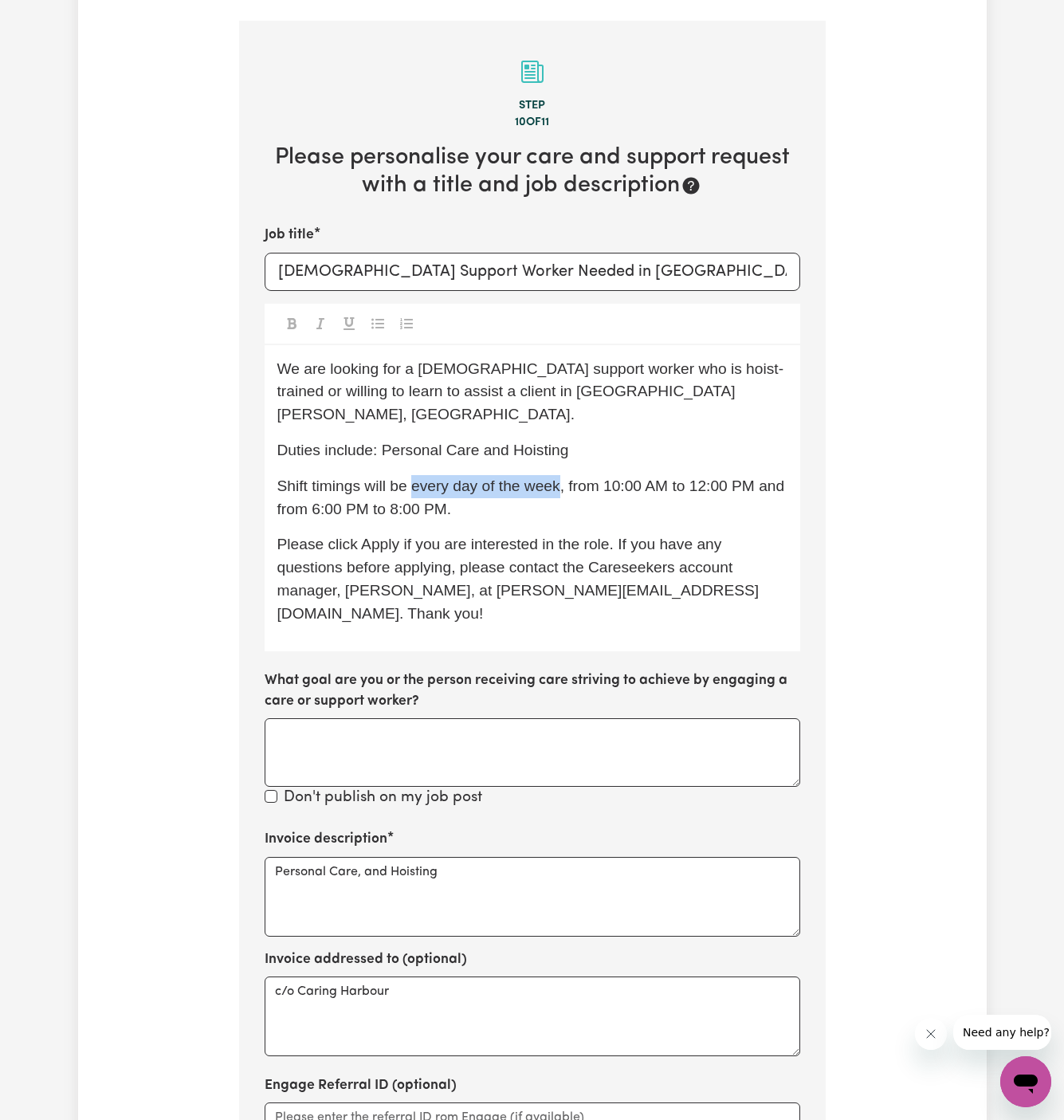
drag, startPoint x: 561, startPoint y: 441, endPoint x: 414, endPoint y: 439, distance: 147.0
click at [414, 477] on span "Shift timings will be every day of the week, from 10:00 AM to 12:00 PM and from…" at bounding box center [533, 497] width 512 height 40
click at [492, 188] on section "Step 10 of 11 Please personalise your care and support request with a title and…" at bounding box center [532, 665] width 587 height 1288
click at [704, 478] on div "We are looking for a [DEMOGRAPHIC_DATA] support worker who is hoist-trained or …" at bounding box center [532, 498] width 536 height 306
click at [499, 481] on div "We are looking for a [DEMOGRAPHIC_DATA] support worker who is hoist-trained or …" at bounding box center [532, 498] width 536 height 306
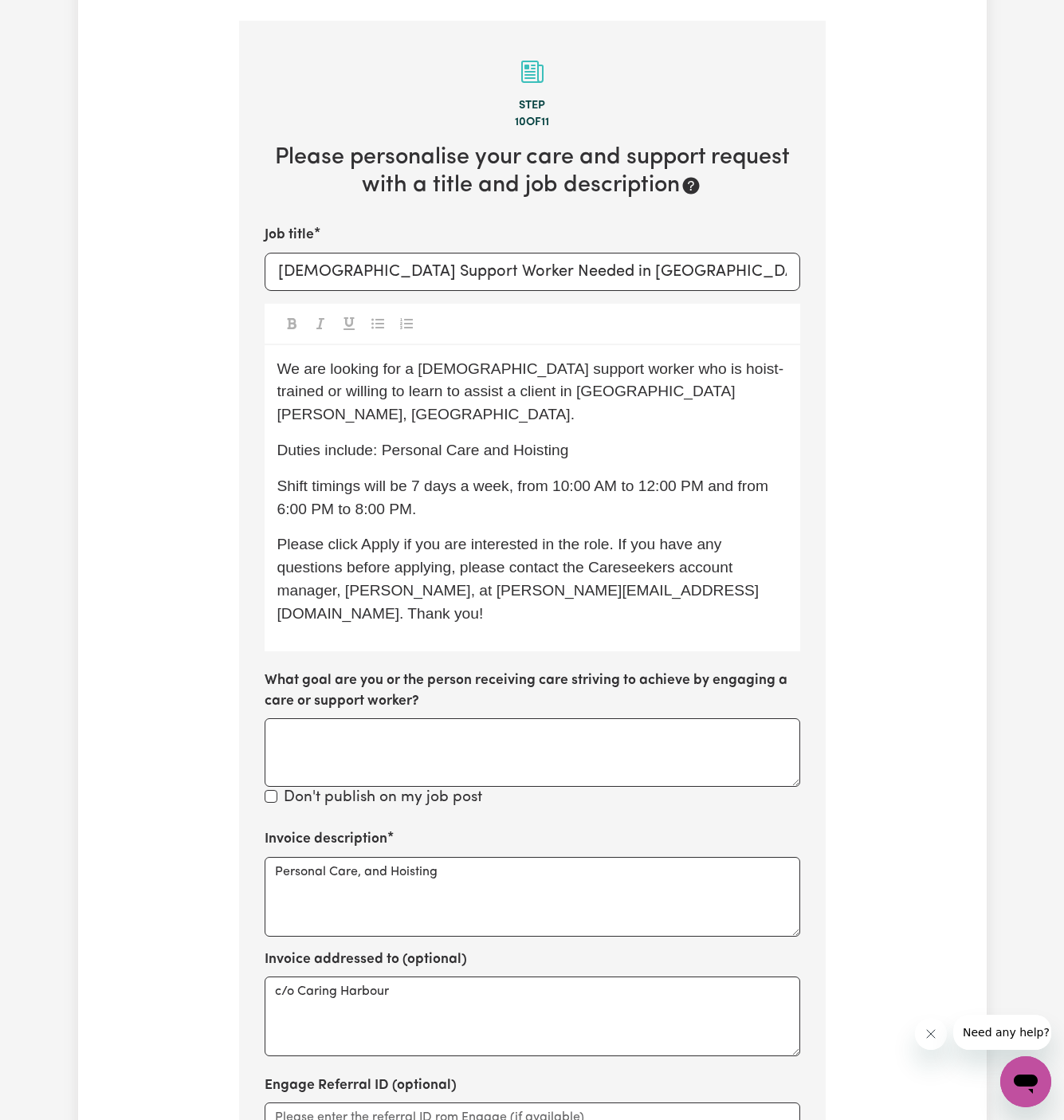
click at [560, 536] on span "Please click Apply if you are interested in the role. If you have any questions…" at bounding box center [519, 578] width 482 height 85
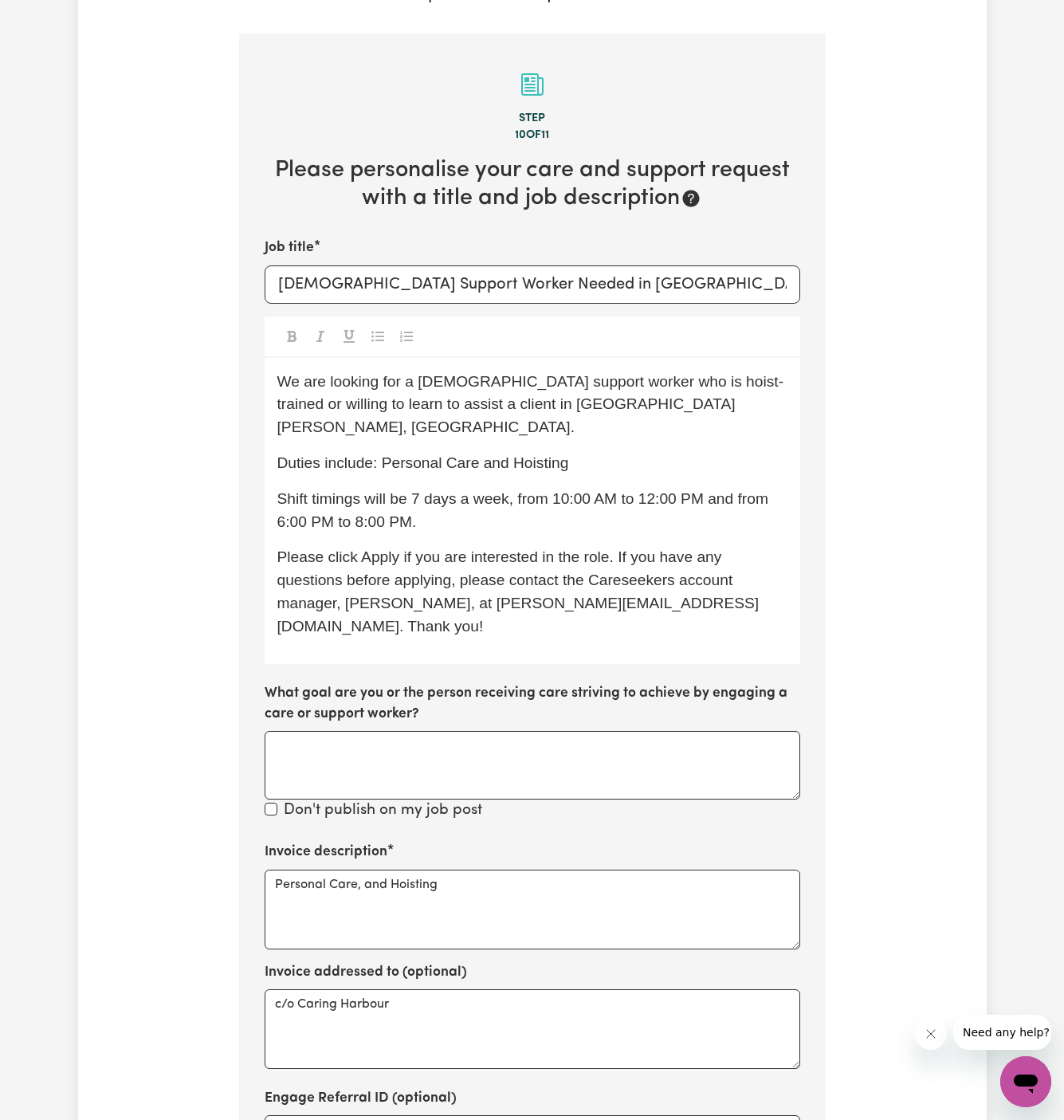
scroll to position [0, 0]
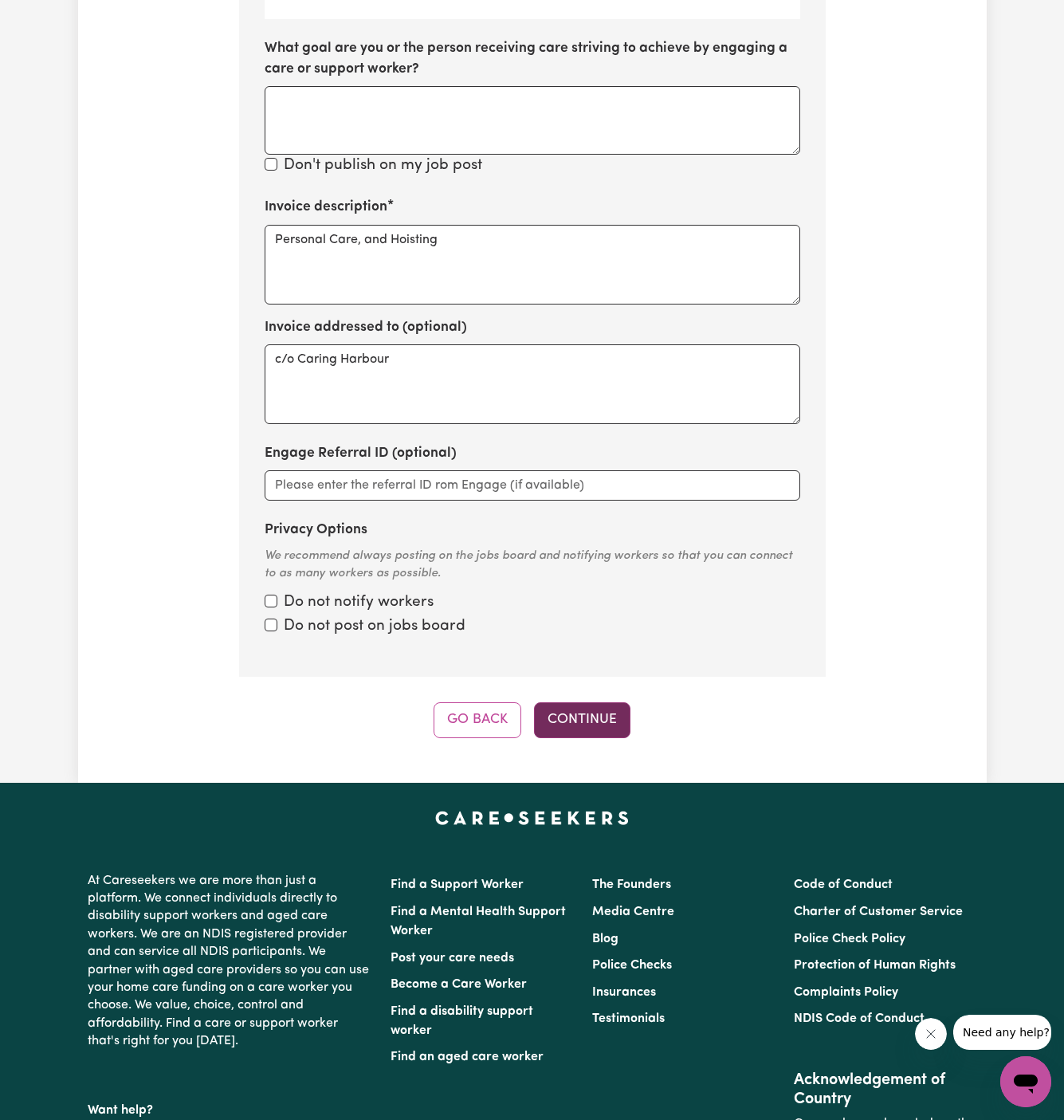
click at [602, 702] on button "Continue" at bounding box center [582, 719] width 97 height 35
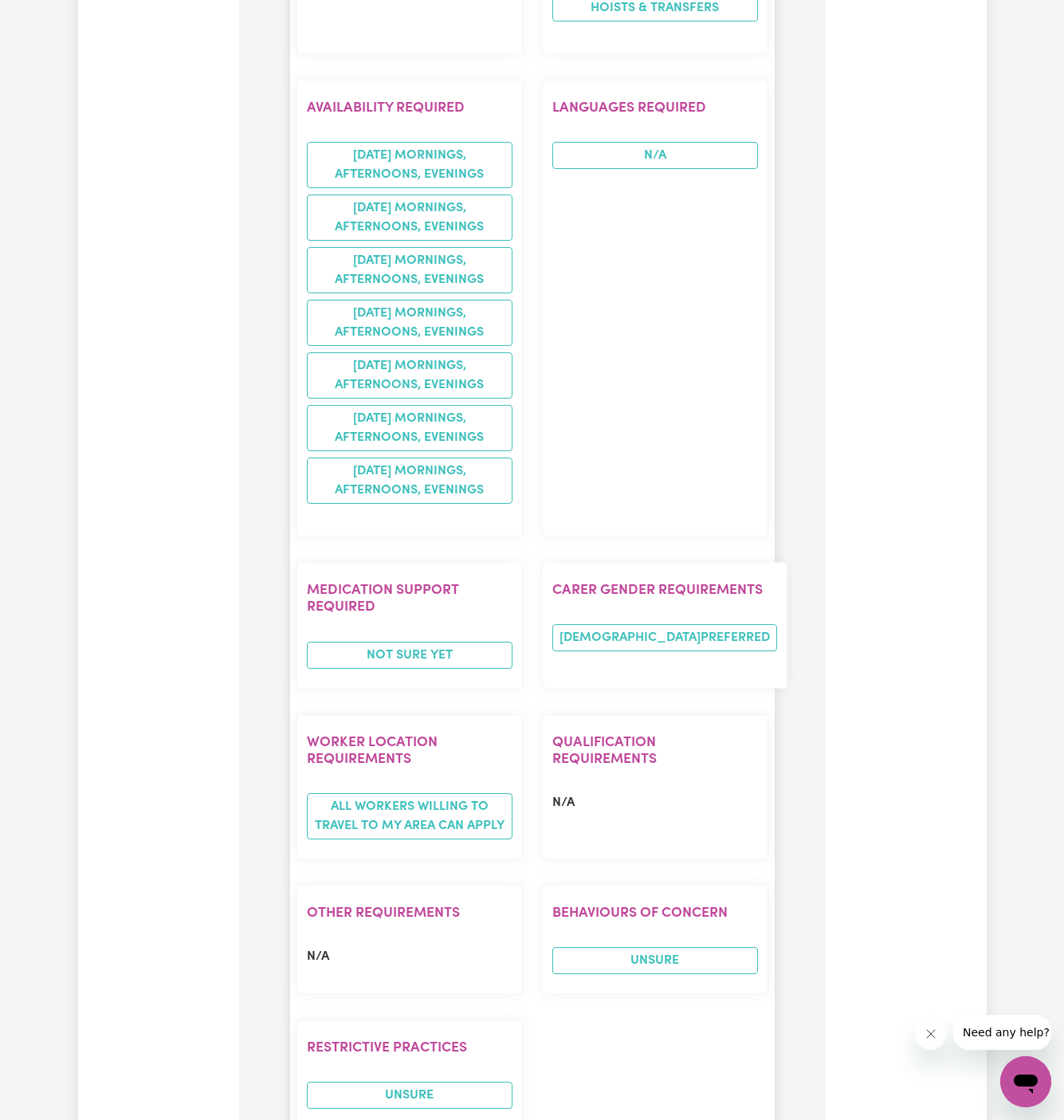
scroll to position [1834, 0]
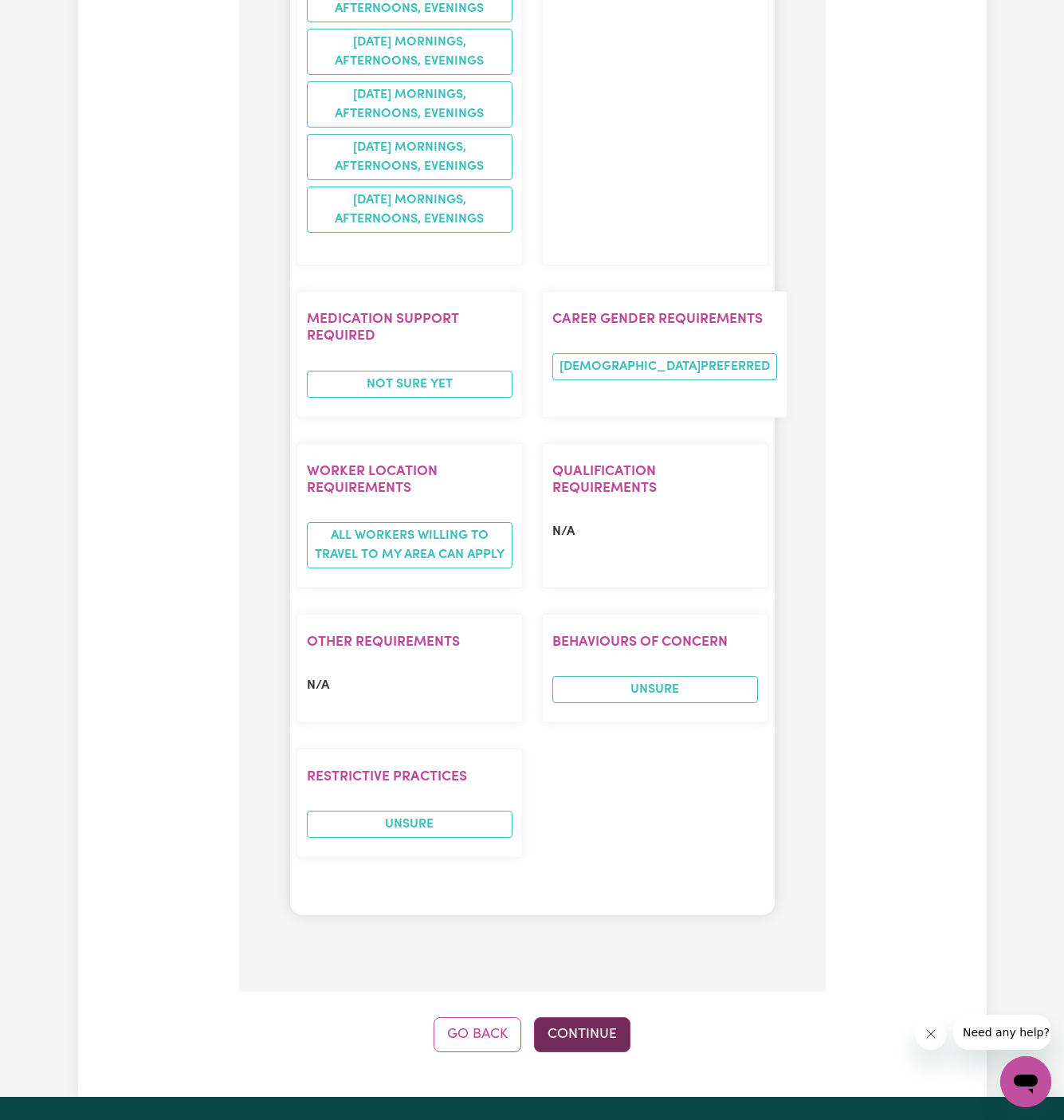
click at [584, 1017] on button "Continue" at bounding box center [582, 1034] width 97 height 35
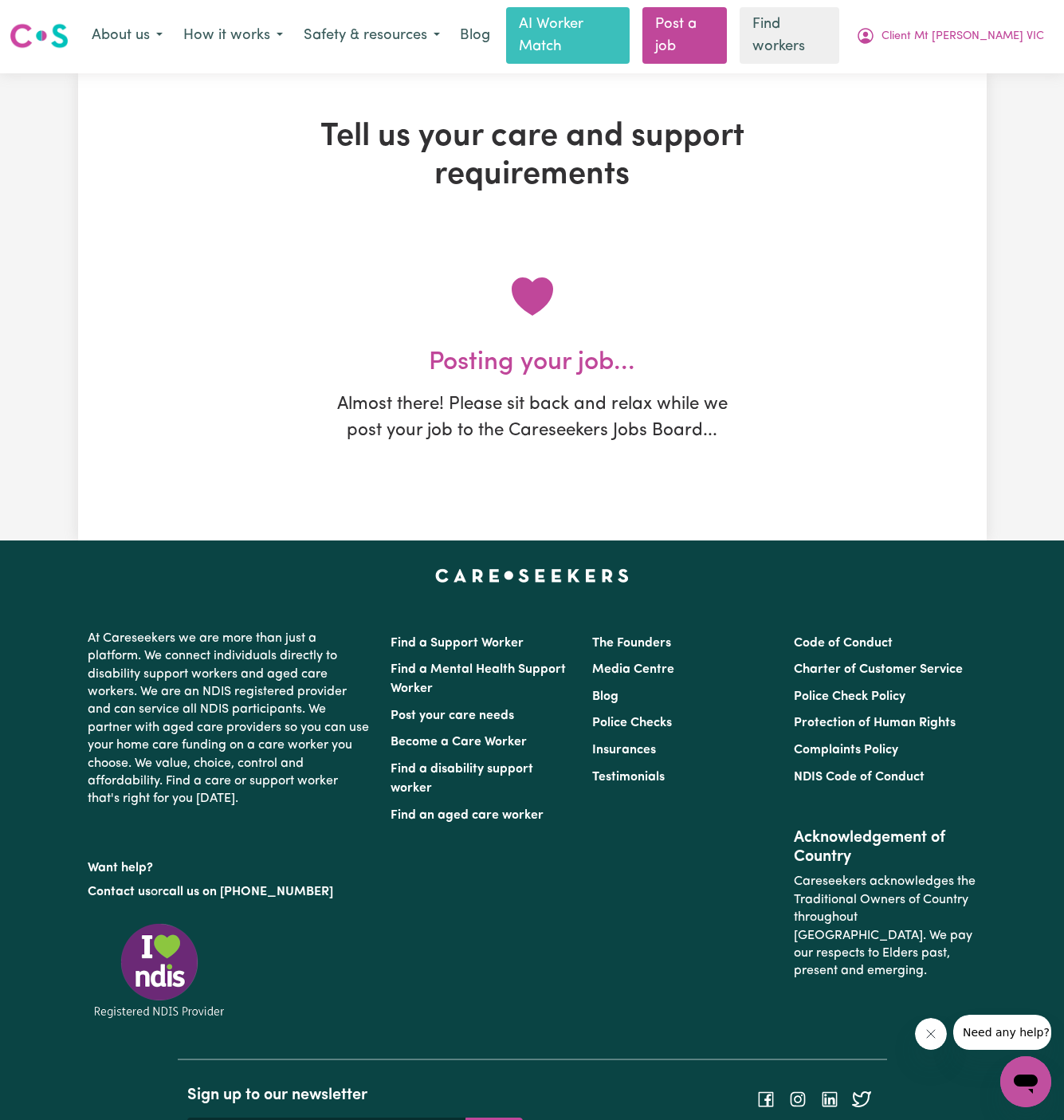
scroll to position [0, 0]
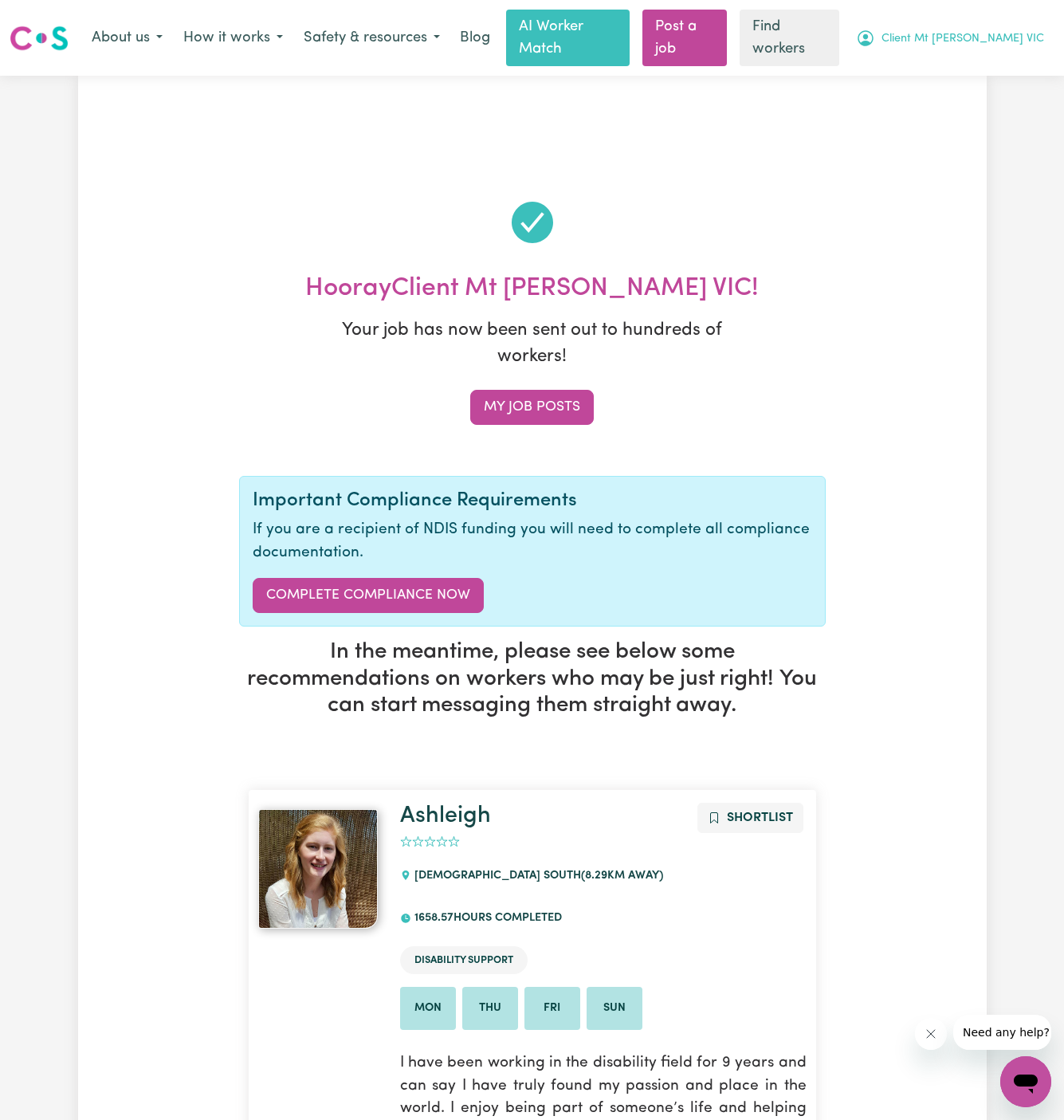
click at [986, 30] on span "Client Mt [PERSON_NAME] VIC" at bounding box center [963, 39] width 162 height 18
click at [986, 57] on link "My Dashboard" at bounding box center [990, 71] width 126 height 30
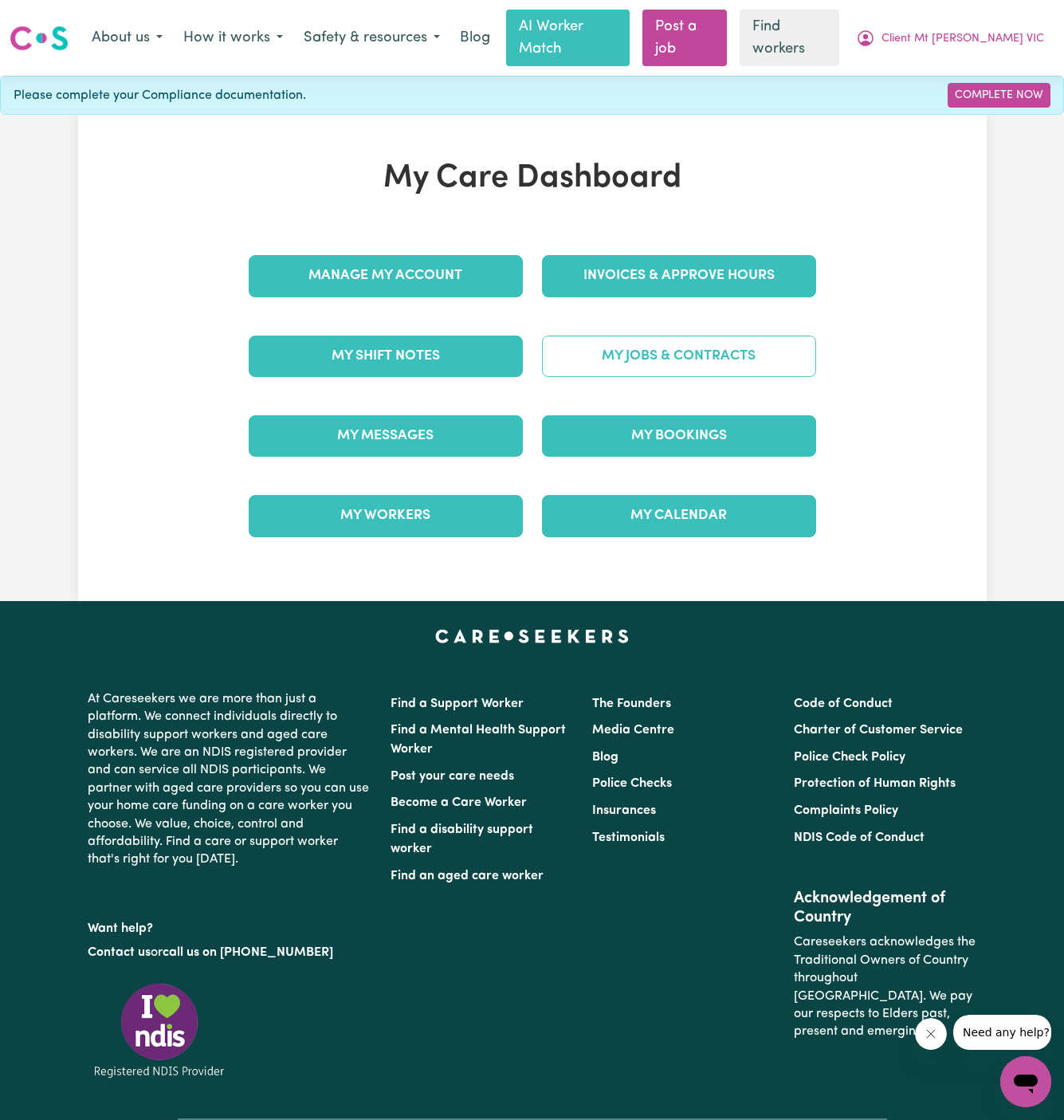
click at [675, 336] on link "My Jobs & Contracts" at bounding box center [679, 356] width 274 height 41
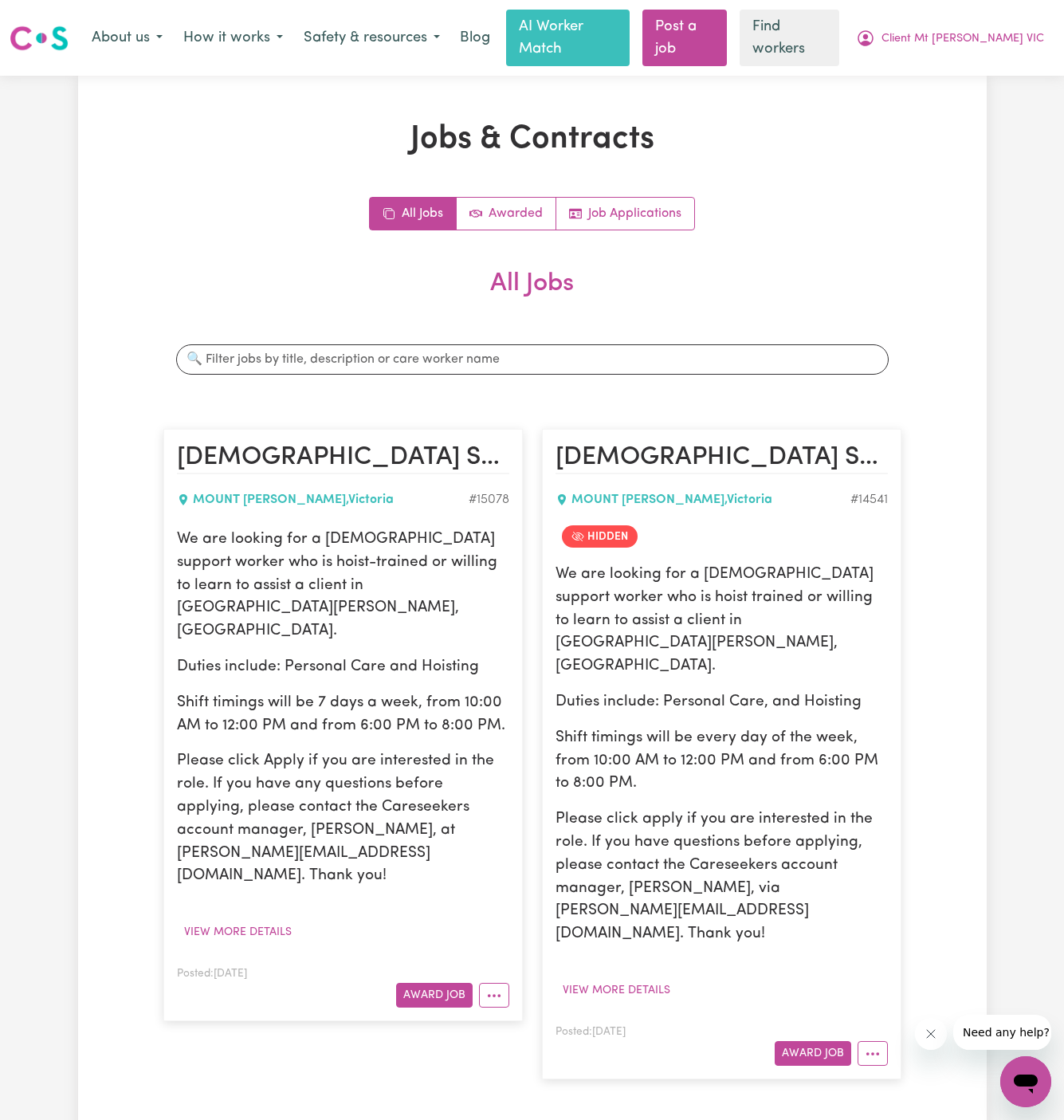
click at [232, 532] on p "We are looking for a [DEMOGRAPHIC_DATA] support worker who is hoist-trained or …" at bounding box center [343, 585] width 333 height 114
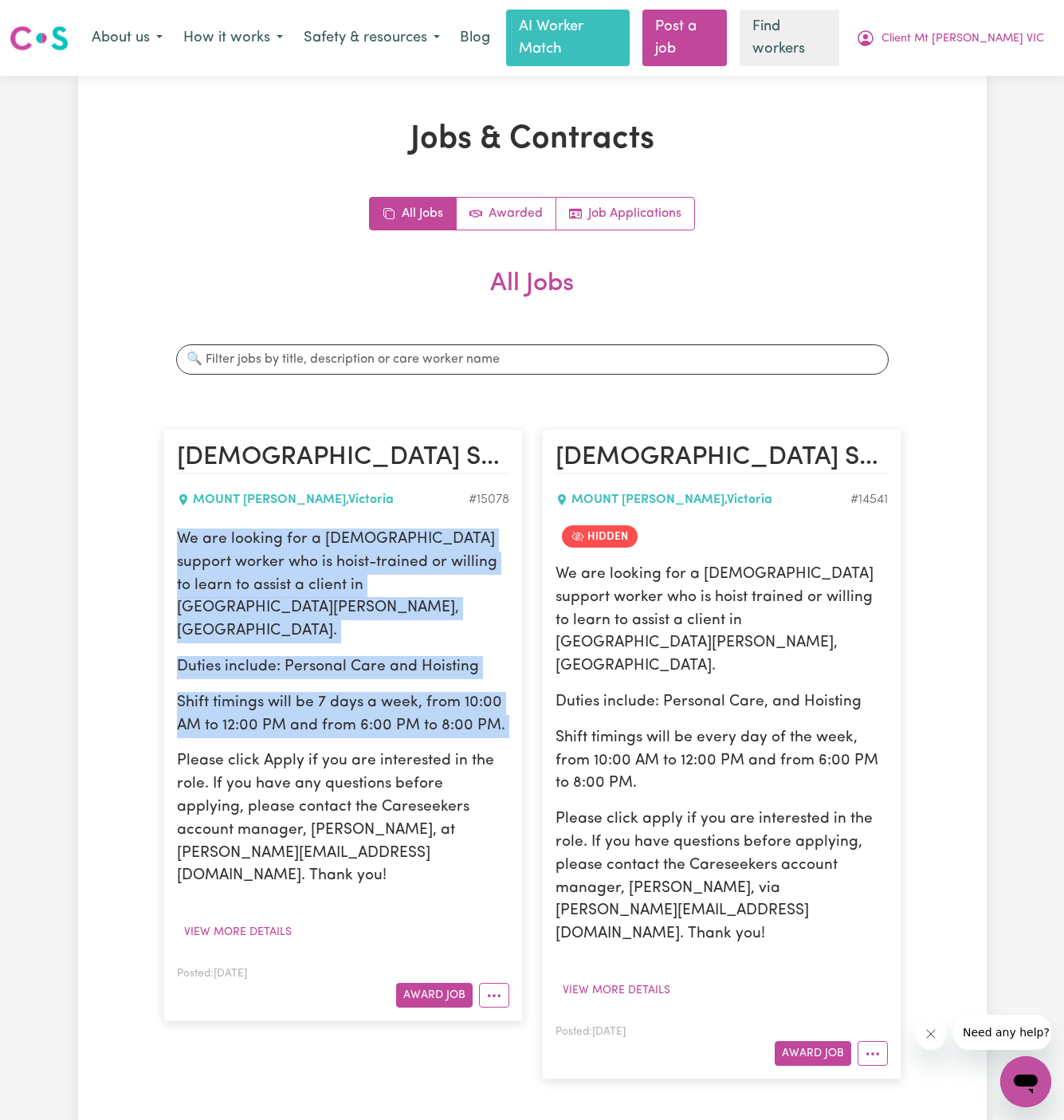
drag, startPoint x: 179, startPoint y: 519, endPoint x: 498, endPoint y: 672, distance: 353.8
click at [498, 672] on div "We are looking for a [DEMOGRAPHIC_DATA] support worker who is hoist-trained or …" at bounding box center [343, 708] width 333 height 360
copy div "We are looking for a [DEMOGRAPHIC_DATA] support worker who is hoist-trained or …"
click at [1019, 30] on span "Client Mt [PERSON_NAME] VIC" at bounding box center [963, 39] width 162 height 18
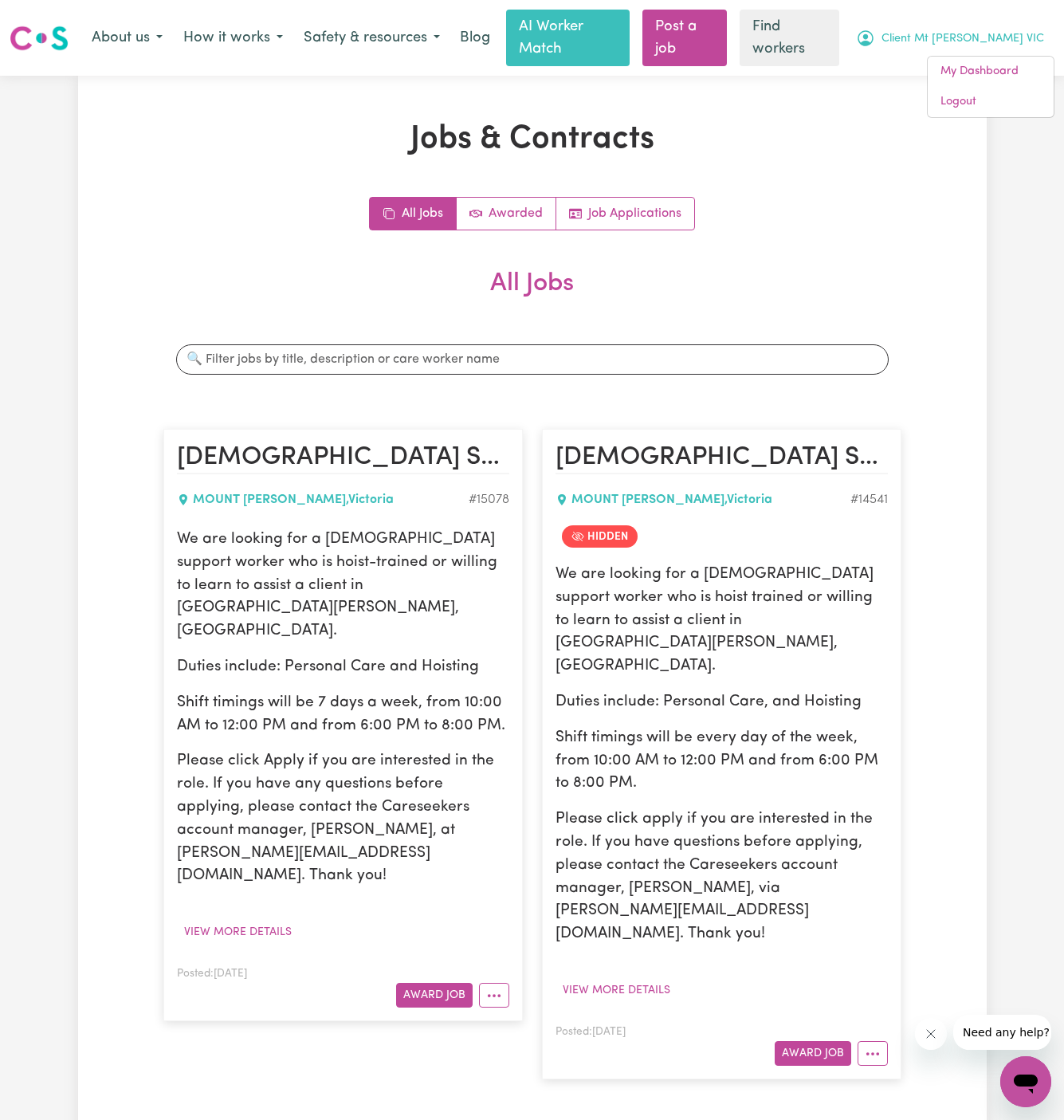
click at [761, 563] on p "We are looking for a [DEMOGRAPHIC_DATA] support worker who is hoist trained or …" at bounding box center [722, 620] width 333 height 114
click at [975, 30] on span "Client Mt [PERSON_NAME] VIC" at bounding box center [963, 39] width 162 height 18
click at [967, 61] on link "My Dashboard" at bounding box center [990, 71] width 126 height 30
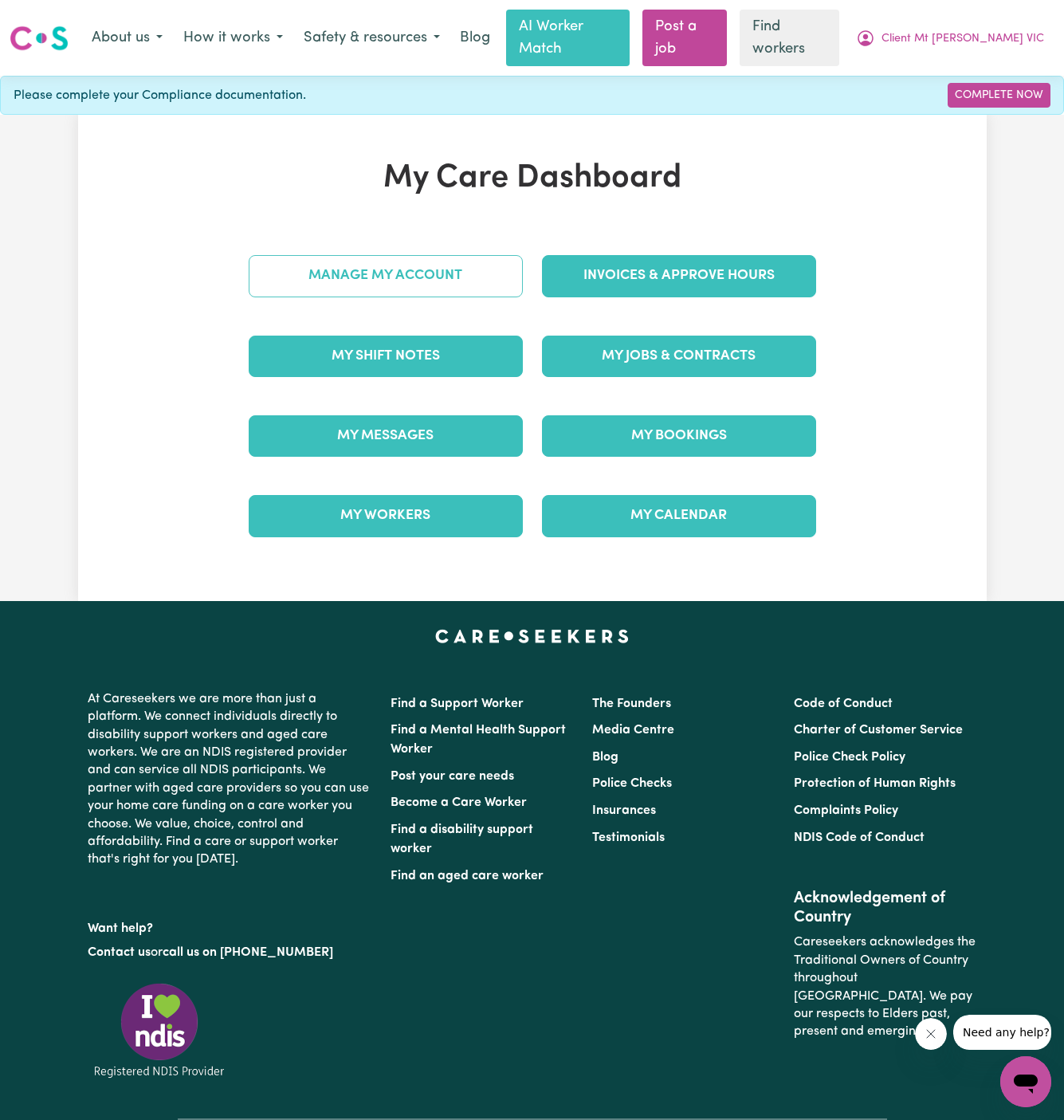
click at [467, 266] on link "Manage My Account" at bounding box center [386, 275] width 274 height 41
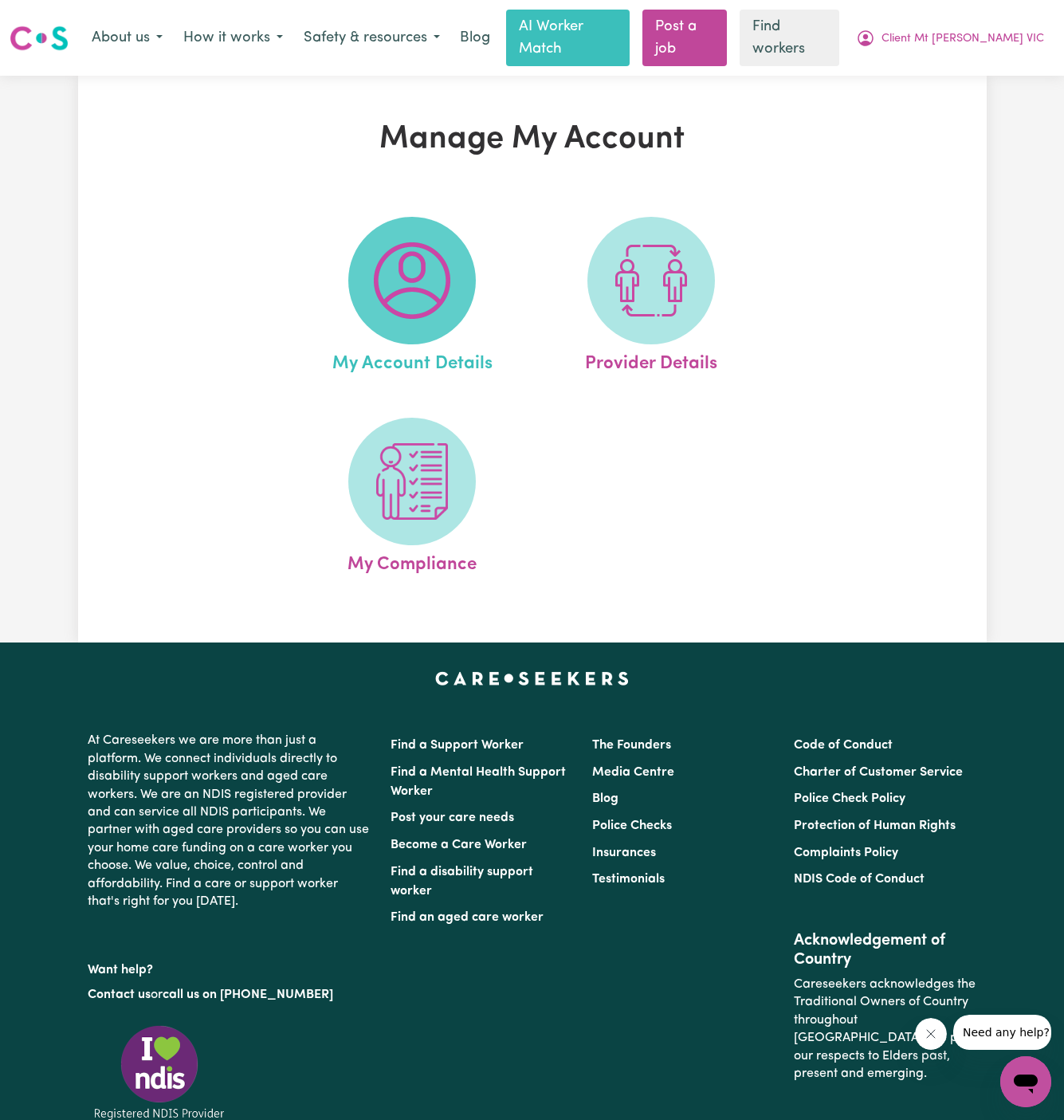
click at [432, 265] on img at bounding box center [412, 281] width 76 height 76
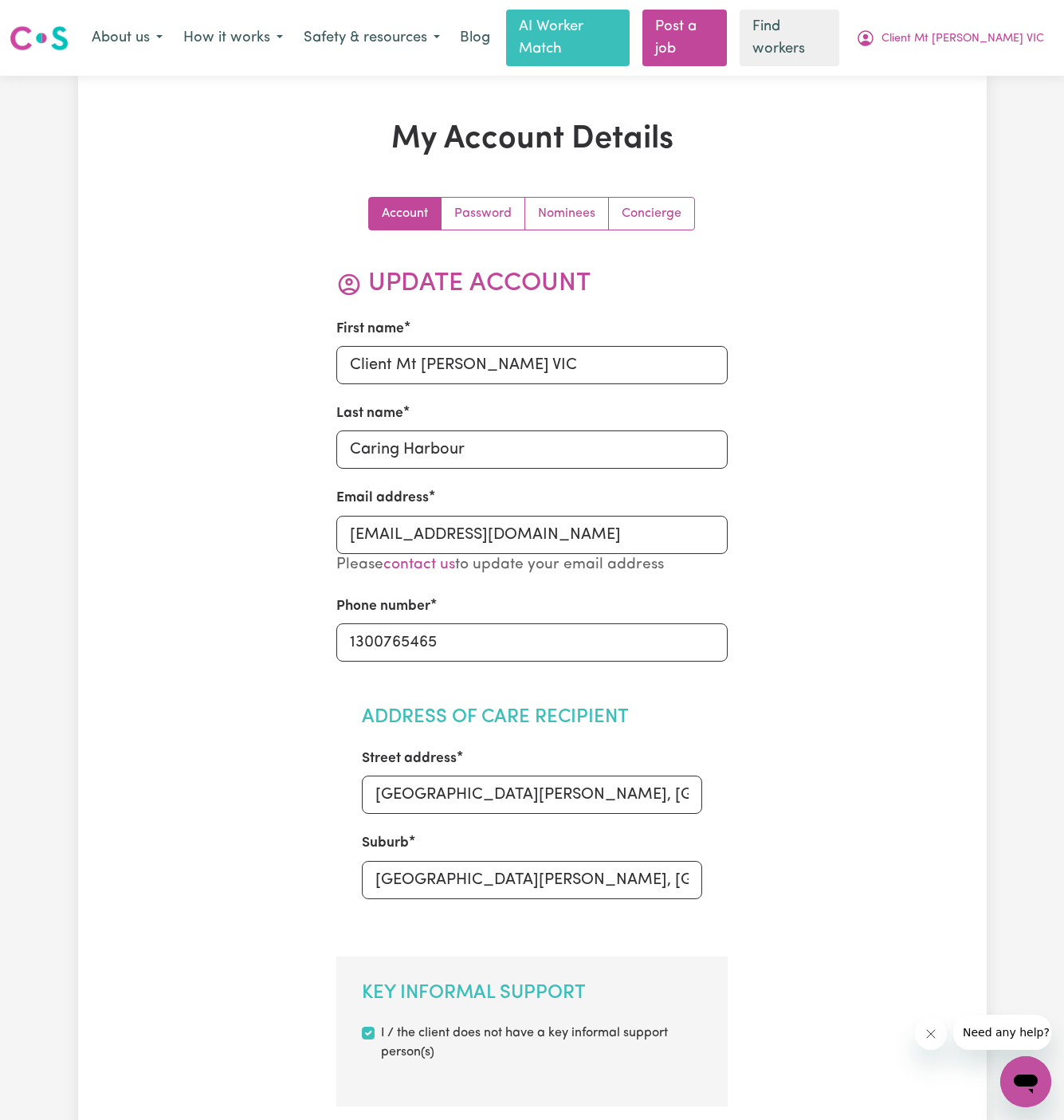
click at [662, 198] on link "Concierge" at bounding box center [651, 213] width 85 height 32
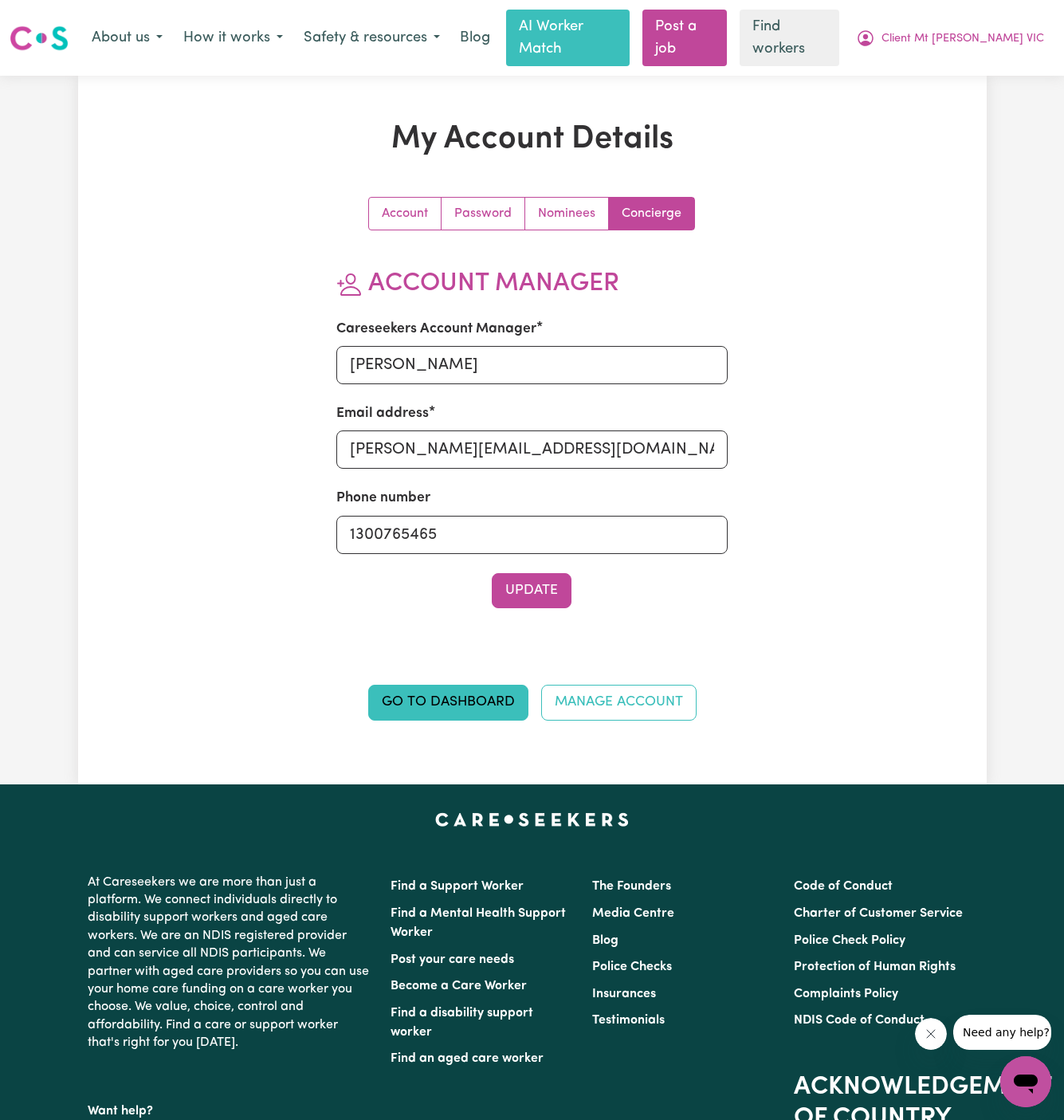
drag, startPoint x: 495, startPoint y: 554, endPoint x: 437, endPoint y: 451, distance: 118.2
click at [440, 459] on div "Account Password Nominees Concierge Account Manager Careseekers Account Manager…" at bounding box center [532, 468] width 587 height 542
